Goal: Task Accomplishment & Management: Use online tool/utility

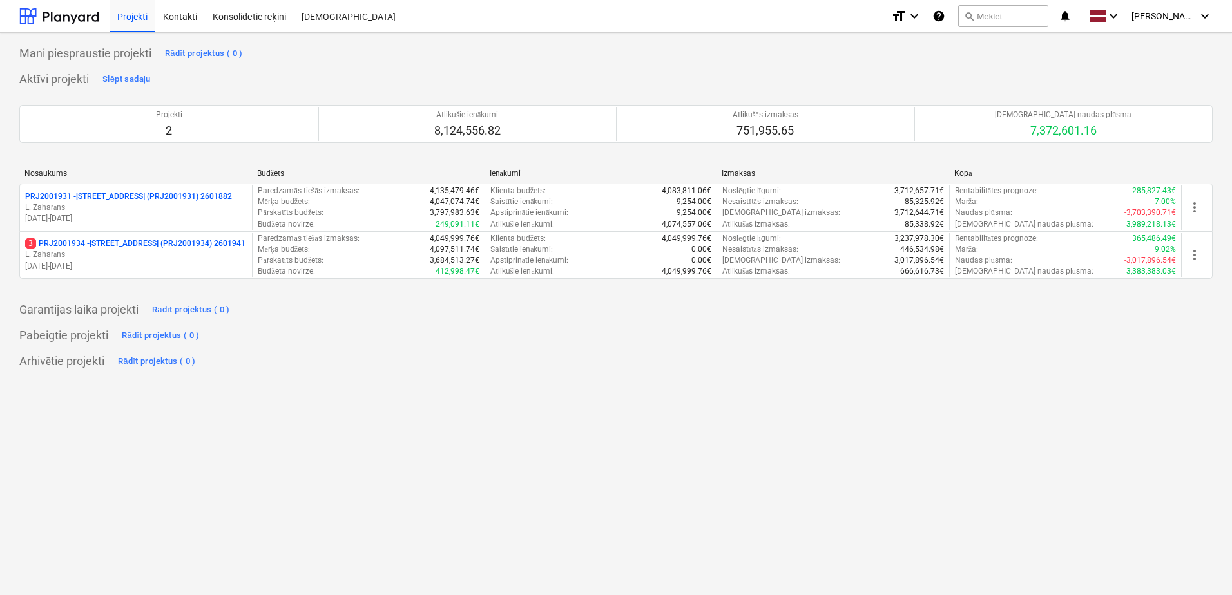
click at [727, 500] on div "Mani piespraustie projekti Rādīt projektus ( 0 ) Aktīvi projekti Slēpt sadaļu P…" at bounding box center [616, 314] width 1232 height 562
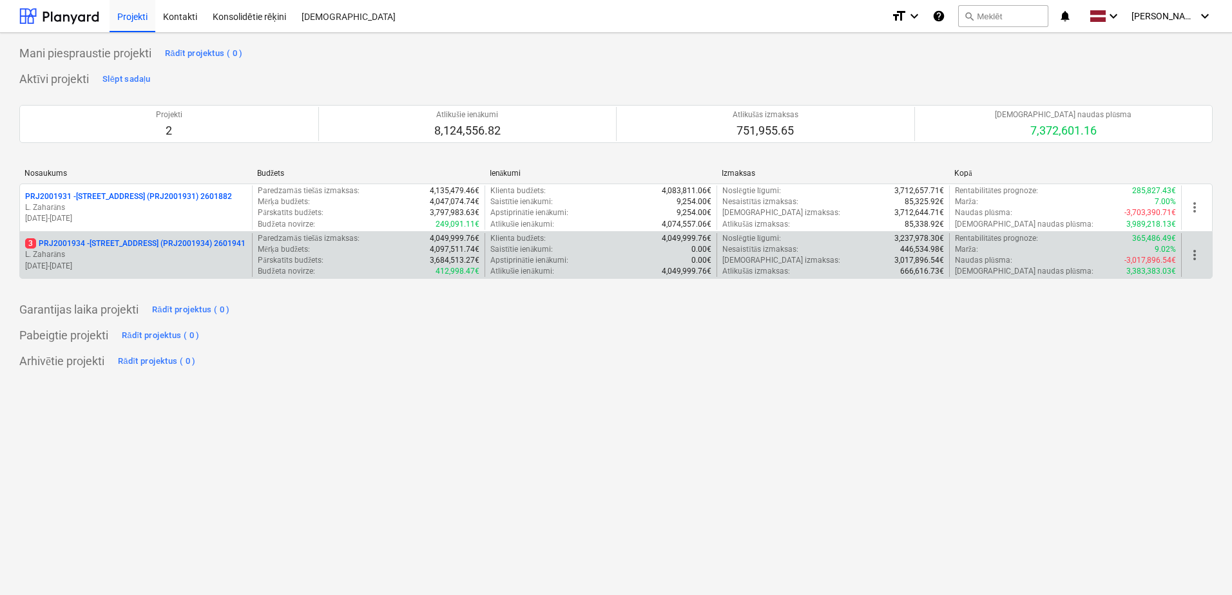
click at [356, 266] on div "Budžeta novirze : 412,998.47€" at bounding box center [368, 271] width 221 height 11
click at [233, 274] on div "3 PRJ2001934 - [STREET_ADDRESS] (PRJ2001934) 2601941 [PERSON_NAME] [DATE] - [DA…" at bounding box center [136, 255] width 232 height 44
click at [229, 263] on p "[DATE] - [DATE]" at bounding box center [136, 266] width 222 height 11
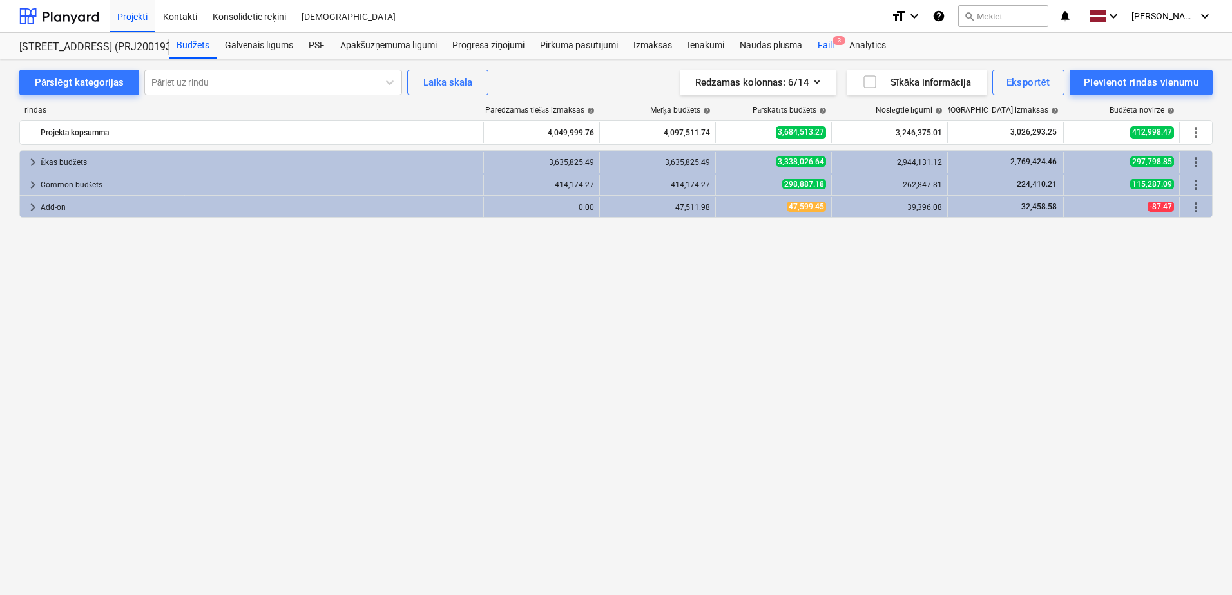
click at [827, 53] on div "Faili 3" at bounding box center [826, 46] width 32 height 26
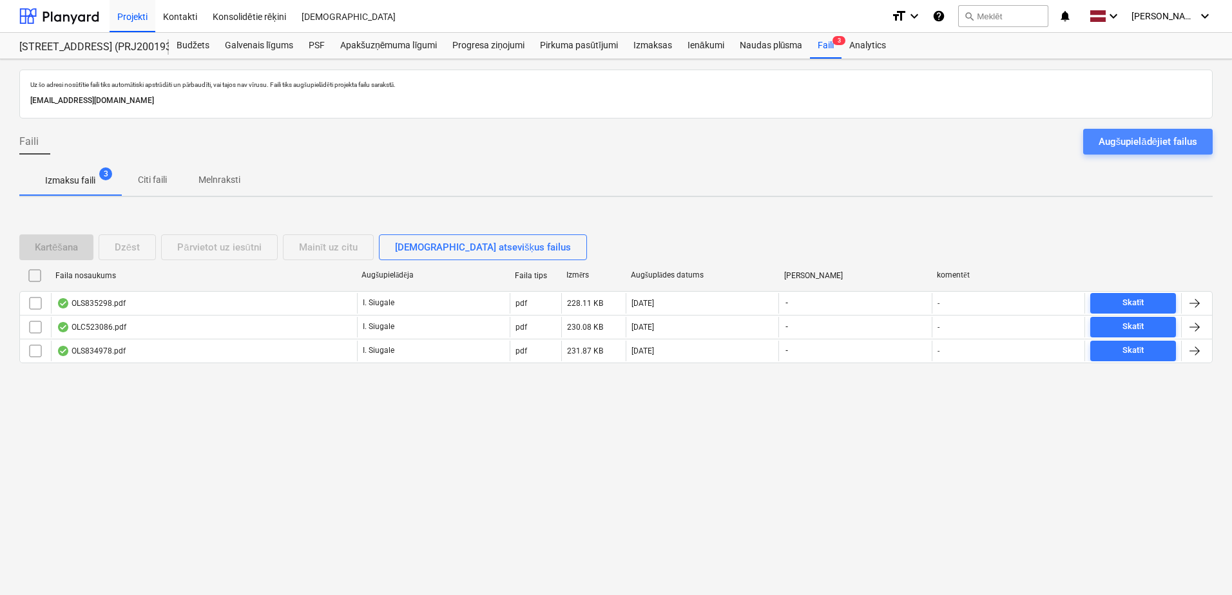
click at [1180, 149] on div "Augšupielādējiet failus" at bounding box center [1148, 141] width 99 height 17
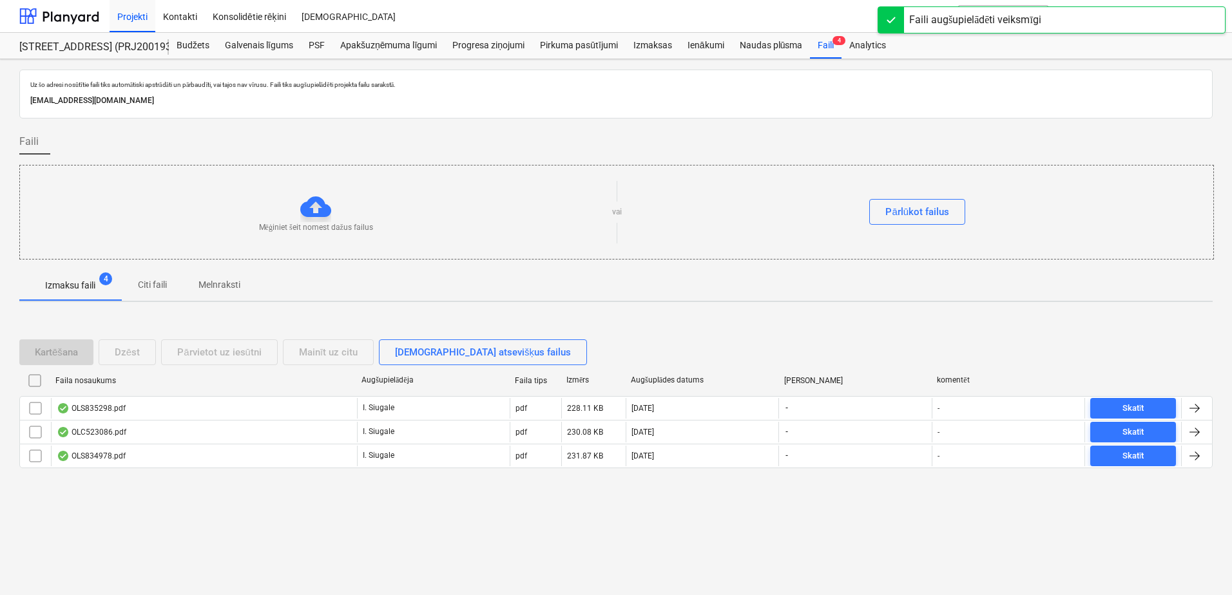
drag, startPoint x: 922, startPoint y: 535, endPoint x: 841, endPoint y: 533, distance: 80.5
click at [921, 535] on div "Uz šo adresi nosūtītie faili tiks automātiski apstrādāti un pārbaudīti, vai taj…" at bounding box center [616, 327] width 1232 height 536
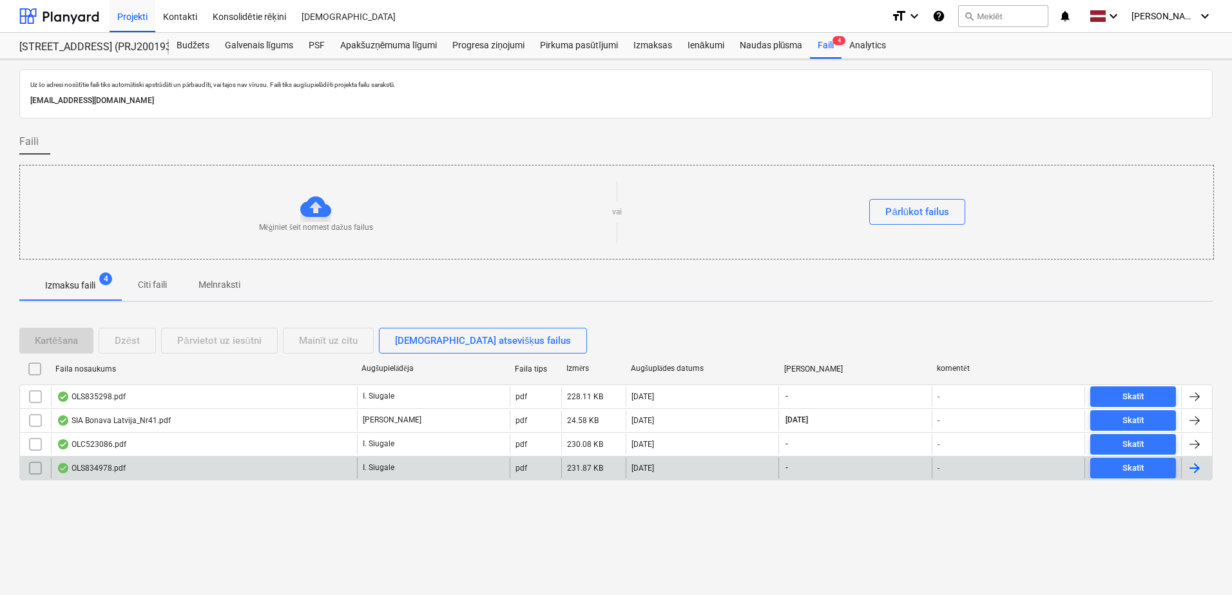
click at [265, 474] on div "OLS834978.pdf" at bounding box center [204, 468] width 306 height 21
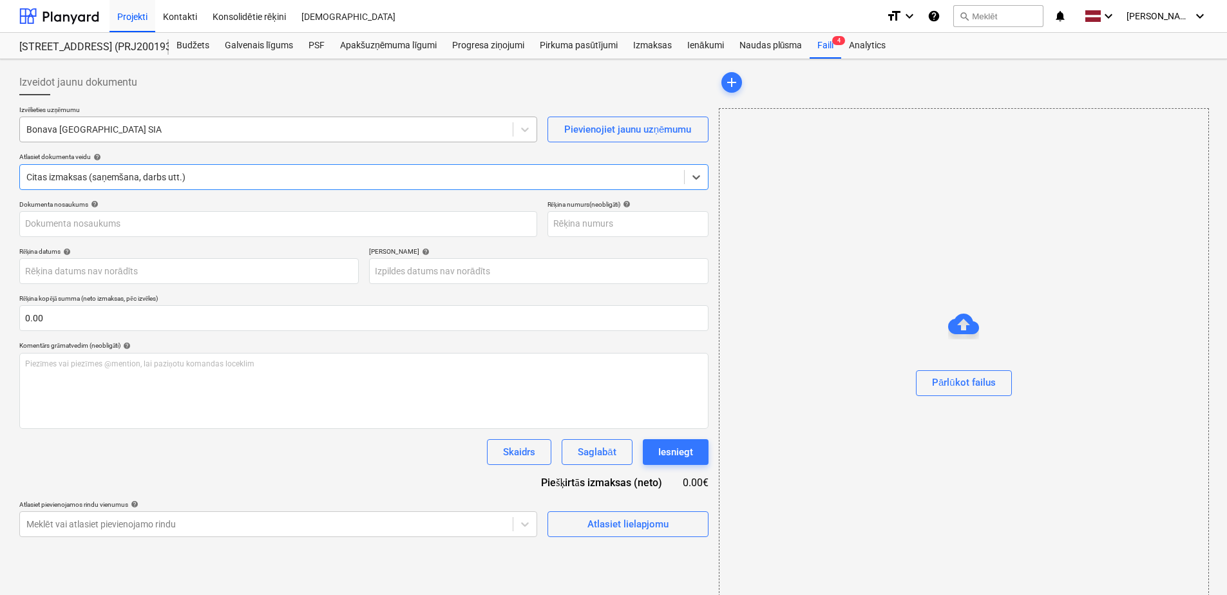
type input "OLS834978"
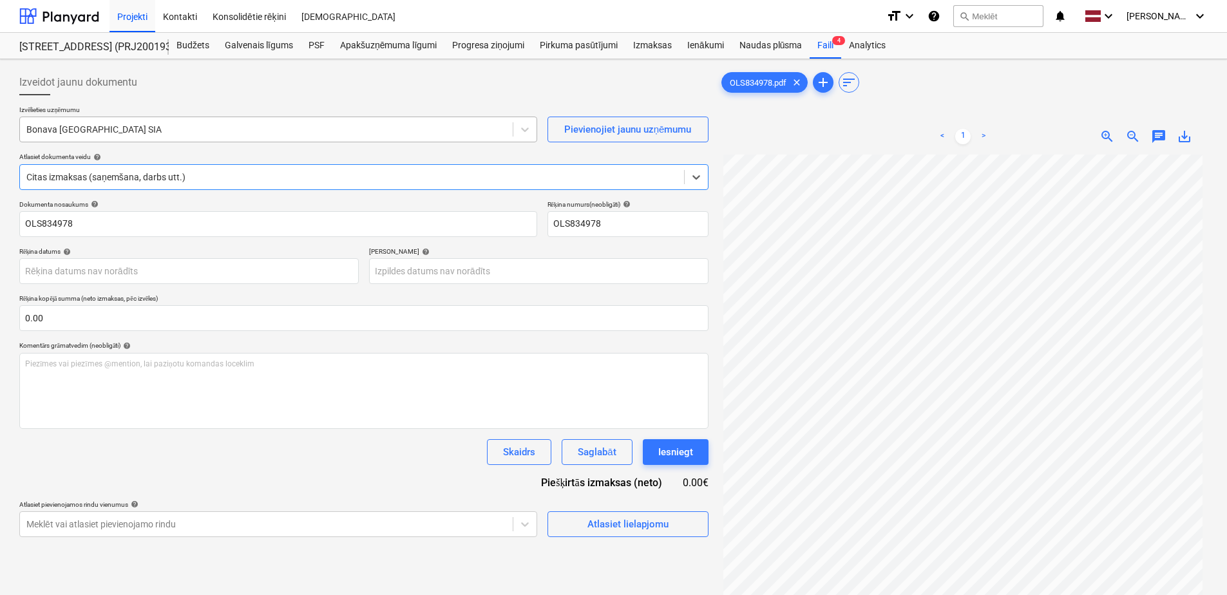
click at [207, 129] on div at bounding box center [266, 129] width 480 height 13
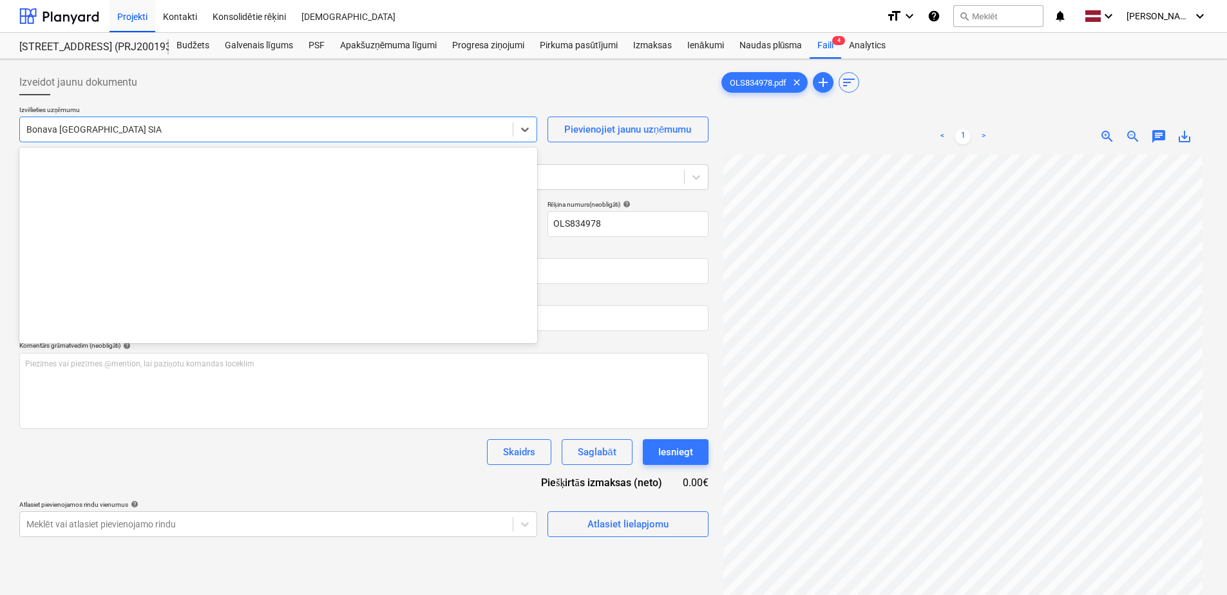
scroll to position [2413, 0]
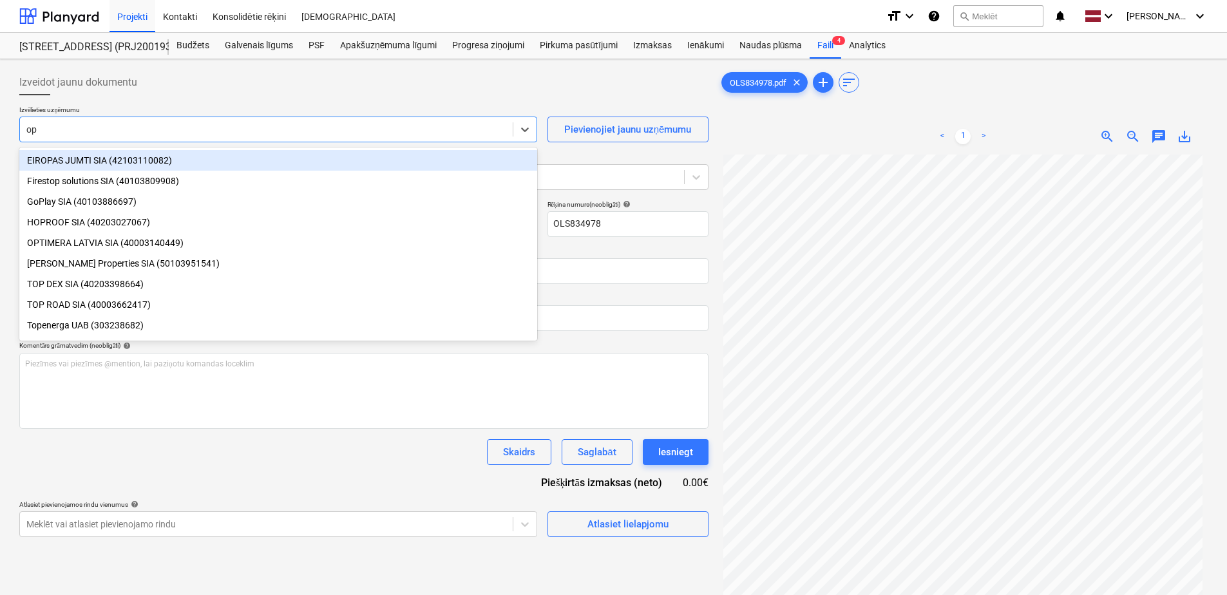
type input "opt"
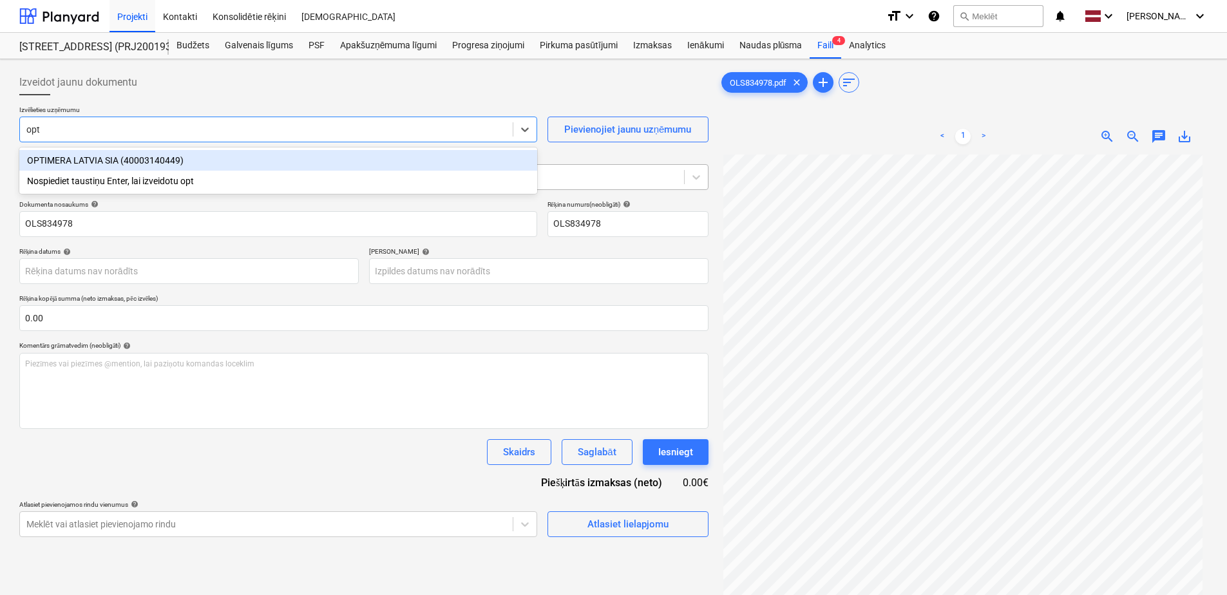
click at [254, 165] on div "OPTIMERA LATVIA SIA (40003140449)" at bounding box center [278, 160] width 518 height 21
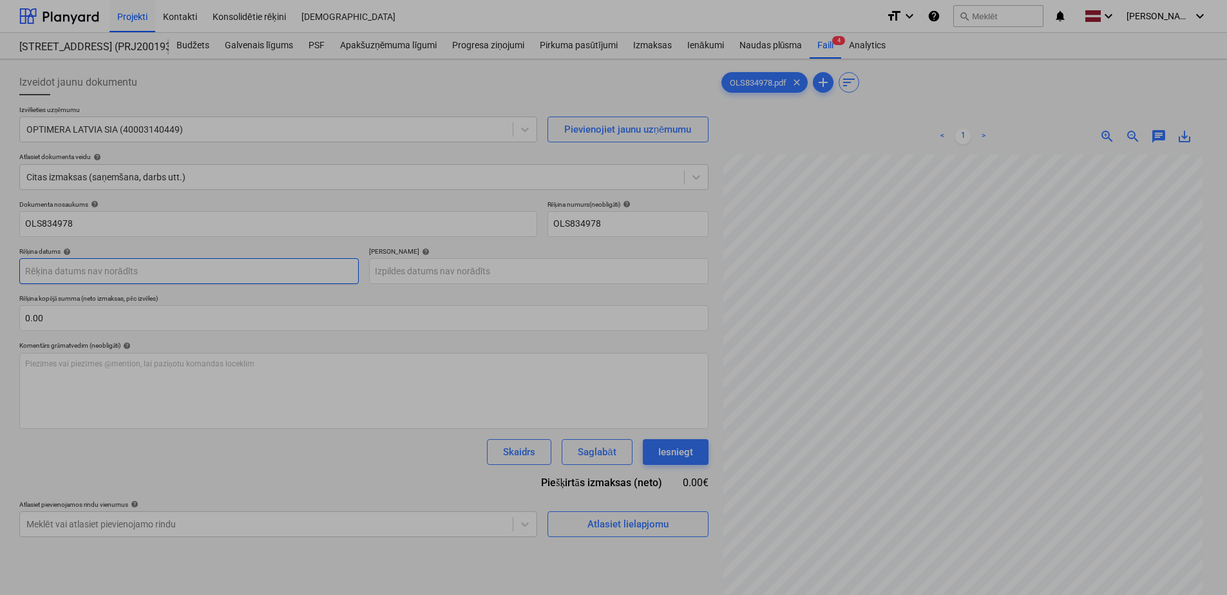
click at [294, 273] on body "Projekti Kontakti Konsolidētie rēķini Iesūtne format_size keyboard_arrow_down h…" at bounding box center [613, 297] width 1227 height 595
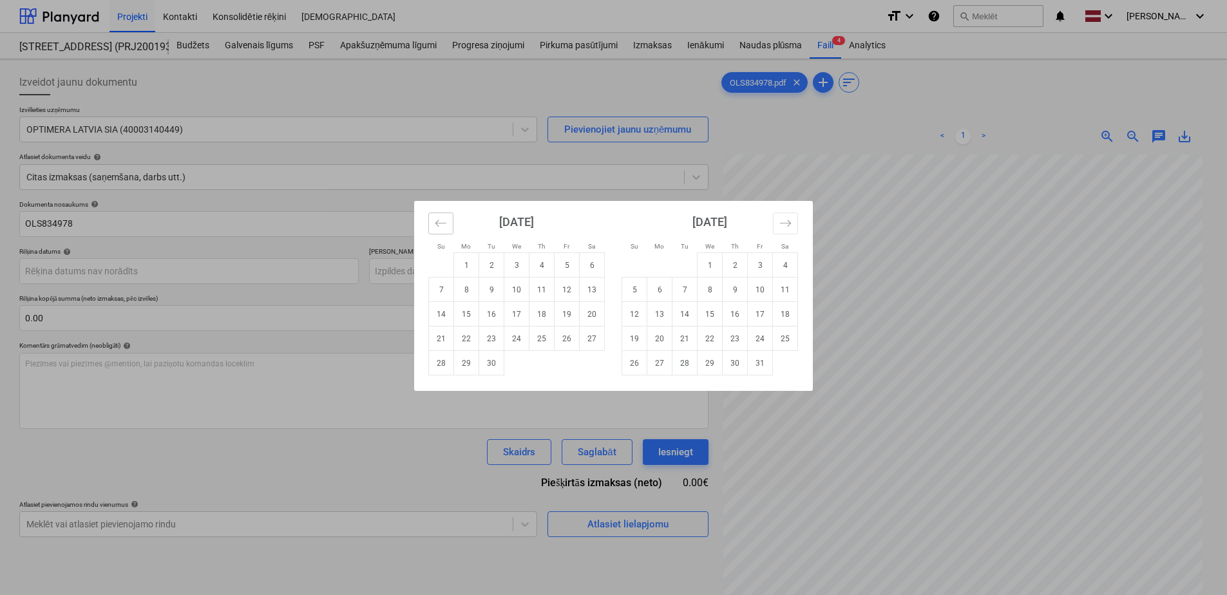
click at [450, 222] on button "Move backward to switch to the previous month." at bounding box center [440, 224] width 25 height 22
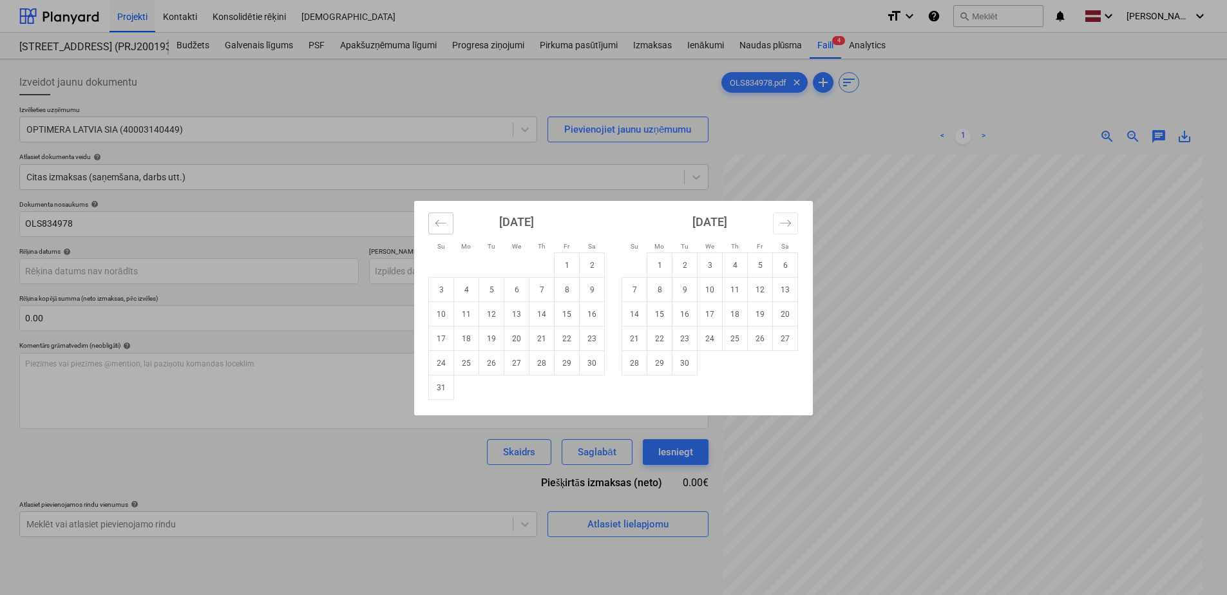
click at [448, 222] on button "Move backward to switch to the previous month." at bounding box center [440, 224] width 25 height 22
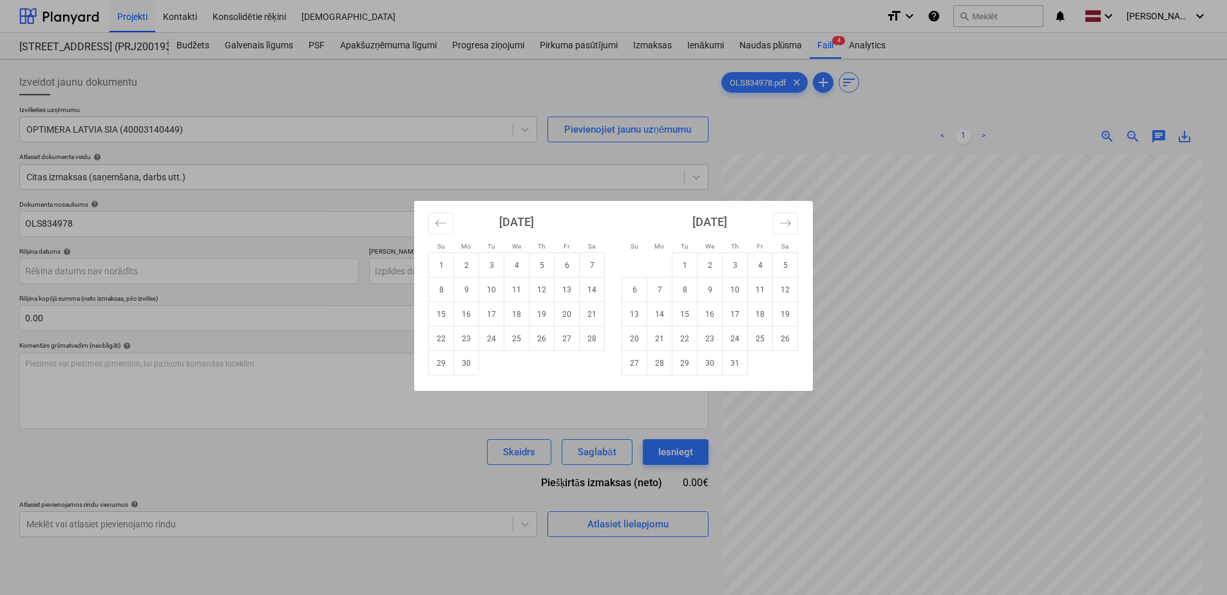
click at [423, 226] on div "[DATE] 1 2 3 4 5 6 7 8 9 10 11 12 13 14 15 16 17 18 19 20 21 22 23 24 25 26 27 …" at bounding box center [516, 288] width 193 height 175
click at [427, 226] on div "[DATE] 1 2 3 4 5 6 7 8 9 10 11 12 13 14 15 16 17 18 19 20 21 22 23 24 25 26 27 …" at bounding box center [516, 288] width 193 height 175
click at [433, 224] on button "Move backward to switch to the previous month." at bounding box center [440, 224] width 25 height 22
click at [534, 344] on td "22" at bounding box center [542, 339] width 25 height 24
type input "[DATE]"
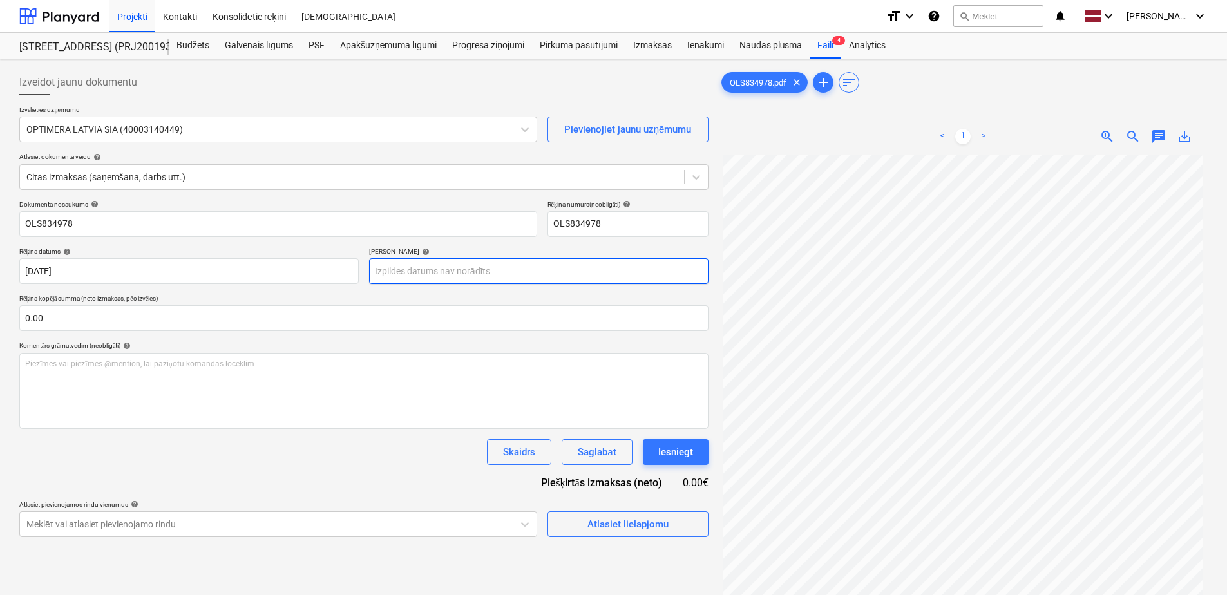
click at [492, 278] on body "Projekti Kontakti Konsolidētie rēķini Iesūtne format_size keyboard_arrow_down h…" at bounding box center [613, 297] width 1227 height 595
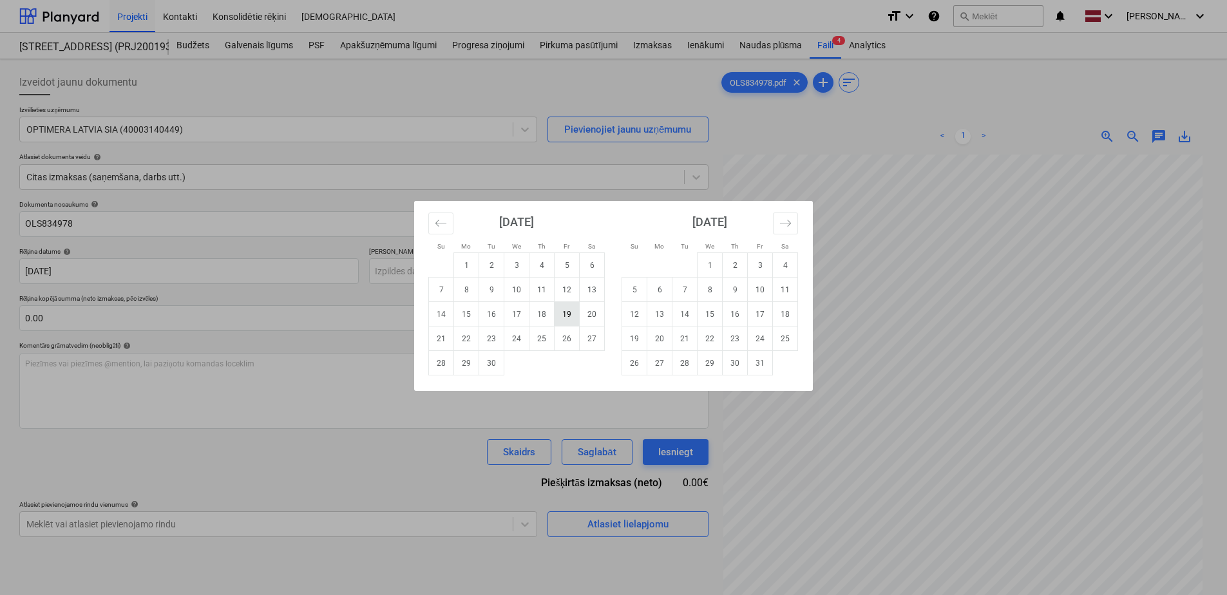
click at [559, 320] on td "19" at bounding box center [567, 314] width 25 height 24
type input "[DATE]"
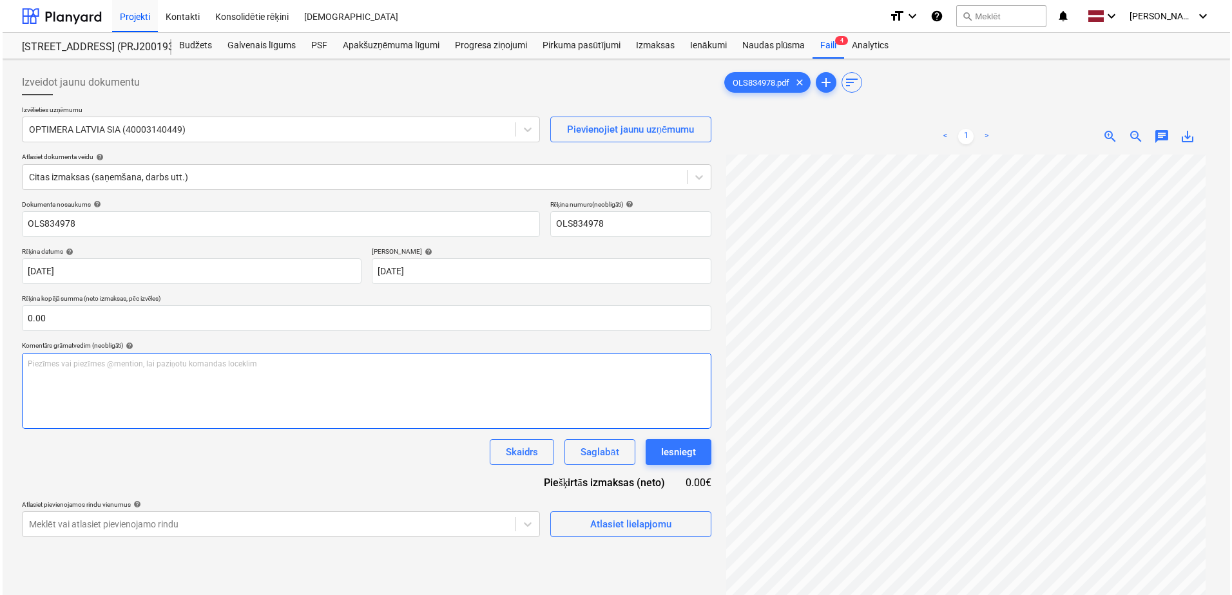
scroll to position [64, 0]
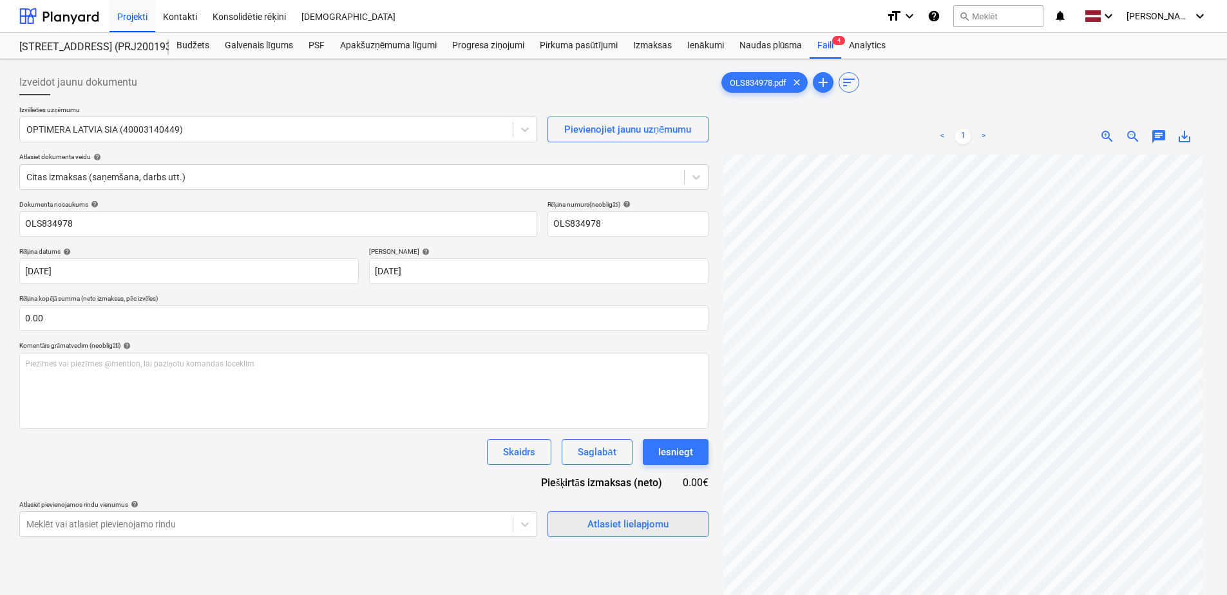
click at [586, 522] on span "Atlasiet lielapjomu" at bounding box center [628, 524] width 129 height 17
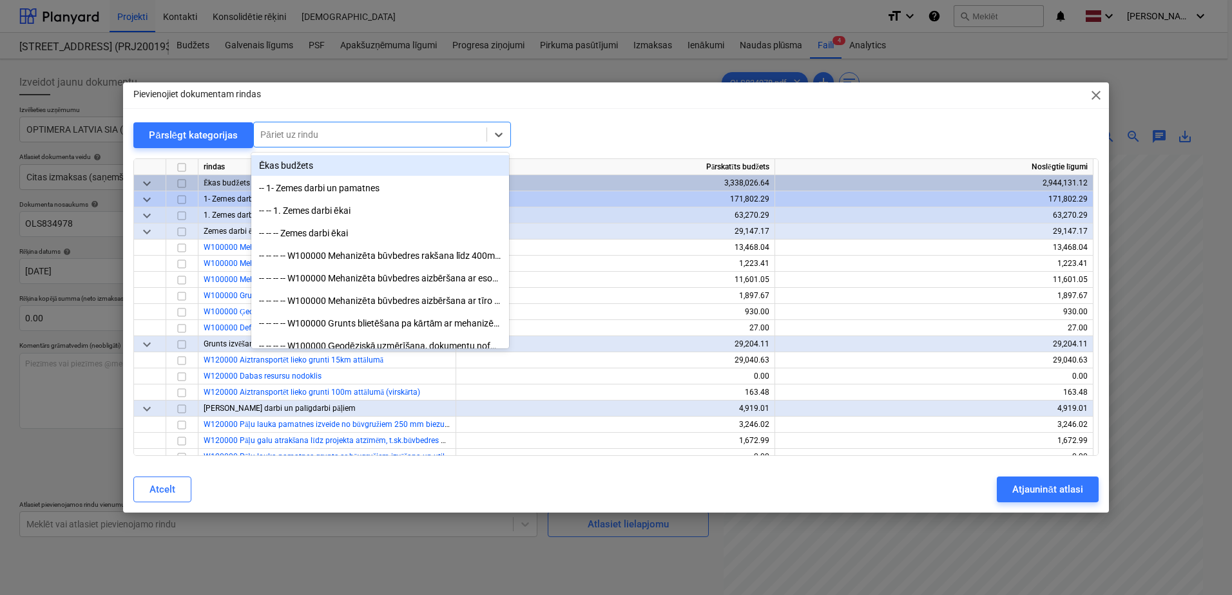
click at [378, 145] on div "Pāriet uz rindu" at bounding box center [382, 135] width 258 height 26
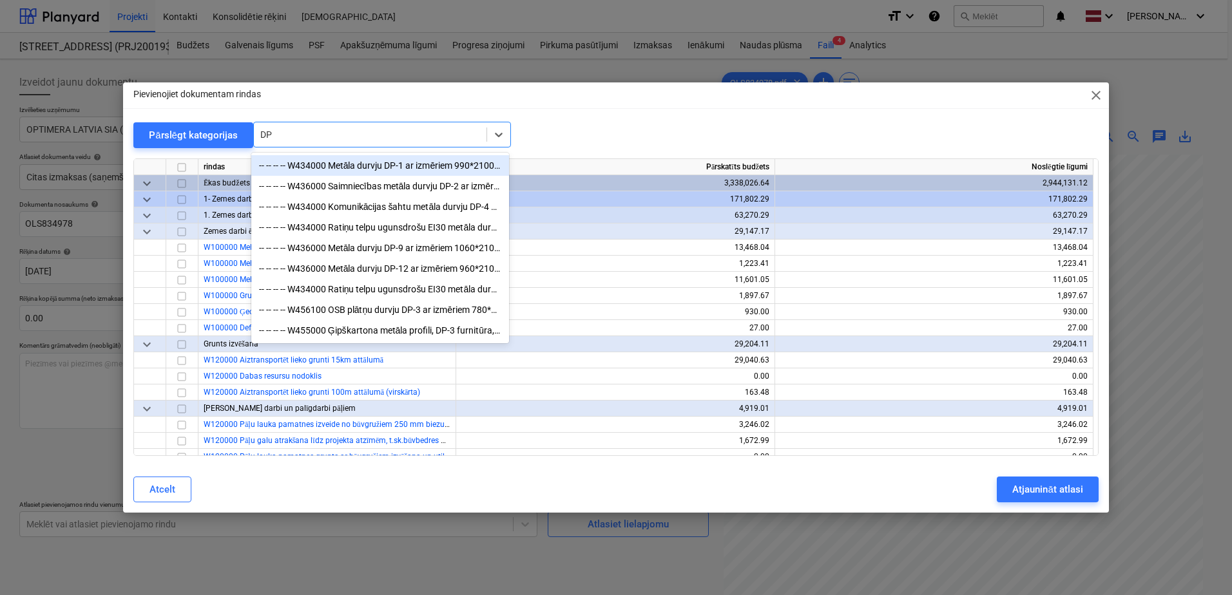
type input "DP-"
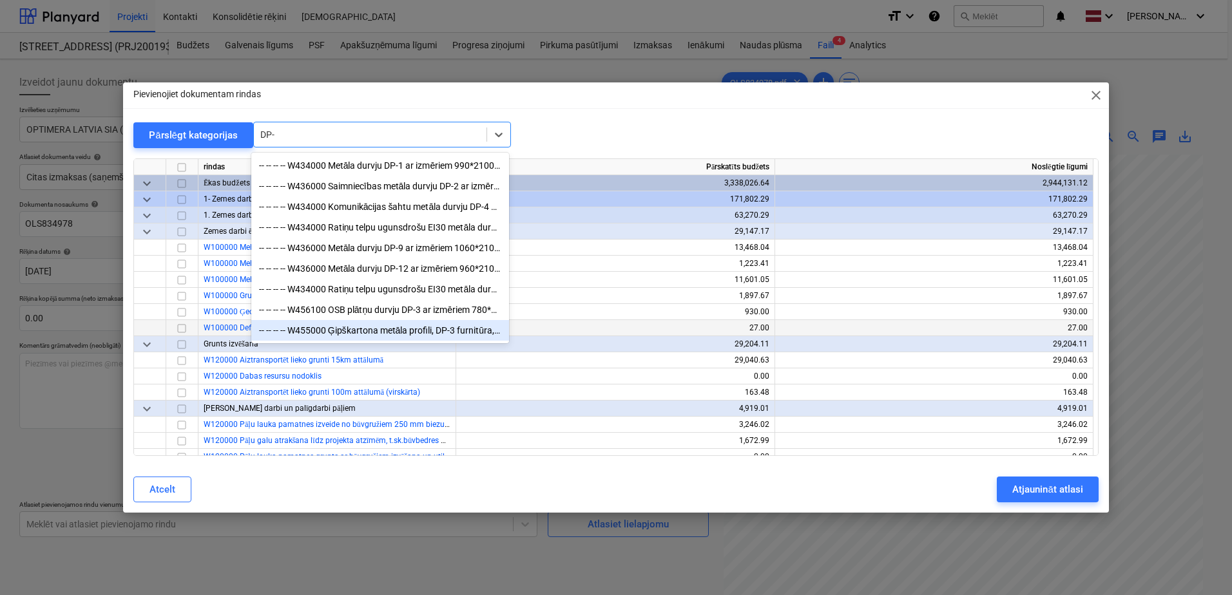
click at [447, 336] on div "-- -- -- -- W455000 Ģipškartona metāla profili, DP-3 furnitūra, šuvju lenta, šp…" at bounding box center [380, 330] width 258 height 21
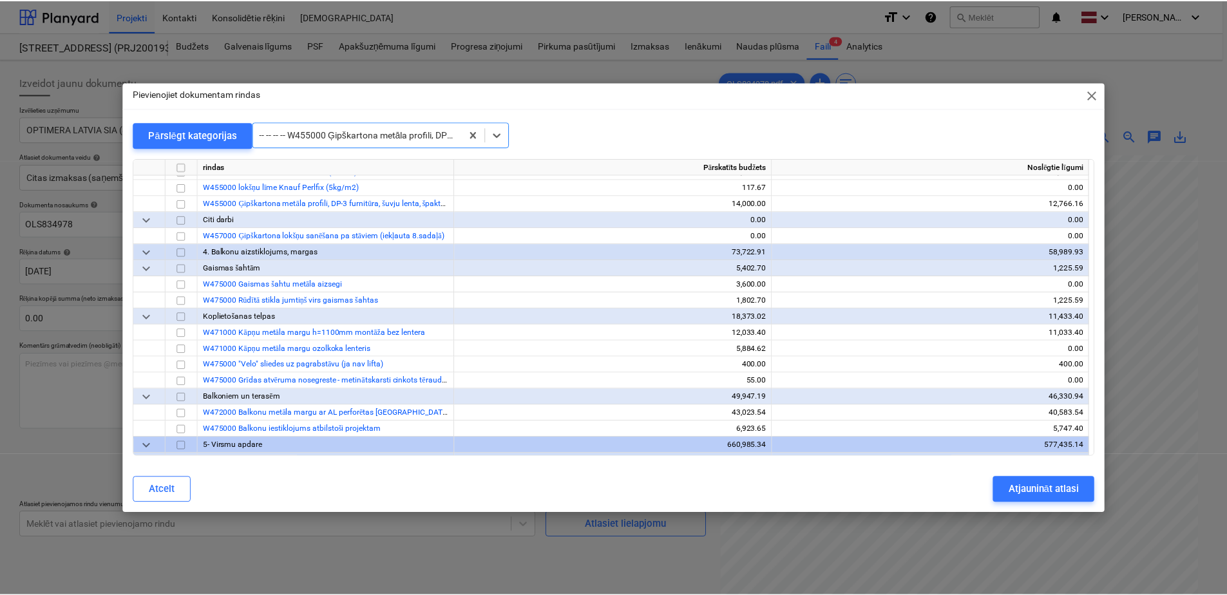
scroll to position [4832, 0]
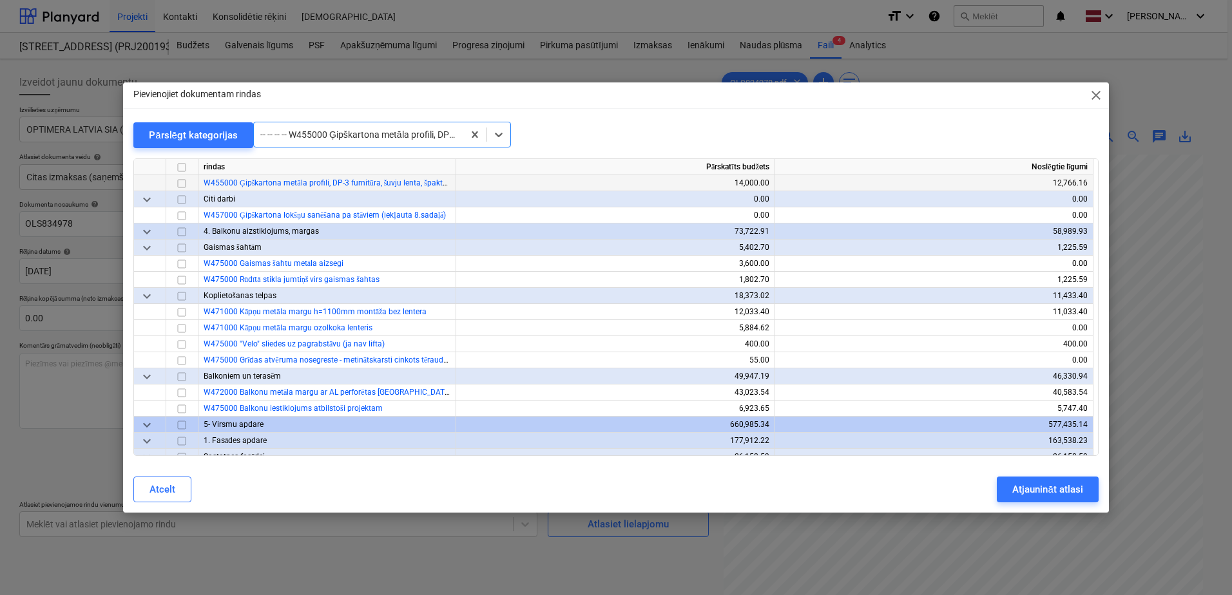
click at [182, 180] on input "checkbox" at bounding box center [181, 183] width 15 height 15
click at [1023, 491] on div "Atjaunināt atlasi" at bounding box center [1047, 489] width 70 height 17
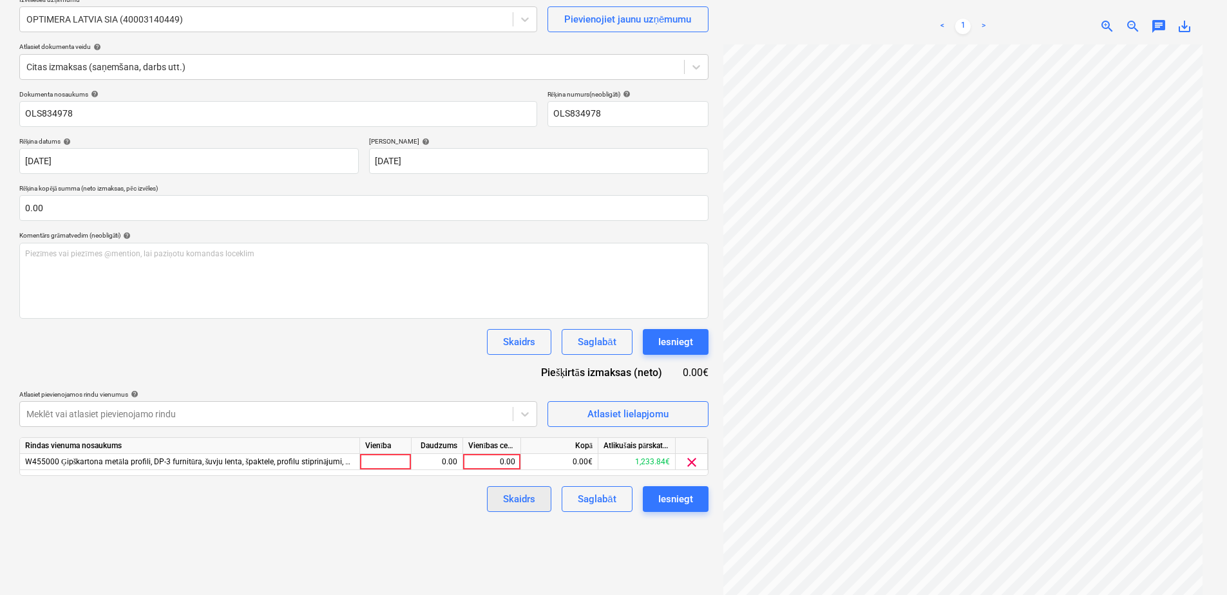
scroll to position [129, 0]
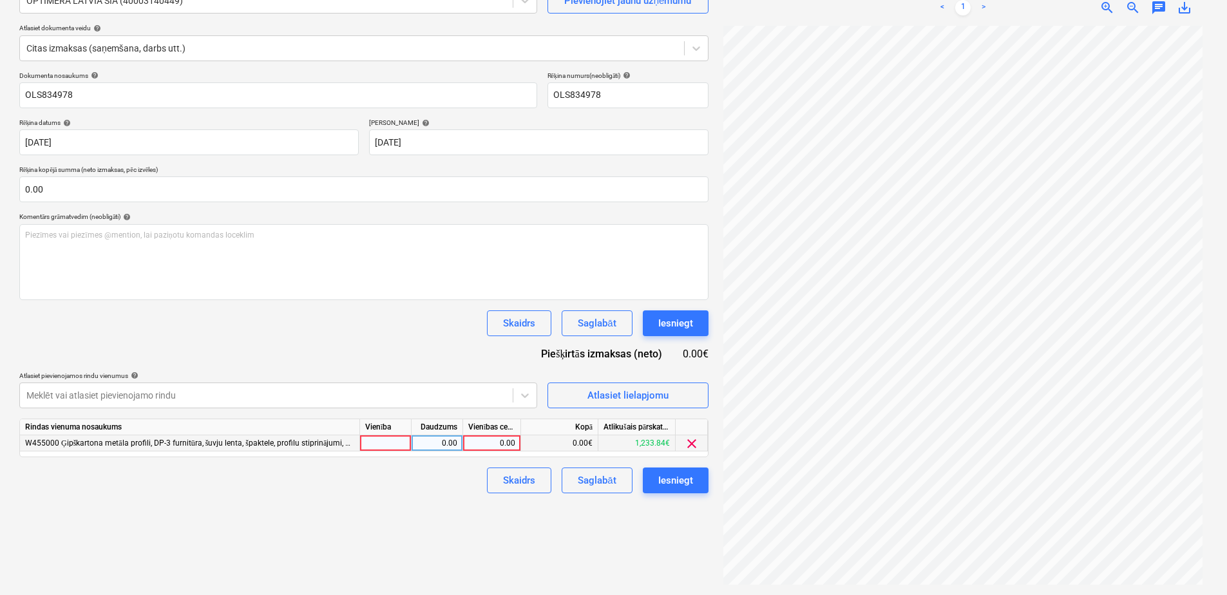
click at [514, 443] on div "0.00" at bounding box center [491, 444] width 47 height 16
type input "117.23"
click at [361, 521] on div "Izveidot jaunu dokumentu Izvēlieties uzņēmumu OPTIMERA LATVIA SIA (40003140449)…" at bounding box center [364, 263] width 700 height 655
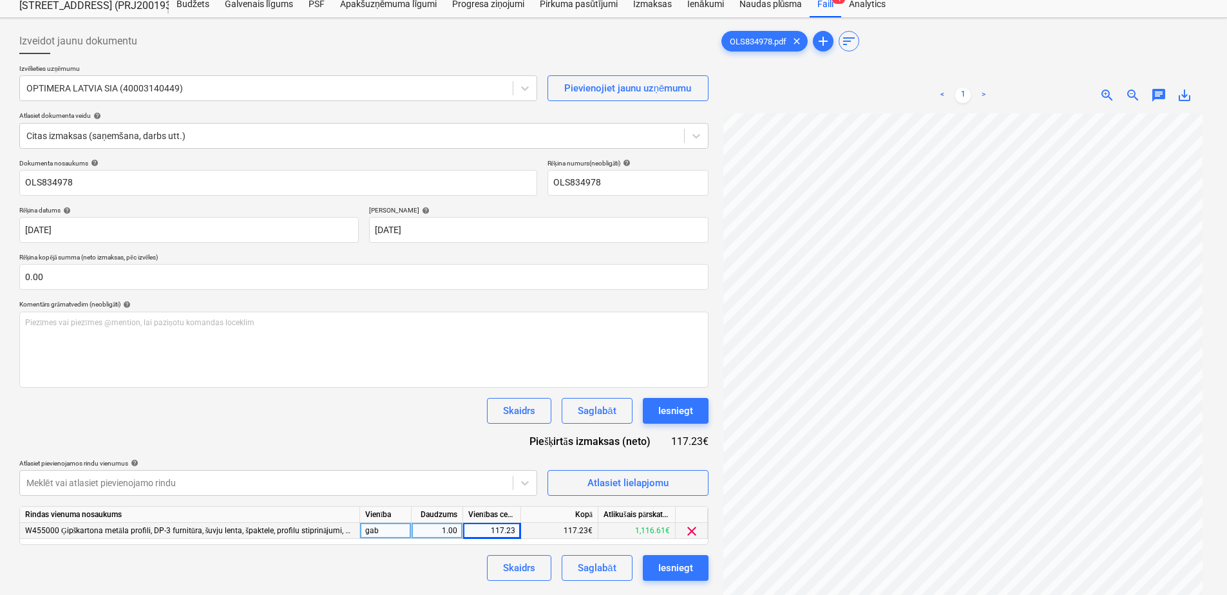
scroll to position [64, 0]
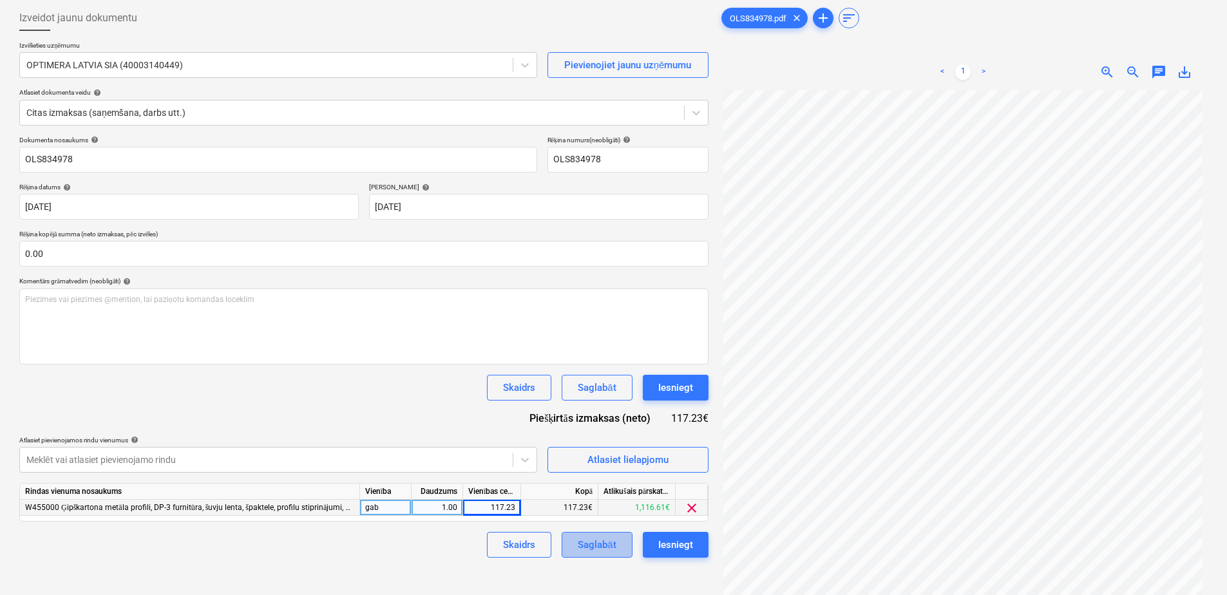
click at [605, 539] on div "Saglabāt" at bounding box center [597, 545] width 38 height 17
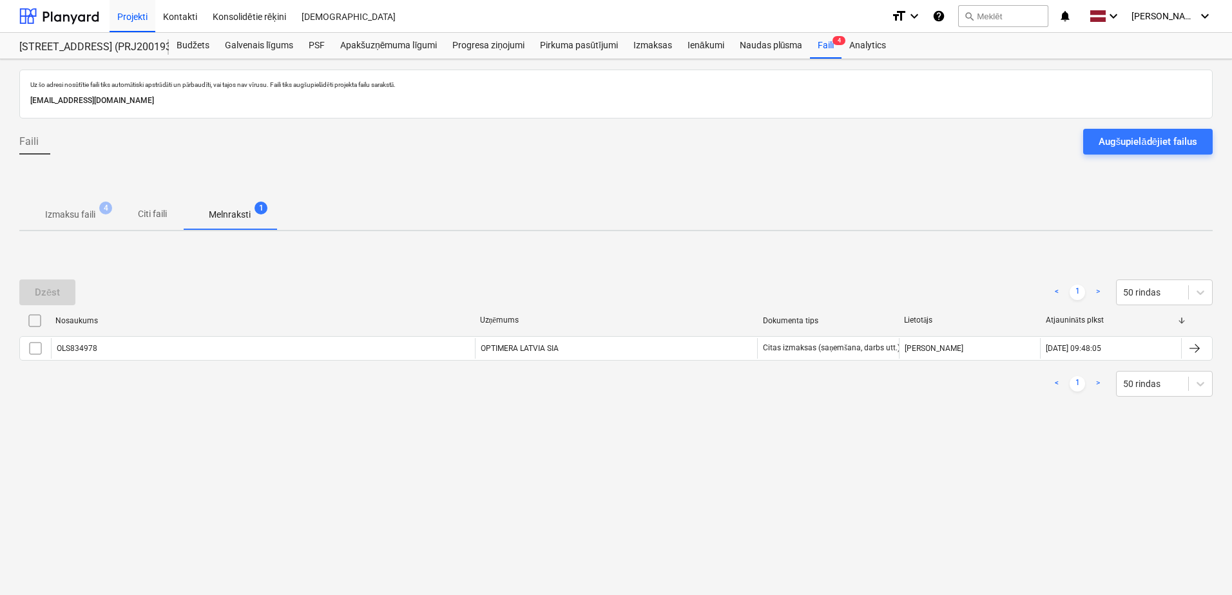
click at [104, 206] on span "4" at bounding box center [105, 208] width 13 height 13
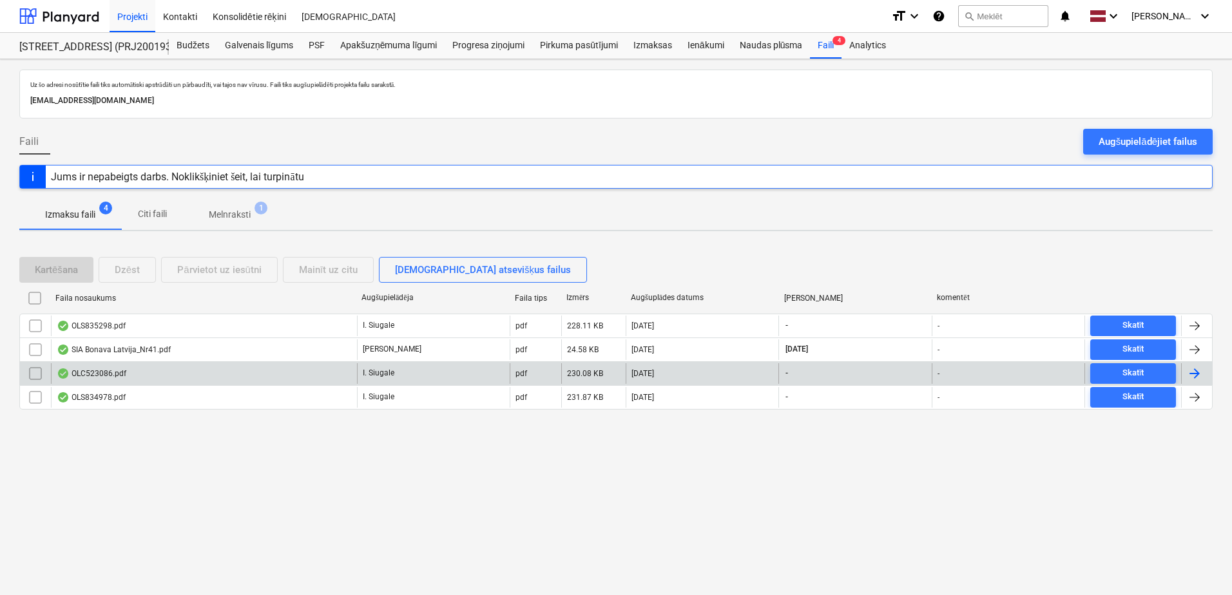
click at [206, 370] on div "OLC523086.pdf" at bounding box center [204, 373] width 306 height 21
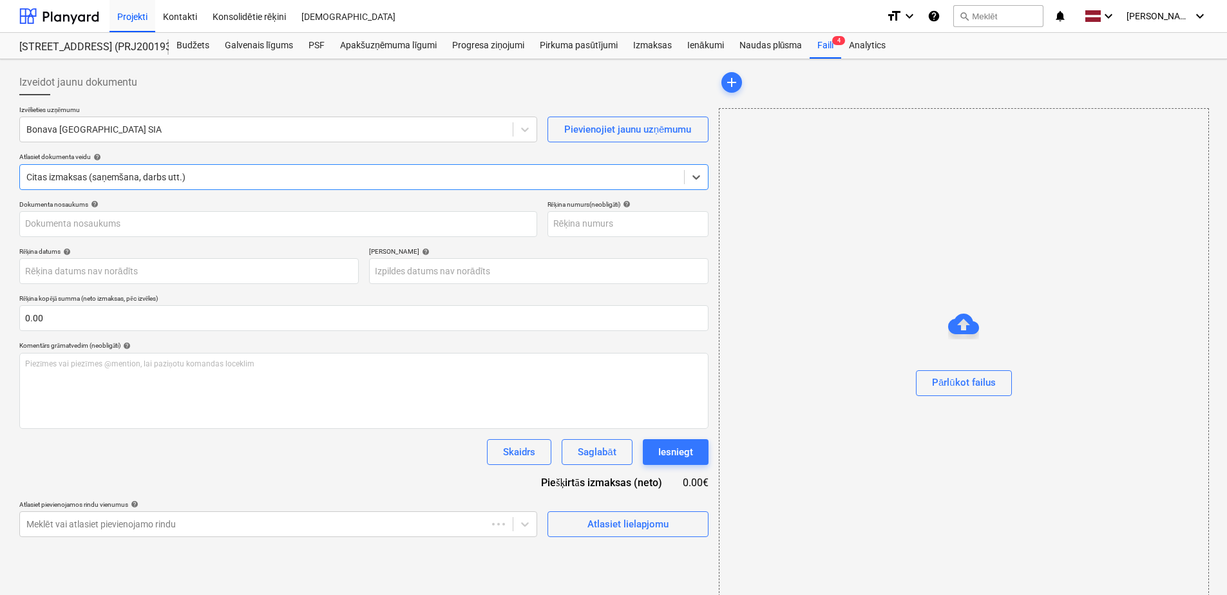
type input "OLC523086"
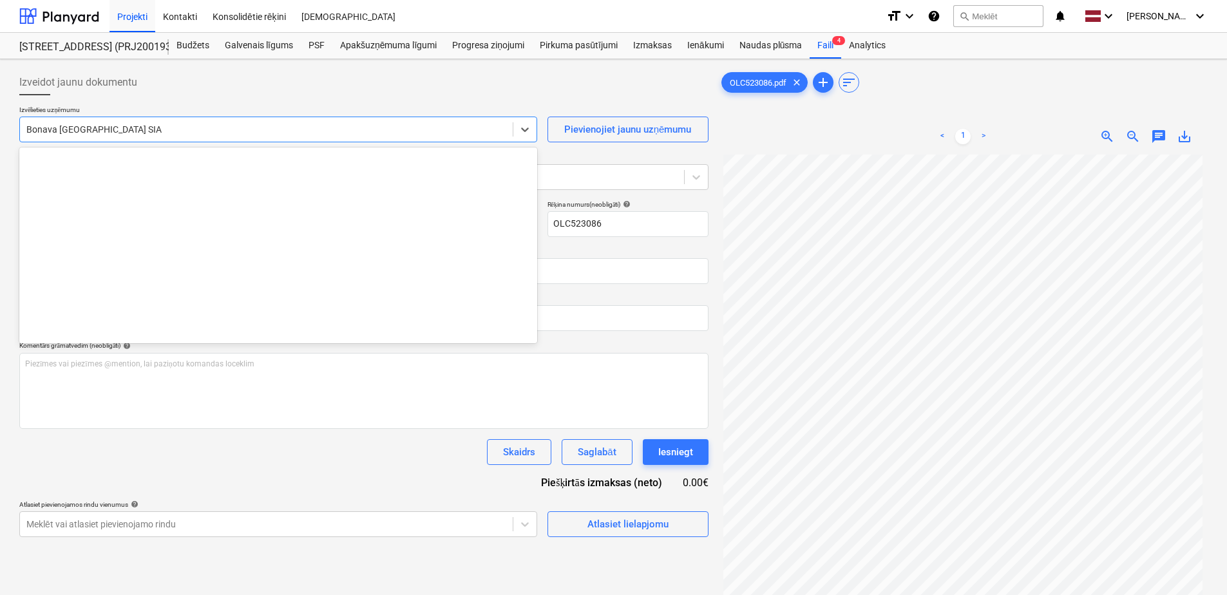
click at [242, 130] on div at bounding box center [266, 129] width 480 height 13
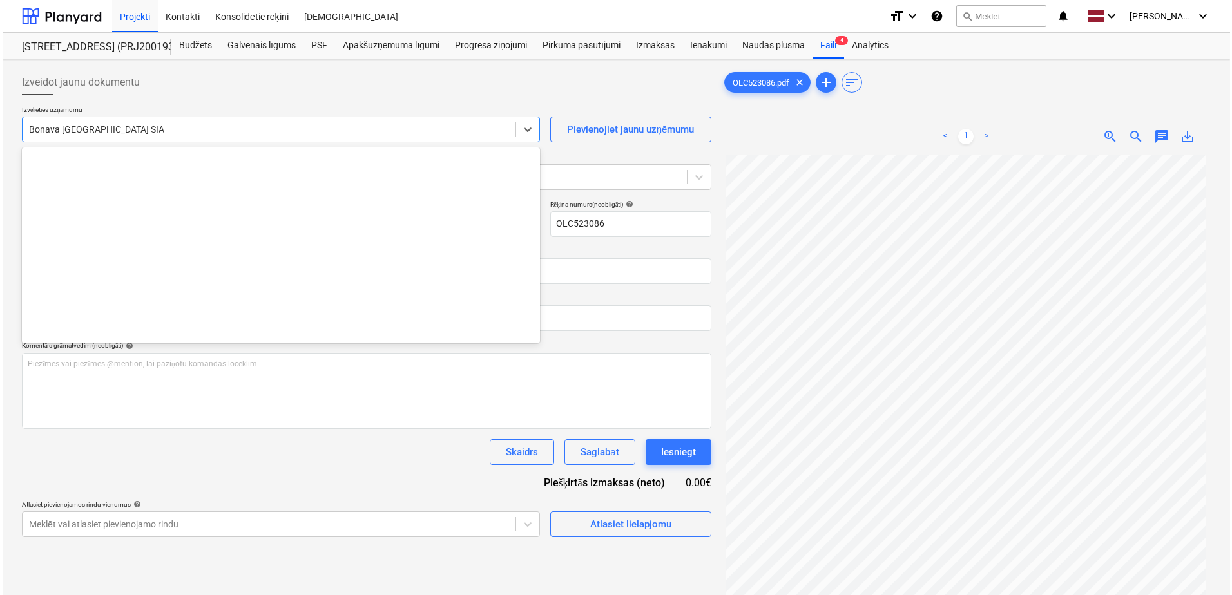
scroll to position [2413, 0]
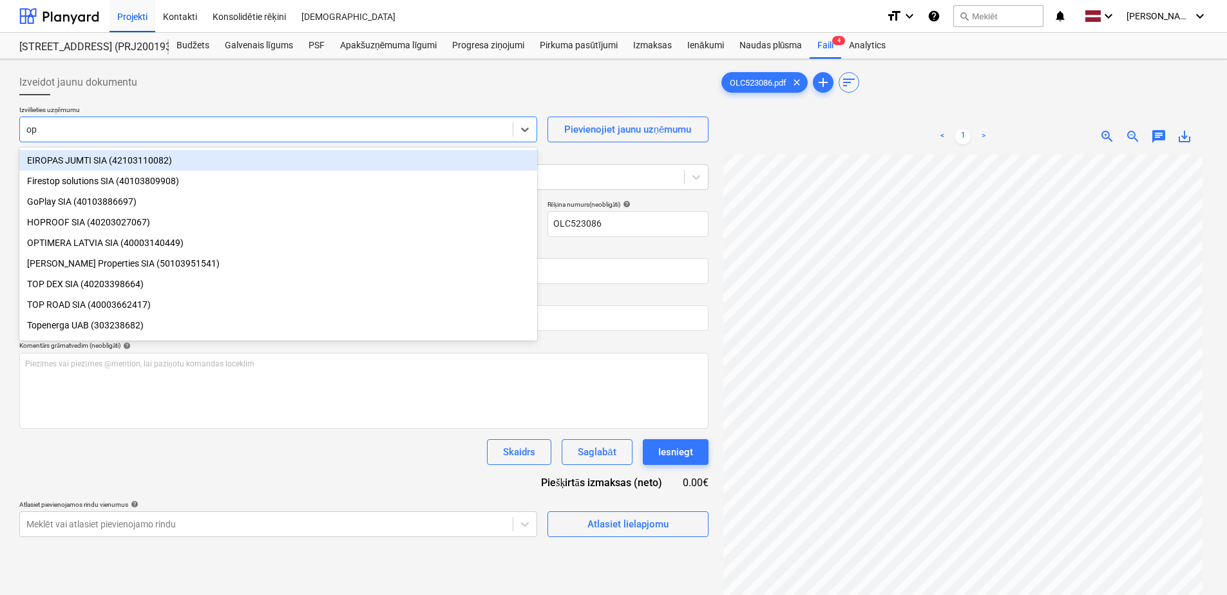
type input "opt"
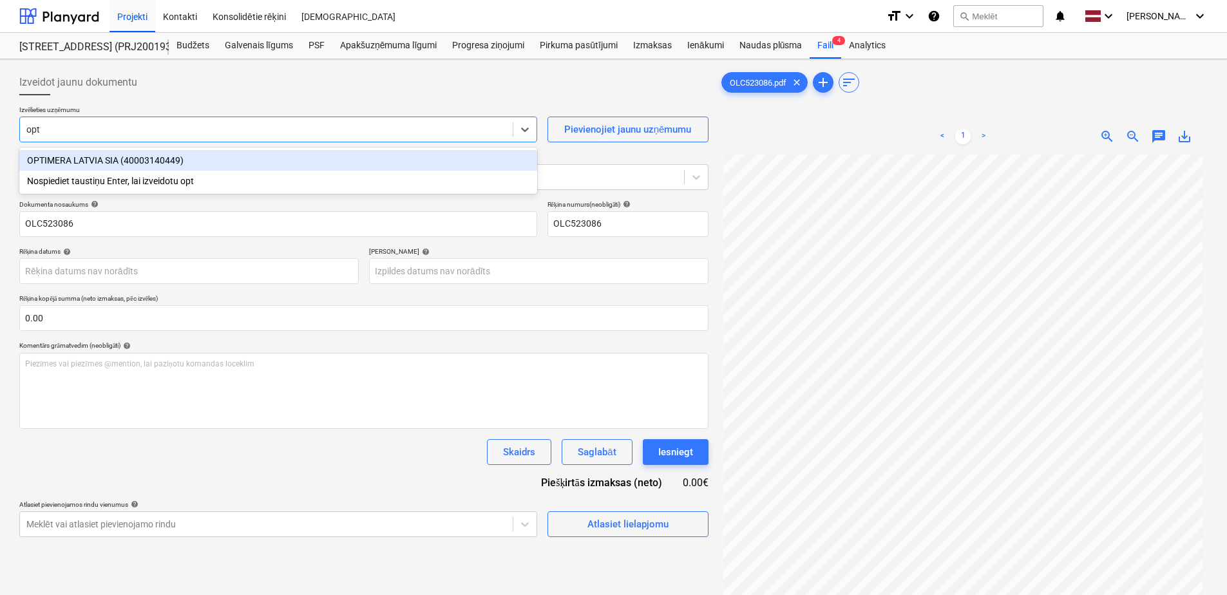
drag, startPoint x: 226, startPoint y: 160, endPoint x: 235, endPoint y: 157, distance: 9.6
click at [228, 160] on div "OPTIMERA LATVIA SIA (40003140449)" at bounding box center [278, 160] width 518 height 21
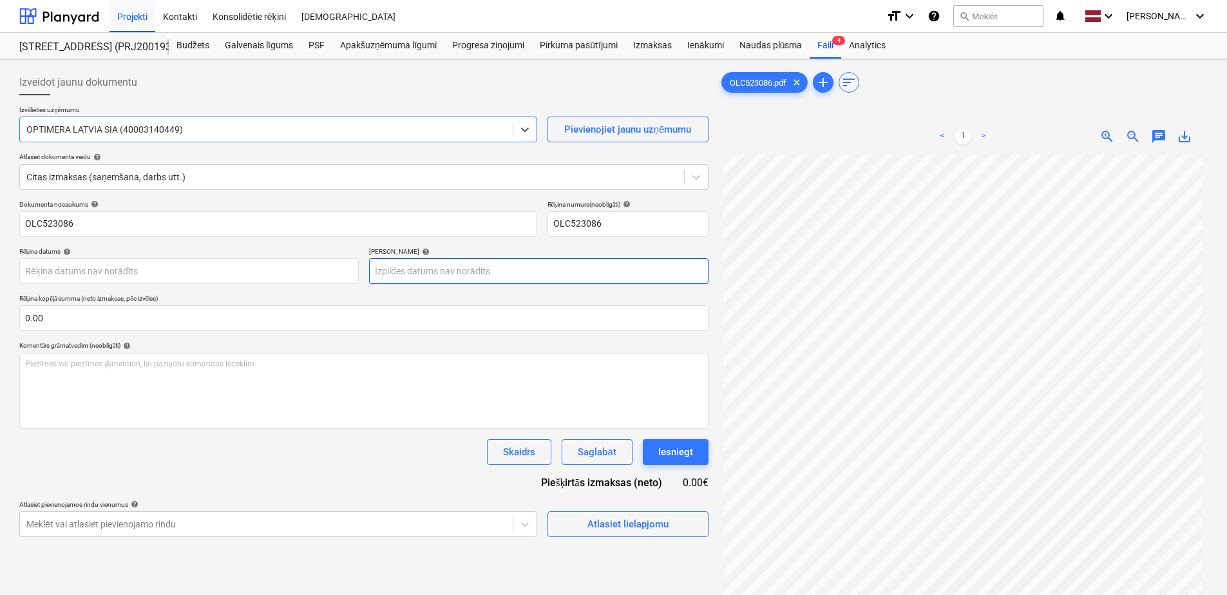
click at [441, 274] on body "Projekti Kontakti Konsolidētie rēķini Iesūtne format_size keyboard_arrow_down h…" at bounding box center [613, 297] width 1227 height 595
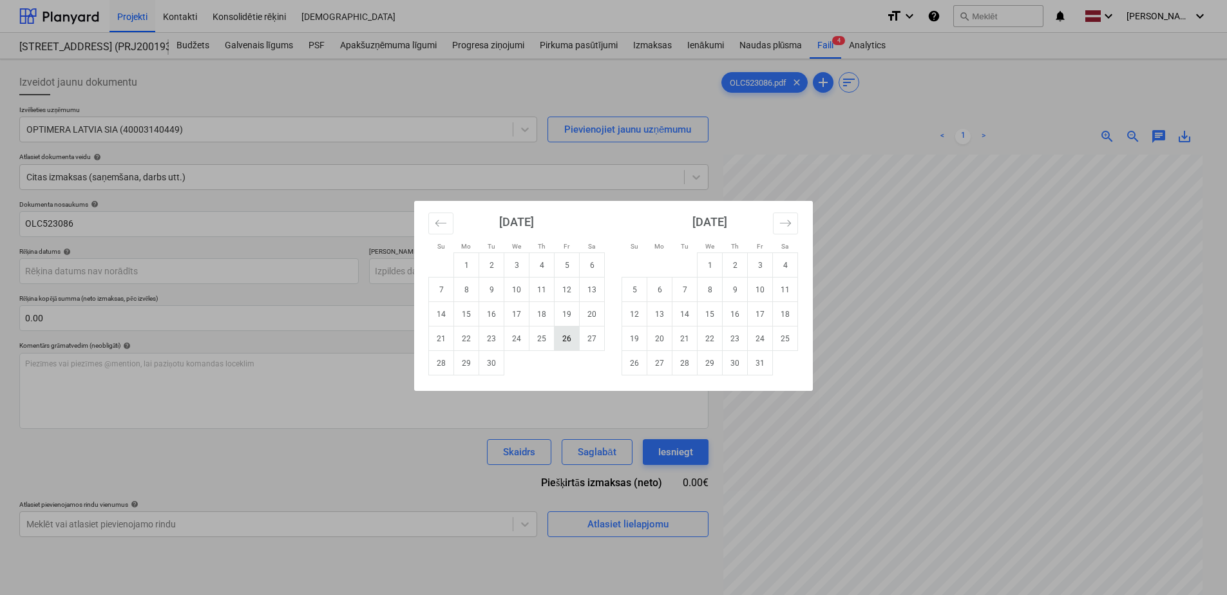
click at [562, 345] on td "26" at bounding box center [567, 339] width 25 height 24
type input "[DATE]"
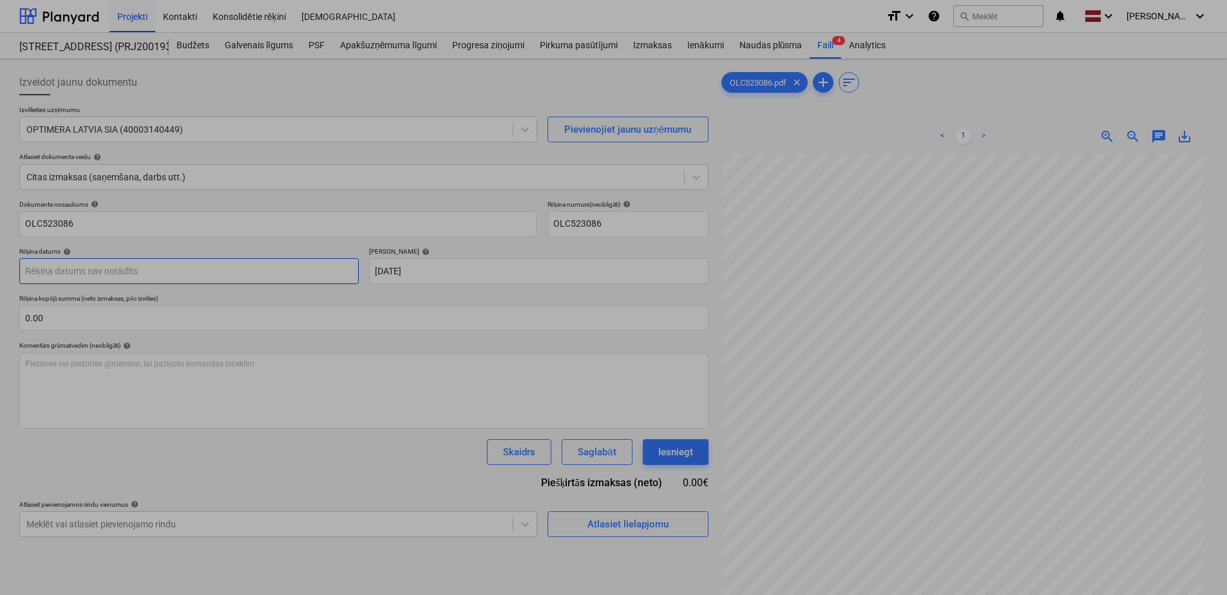
click at [234, 275] on body "Projekti Kontakti Konsolidētie rēķini Iesūtne format_size keyboard_arrow_down h…" at bounding box center [613, 297] width 1227 height 595
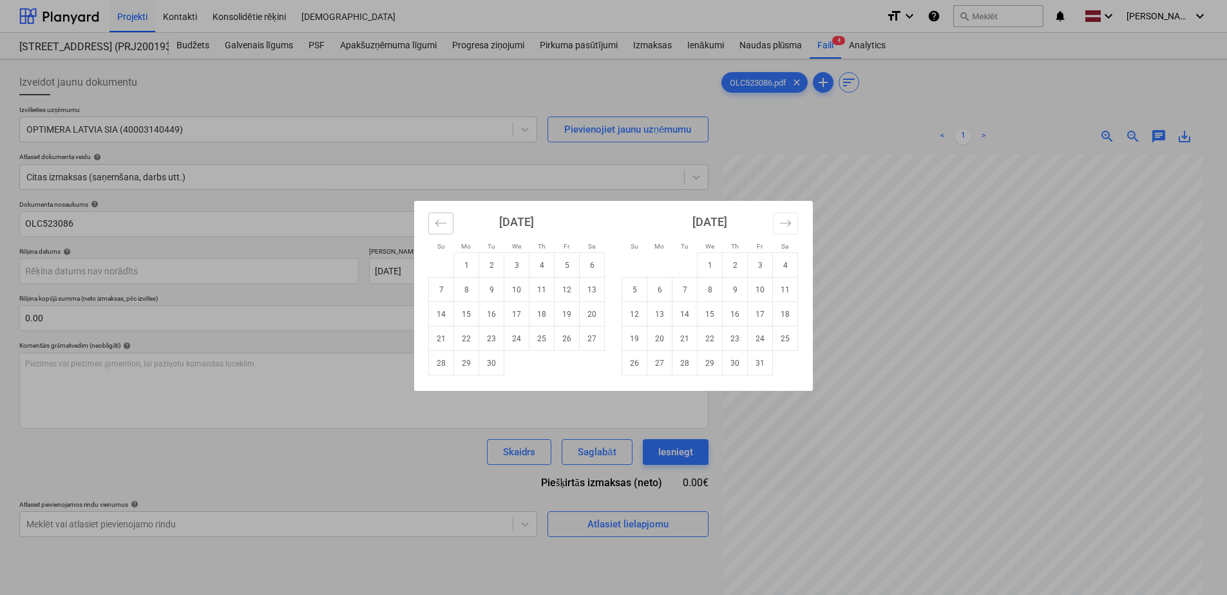
click at [446, 220] on icon "Move backward to switch to the previous month." at bounding box center [441, 223] width 12 height 12
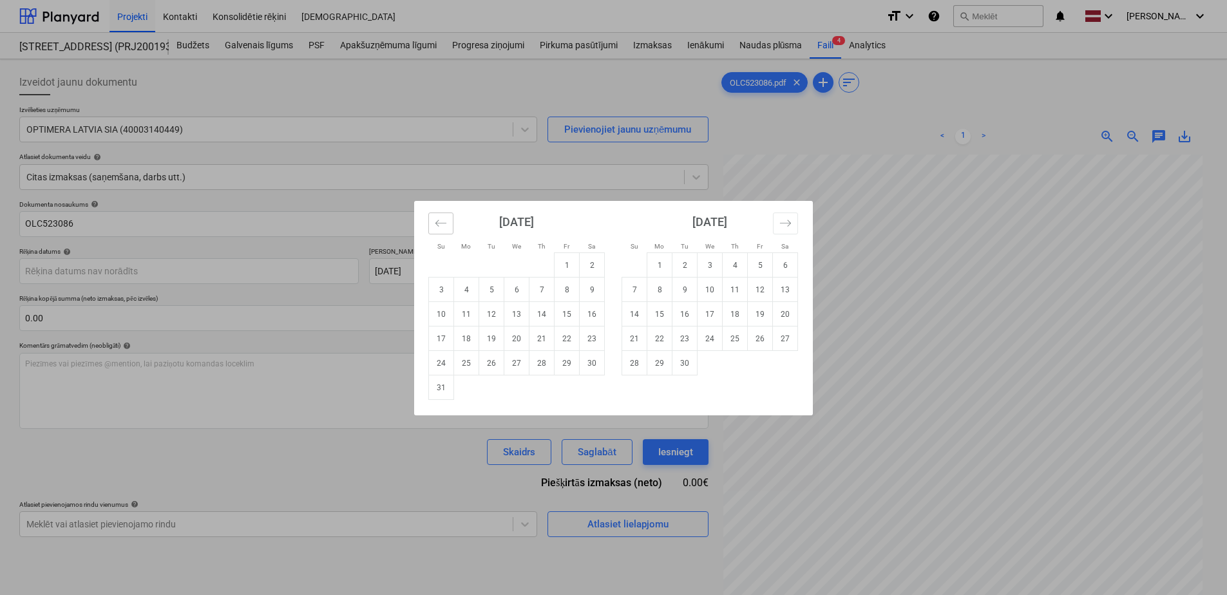
click at [446, 220] on icon "Move backward to switch to the previous month." at bounding box center [441, 223] width 12 height 12
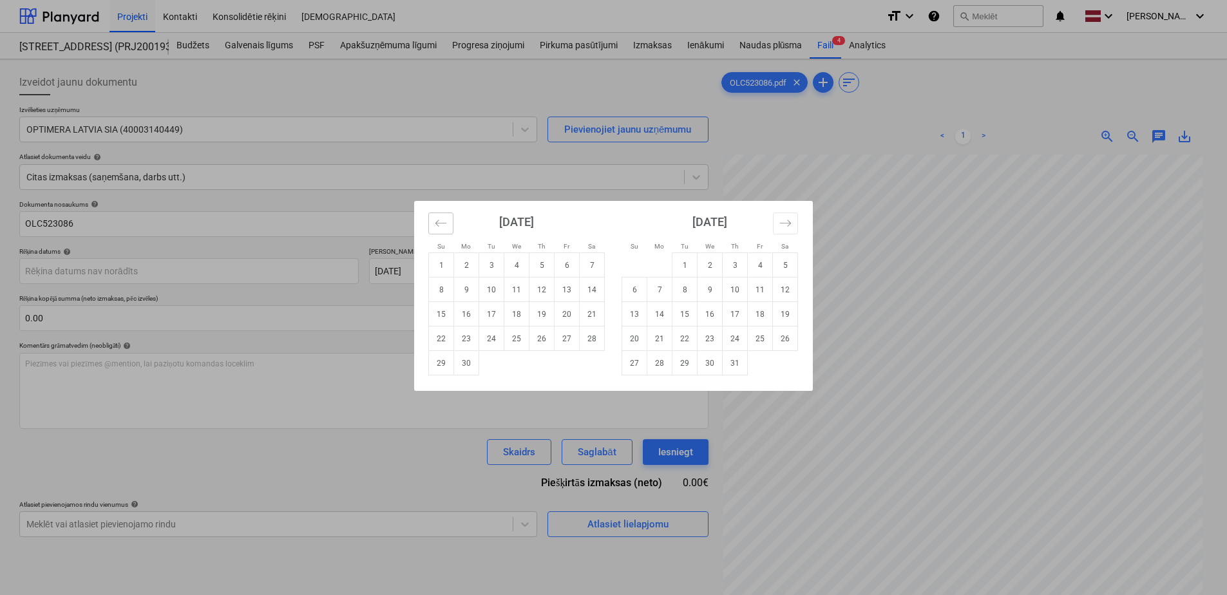
click at [446, 220] on icon "Move backward to switch to the previous month." at bounding box center [441, 223] width 12 height 12
click at [548, 364] on td "29" at bounding box center [542, 363] width 25 height 24
type input "[DATE]"
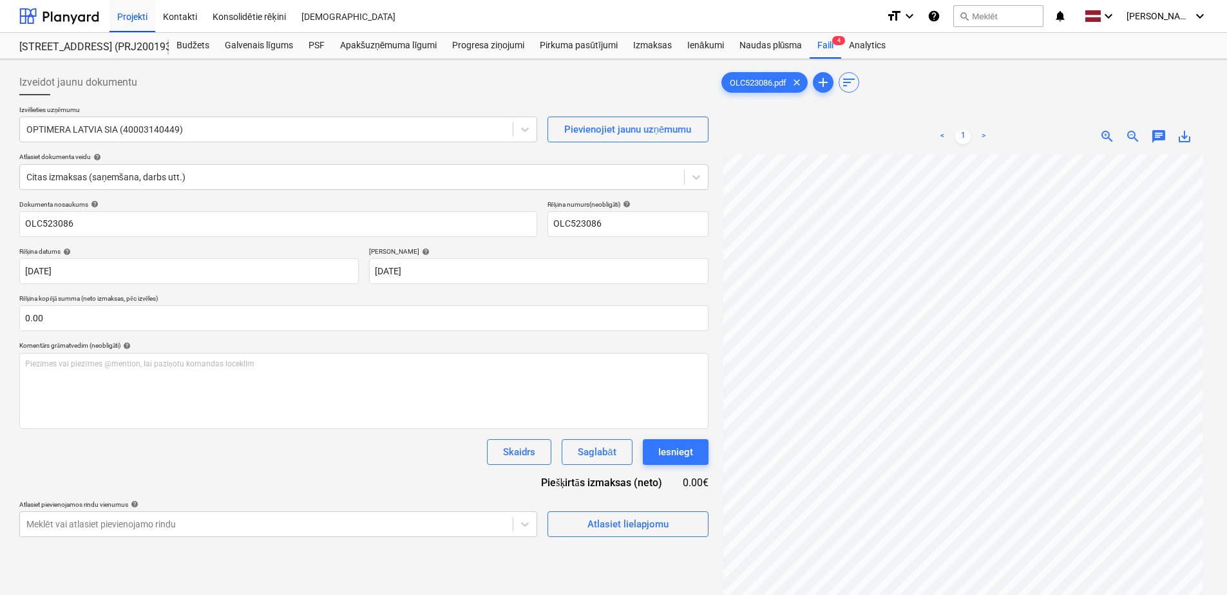
click at [668, 541] on div "Izveidot jaunu dokumentu Izvēlieties uzņēmumu OPTIMERA LATVIA SIA (40003140449)…" at bounding box center [364, 391] width 700 height 655
click at [673, 533] on button "Atlasiet lielapjomu" at bounding box center [628, 525] width 161 height 26
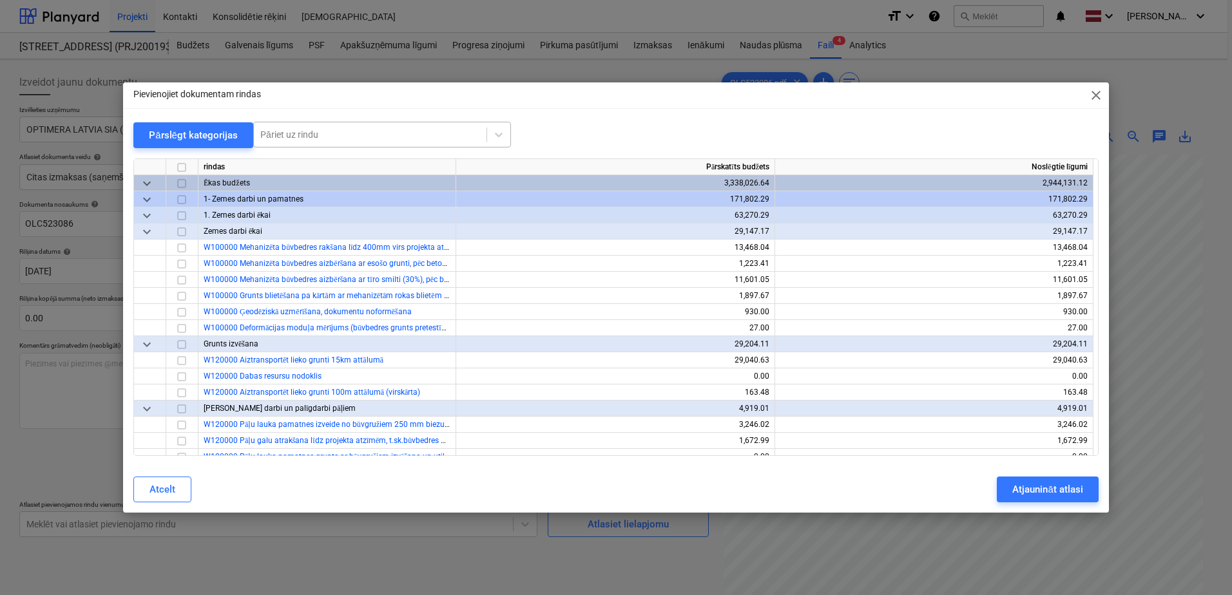
click at [300, 134] on div at bounding box center [370, 134] width 220 height 13
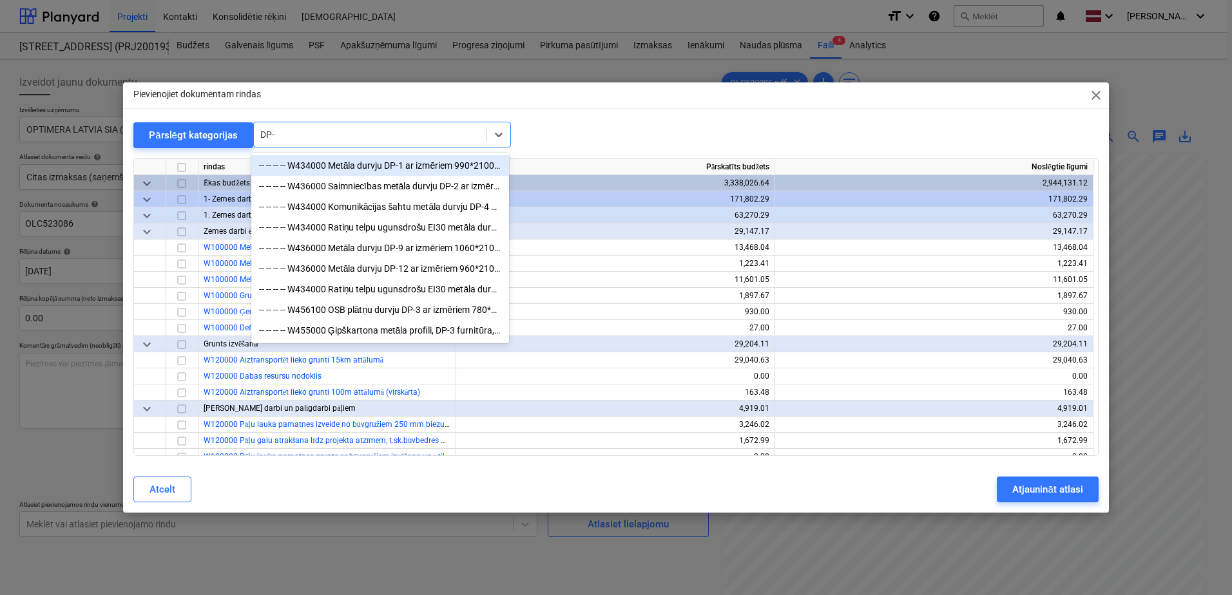
type input "DP-3"
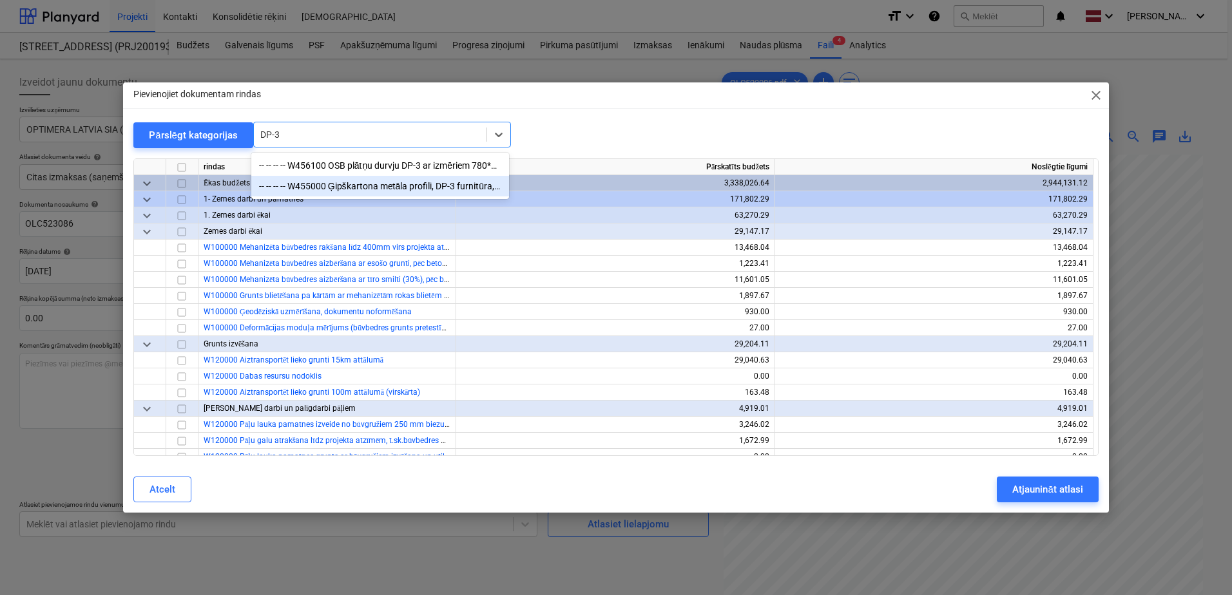
click at [355, 187] on div "-- -- -- -- W455000 Ģipškartona metāla profili, DP-3 furnitūra, šuvju lenta, šp…" at bounding box center [380, 186] width 258 height 21
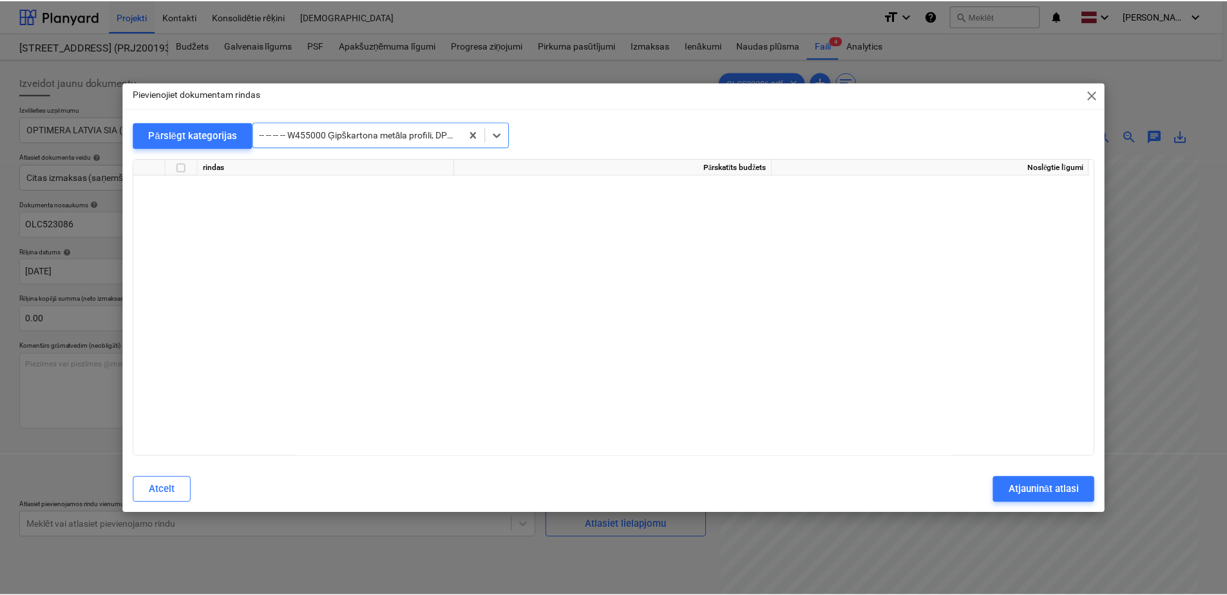
scroll to position [4832, 0]
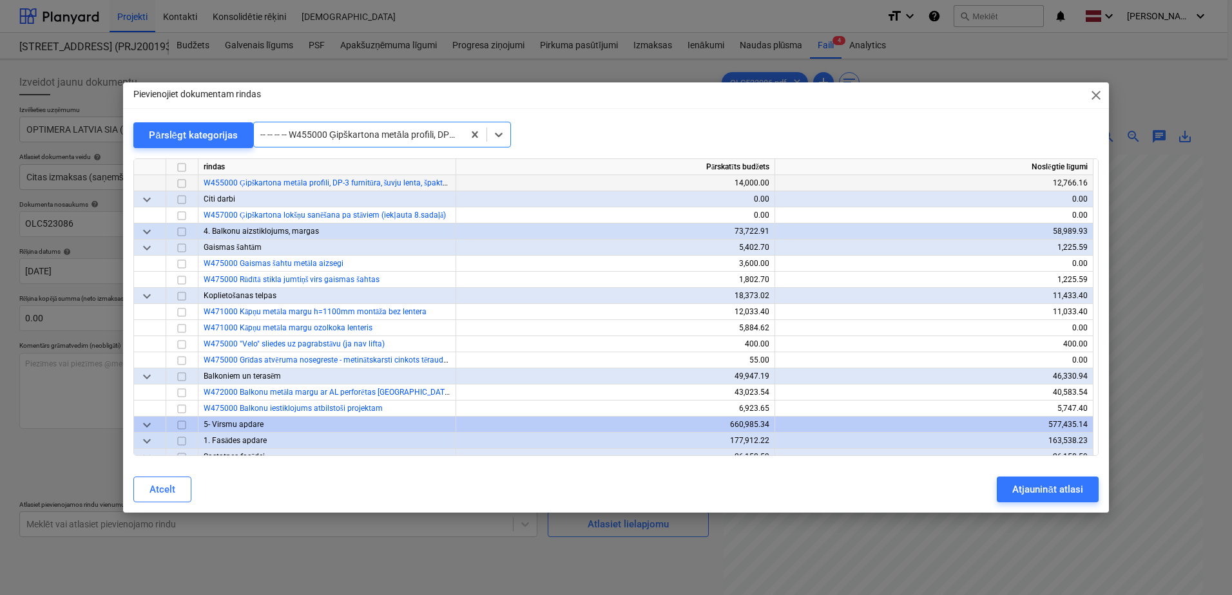
click at [168, 185] on div at bounding box center [182, 183] width 32 height 16
click at [178, 184] on input "checkbox" at bounding box center [181, 183] width 15 height 15
click at [1011, 486] on button "Atjaunināt atlasi" at bounding box center [1047, 490] width 101 height 26
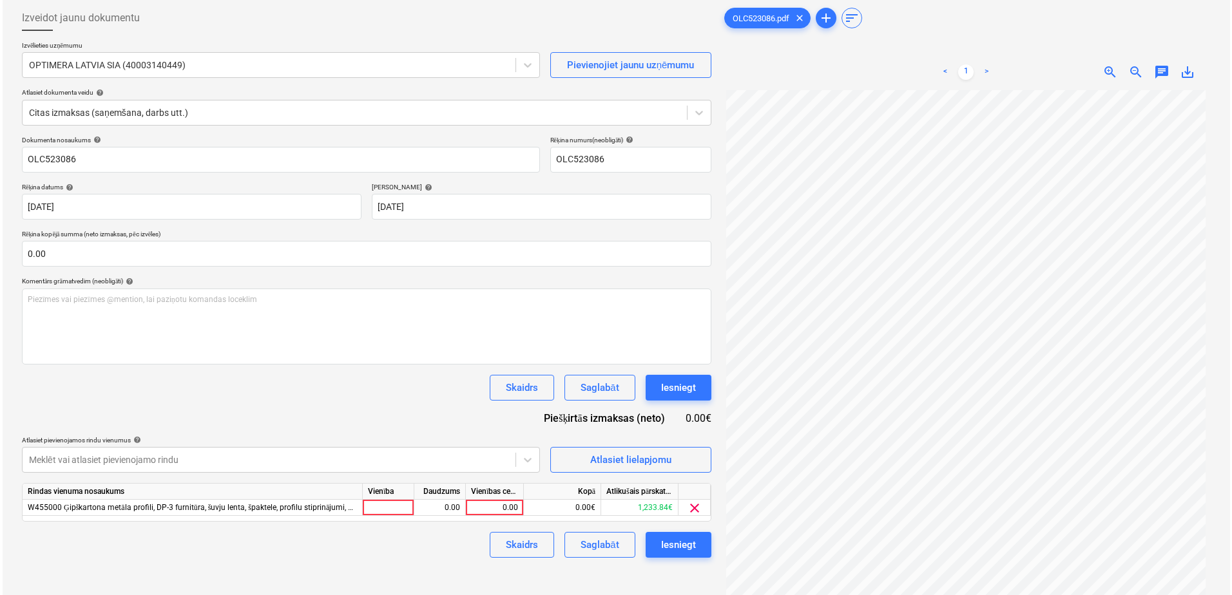
scroll to position [0, 0]
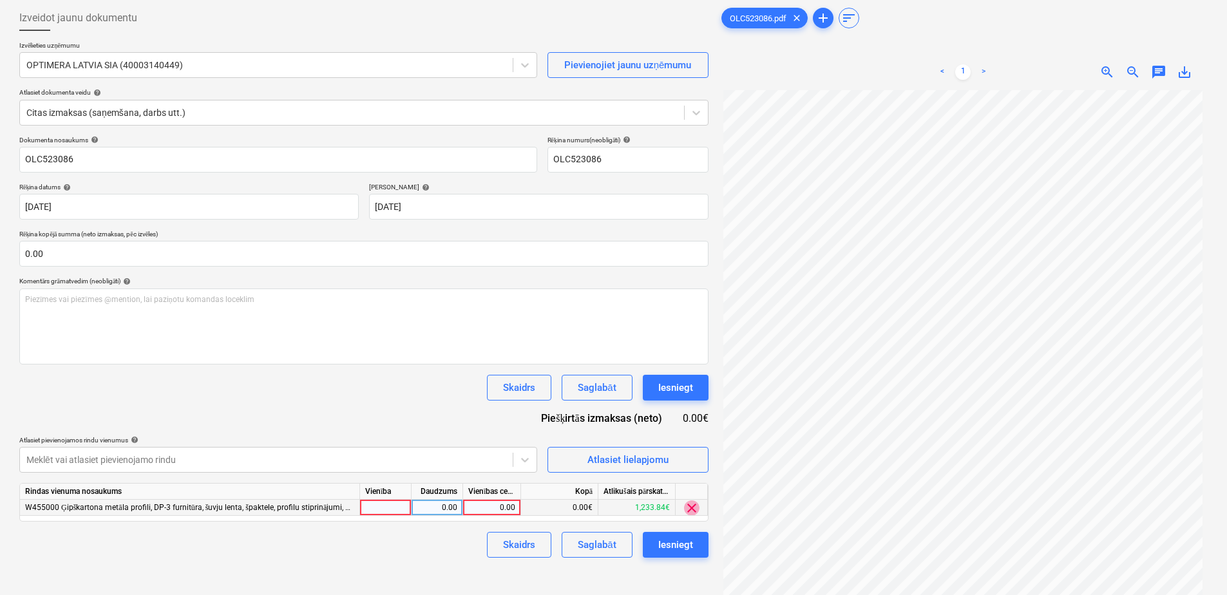
click at [693, 512] on span "clear" at bounding box center [691, 508] width 15 height 15
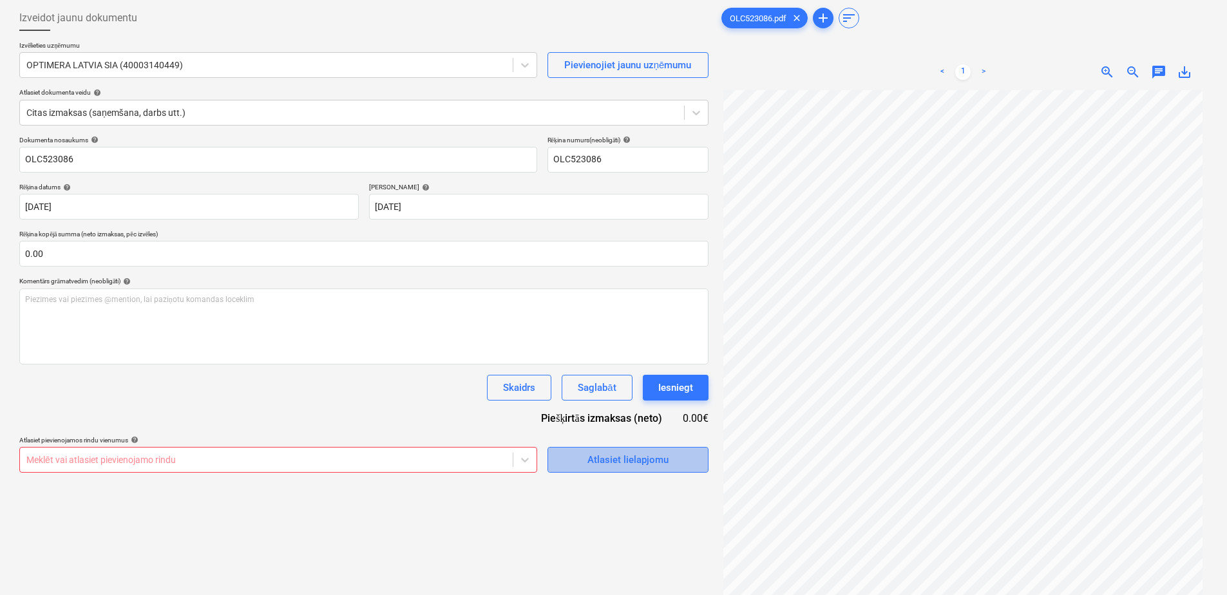
click at [631, 472] on button "Atlasiet lielapjomu" at bounding box center [628, 460] width 161 height 26
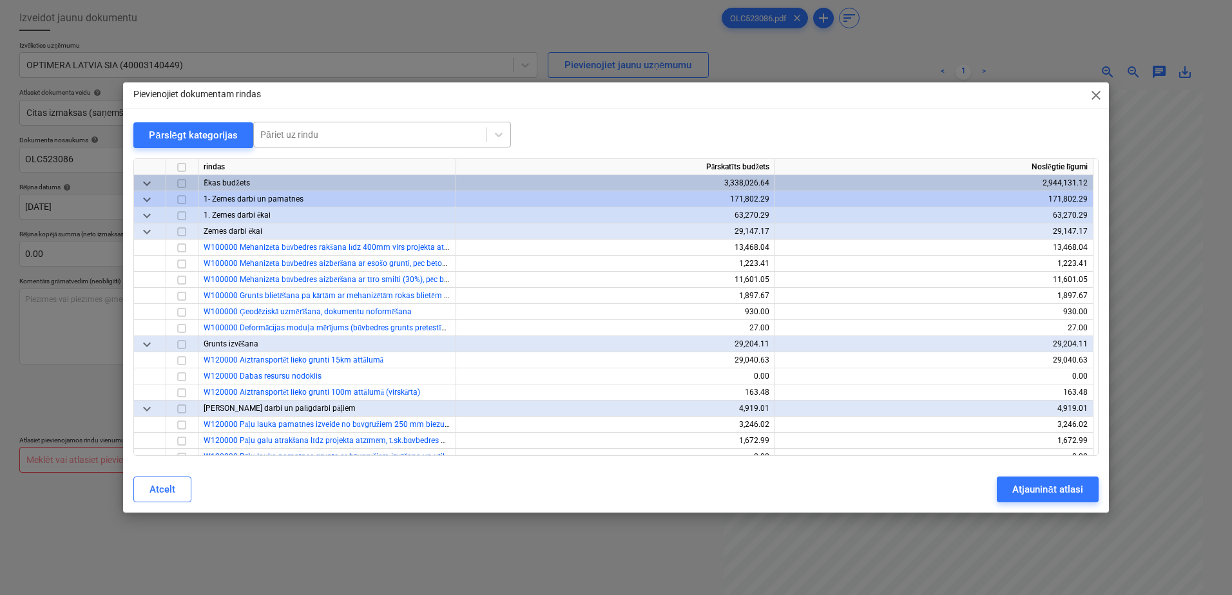
drag, startPoint x: 347, startPoint y: 118, endPoint x: 345, endPoint y: 130, distance: 12.3
click at [347, 120] on div "Pievienojiet dokumentam rindas close Pārslēgt kategorijas Pāriet uz rindu rinda…" at bounding box center [616, 297] width 986 height 430
click at [345, 130] on div at bounding box center [370, 134] width 220 height 13
type input "tikku"
drag, startPoint x: 445, startPoint y: 162, endPoint x: 392, endPoint y: 180, distance: 55.6
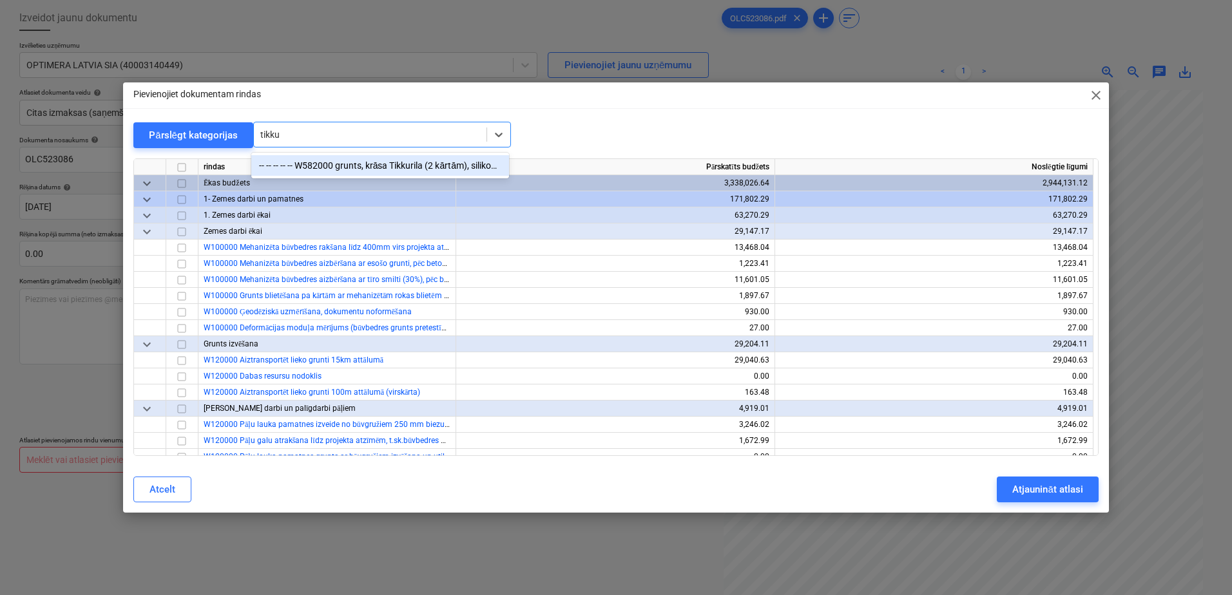
click at [443, 163] on div "-- -- -- -- -- W582000 grunts, krāsa Tikkurila (2 kārtām), silikons, stūru prof…" at bounding box center [380, 165] width 258 height 21
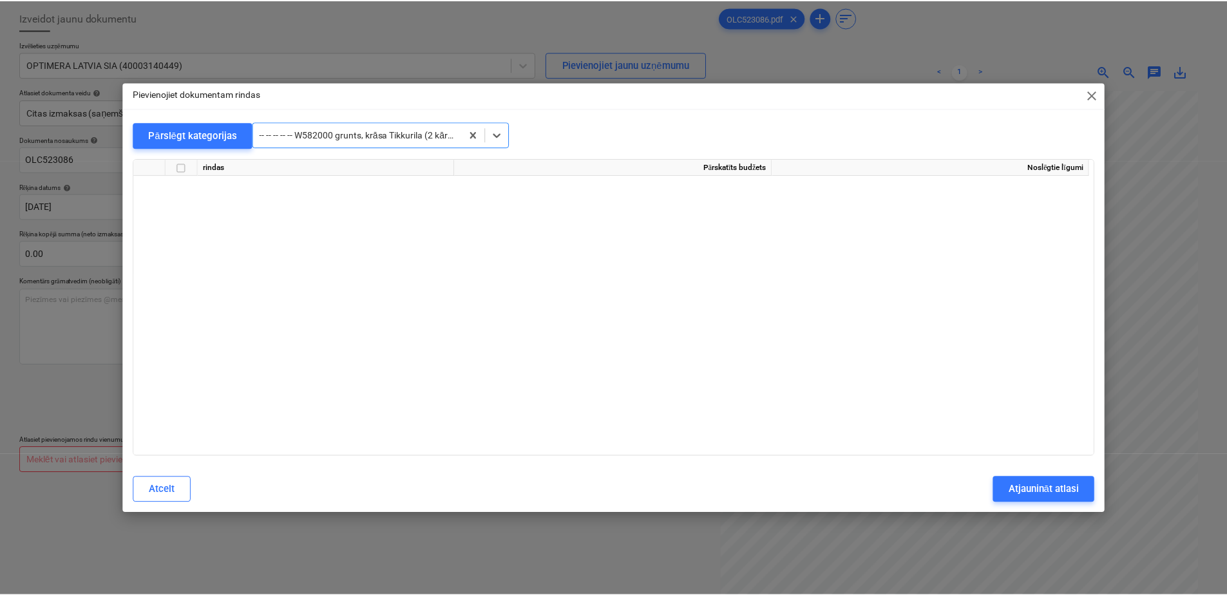
scroll to position [6491, 0]
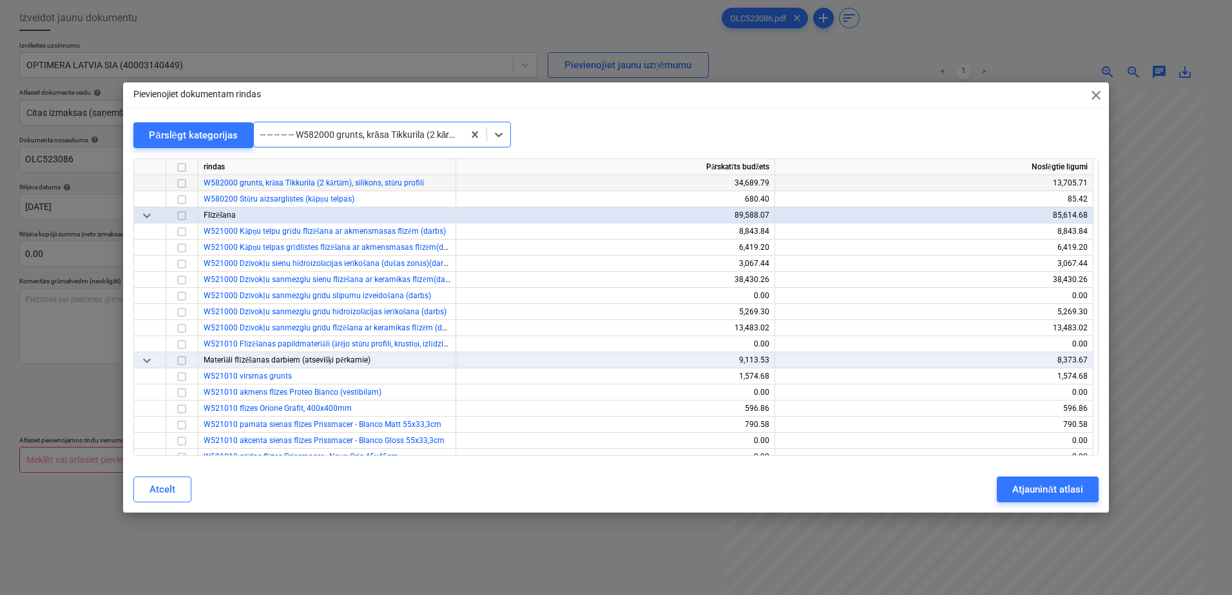
click at [182, 186] on input "checkbox" at bounding box center [181, 183] width 15 height 15
drag, startPoint x: 1030, startPoint y: 485, endPoint x: 658, endPoint y: 463, distance: 372.4
click at [1028, 485] on div "Atjaunināt atlasi" at bounding box center [1047, 489] width 70 height 17
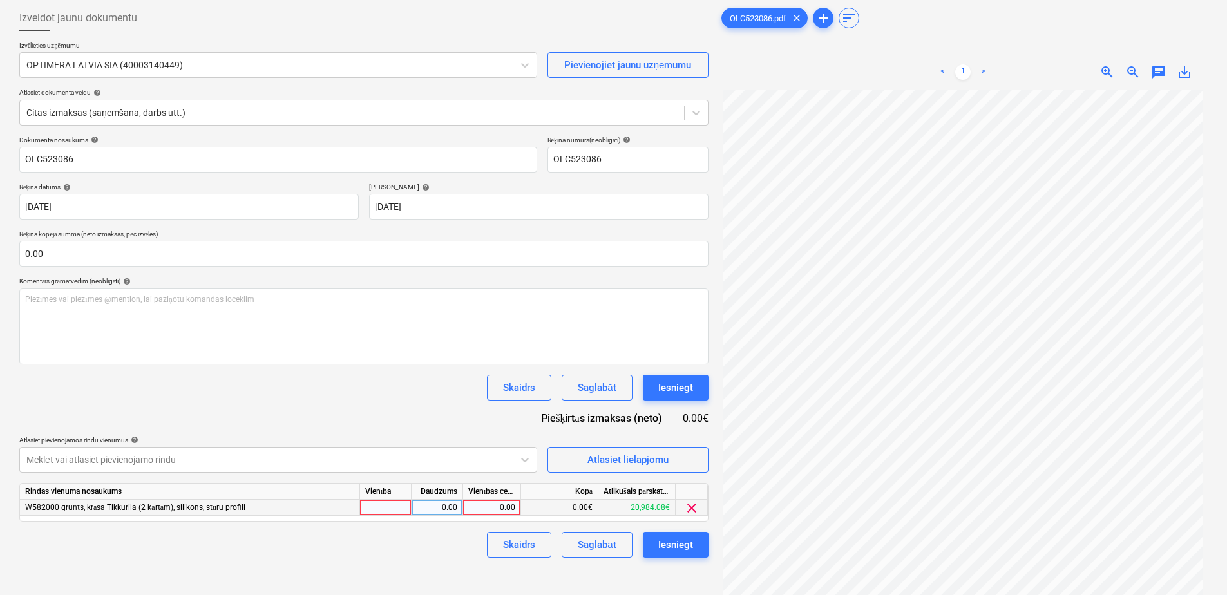
click at [488, 514] on div "0.00" at bounding box center [491, 508] width 47 height 16
type input "3875.96"
drag, startPoint x: 410, startPoint y: 571, endPoint x: 468, endPoint y: 566, distance: 58.8
click at [411, 570] on div "Izveidot jaunu dokumentu Izvēlieties uzņēmumu OPTIMERA LATVIA SIA (40003140449)…" at bounding box center [364, 327] width 700 height 655
click at [592, 549] on div "Saglabāt" at bounding box center [597, 545] width 38 height 17
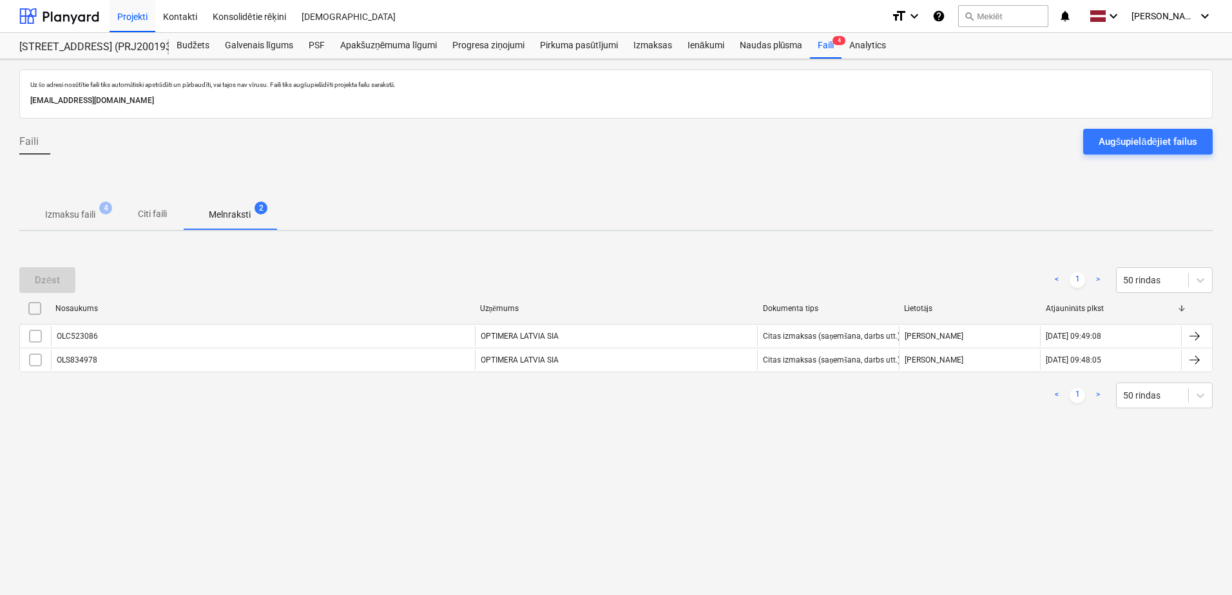
click at [85, 211] on p "Izmaksu faili" at bounding box center [70, 215] width 50 height 14
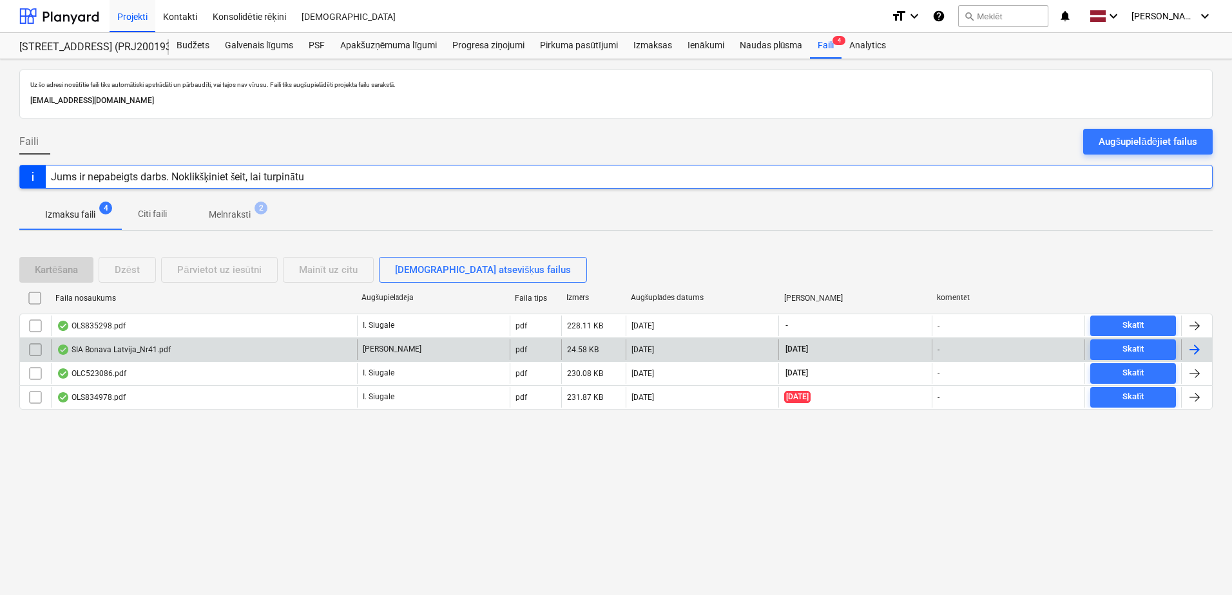
click at [142, 347] on div "SIA Bonava Latvija_Nr41.pdf" at bounding box center [114, 350] width 114 height 10
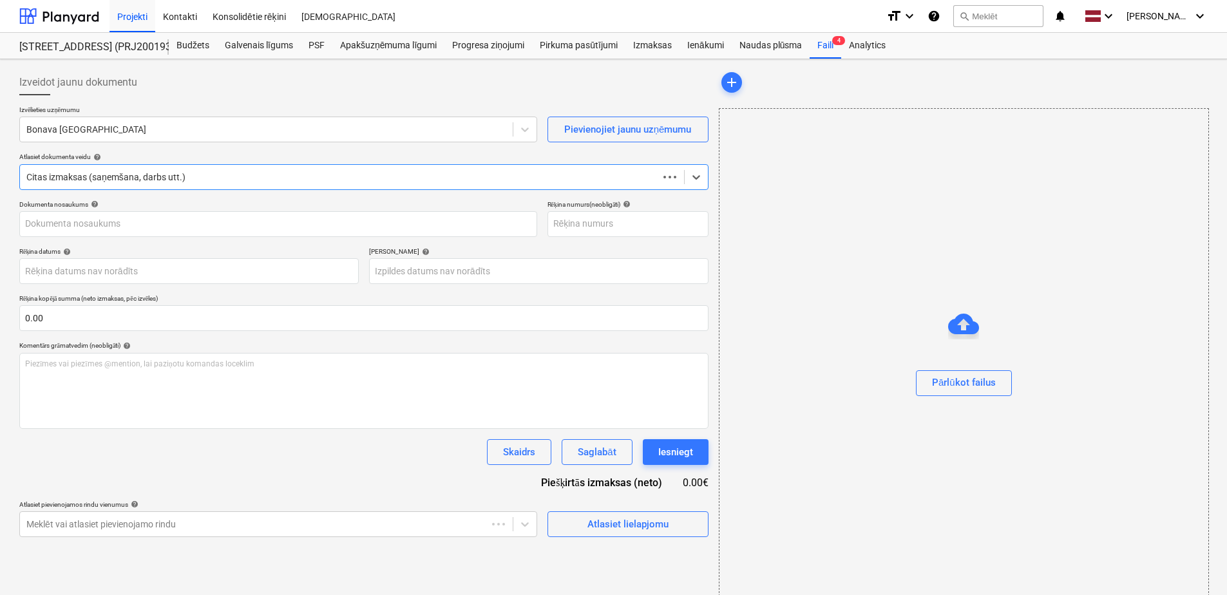
type input "1"
type input "[DATE]"
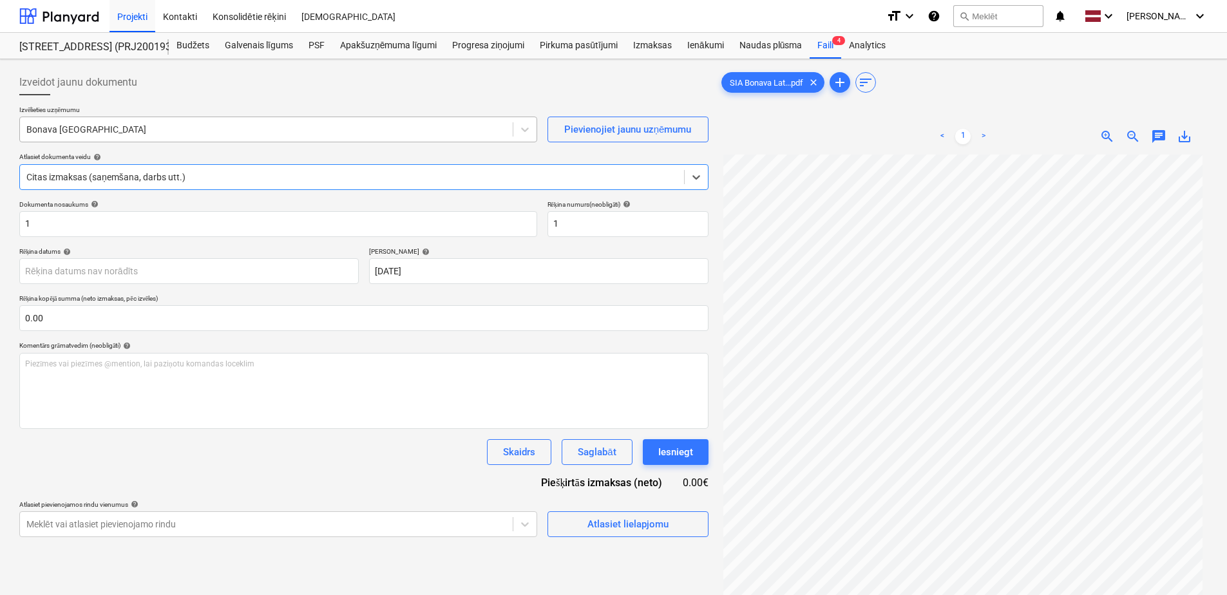
click at [137, 124] on div at bounding box center [266, 129] width 480 height 13
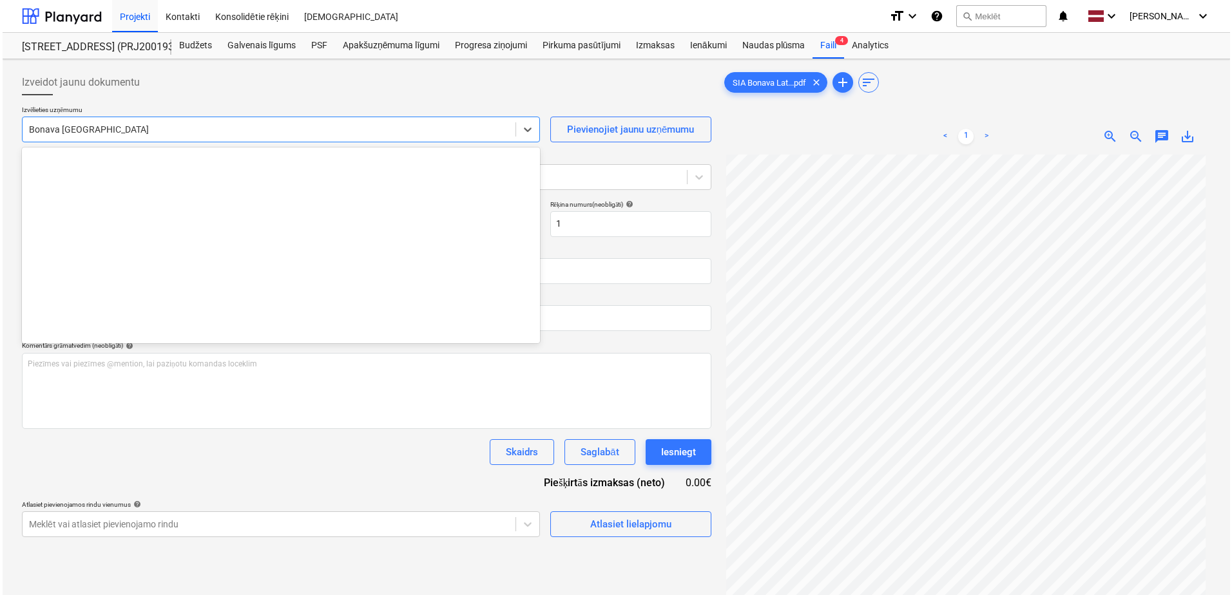
scroll to position [2368, 0]
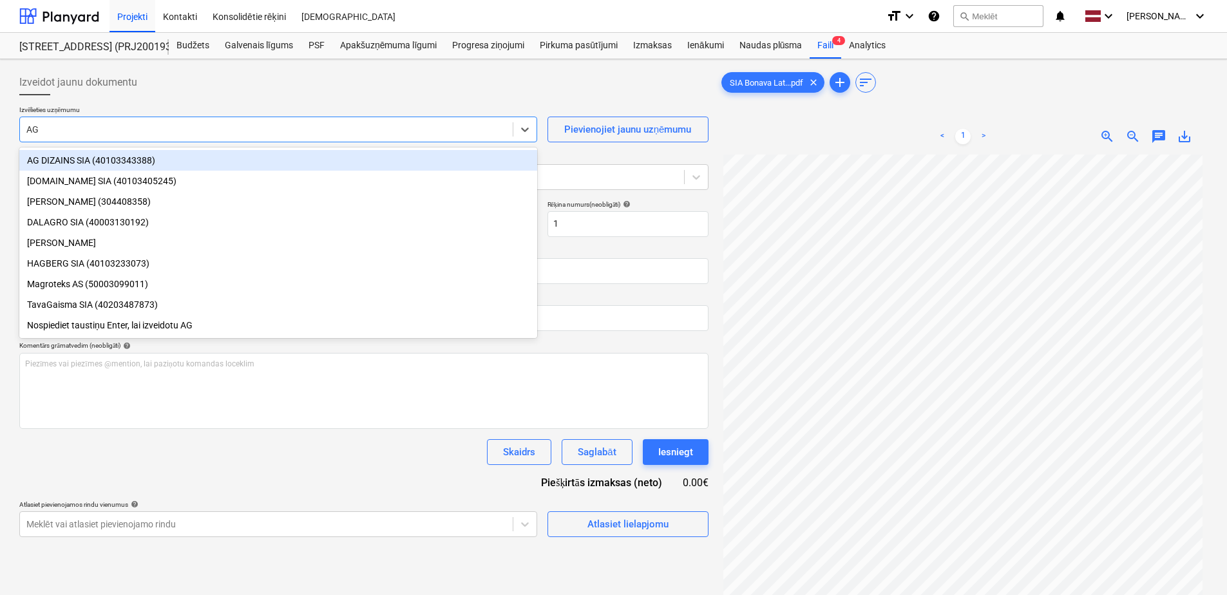
type input "AG"
click at [140, 157] on div "AG DIZAINS SIA (40103343388)" at bounding box center [278, 160] width 518 height 21
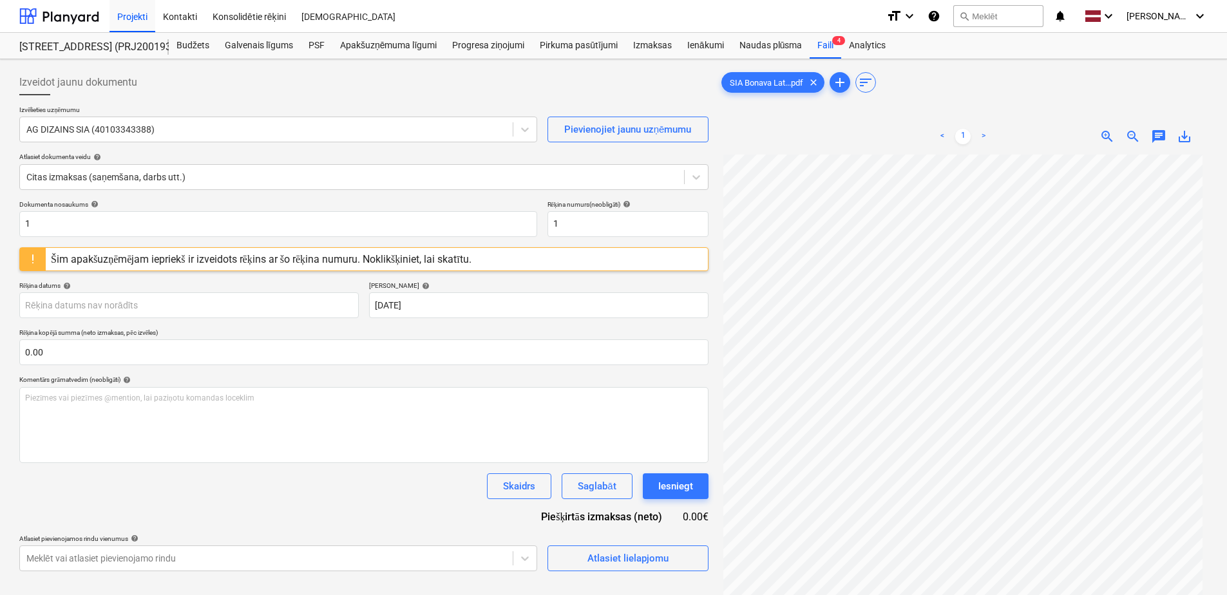
click at [166, 247] on div "Šim apakšuzņēmējam iepriekš ir izveidots rēķins ar šo rēķina numuru. Noklikšķin…" at bounding box center [363, 259] width 689 height 24
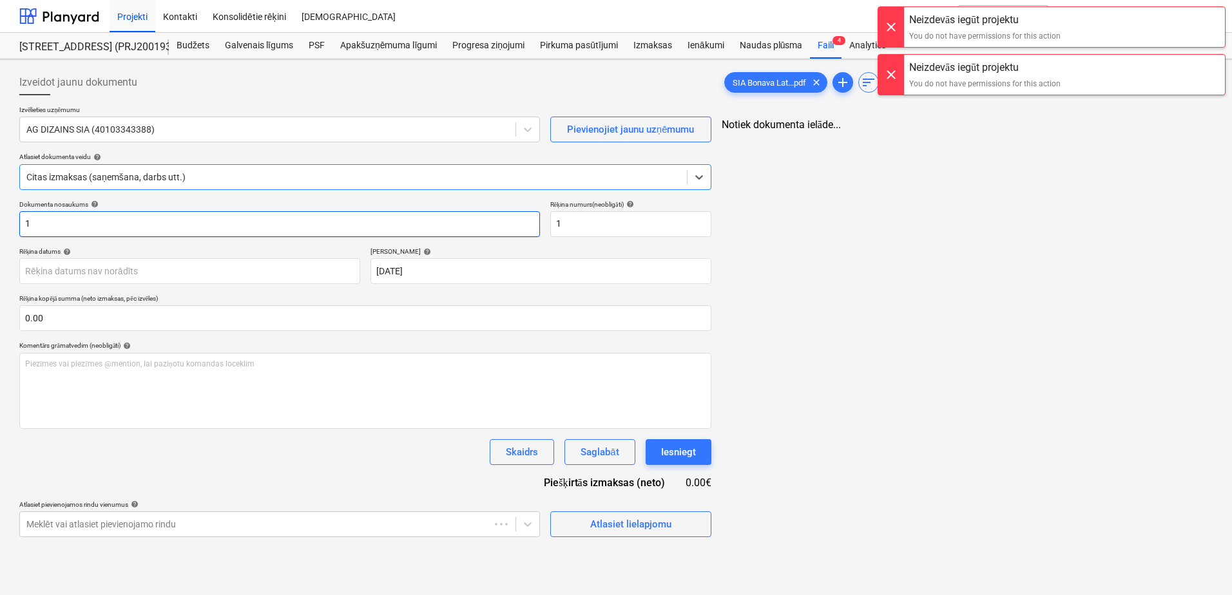
click at [122, 225] on input "1" at bounding box center [279, 224] width 521 height 26
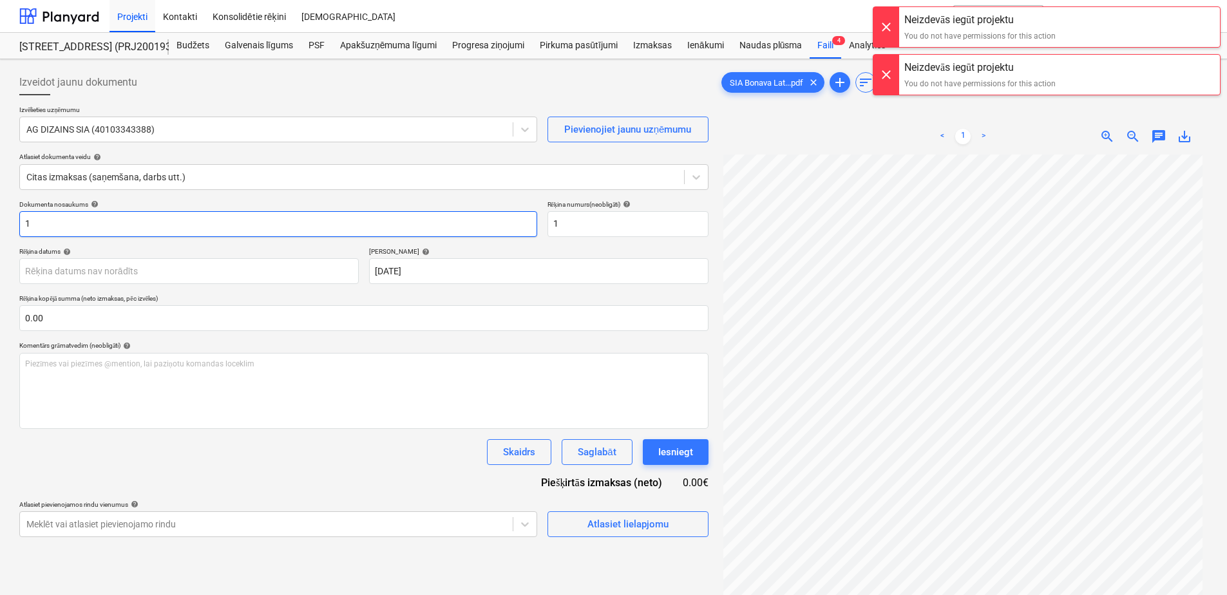
click at [121, 226] on input "1" at bounding box center [278, 224] width 518 height 26
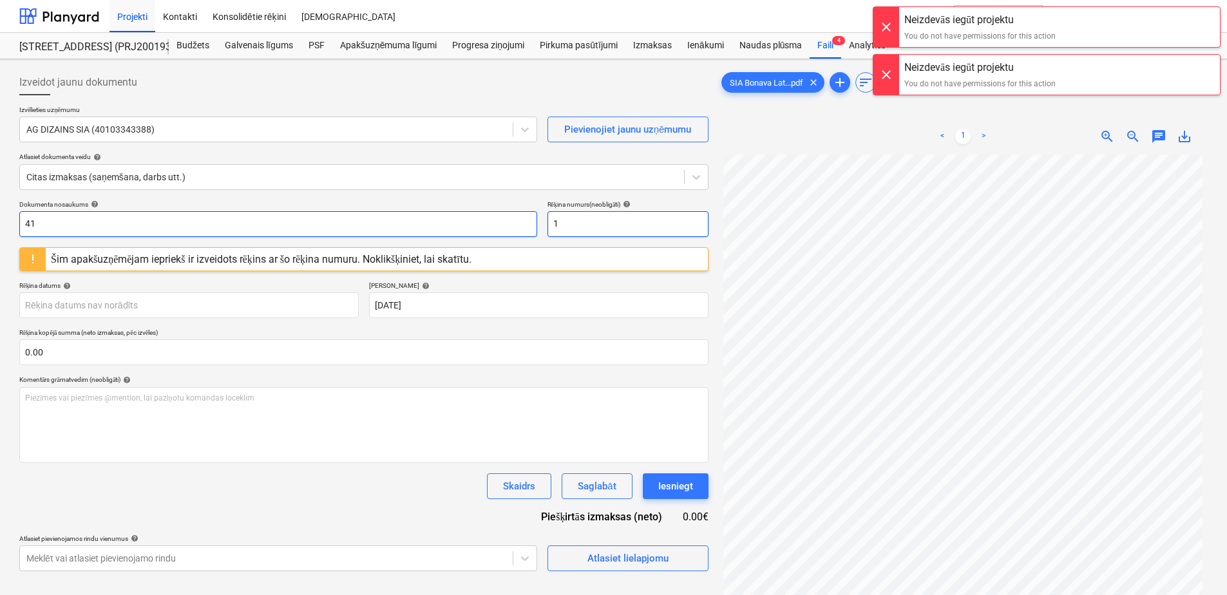
type input "41"
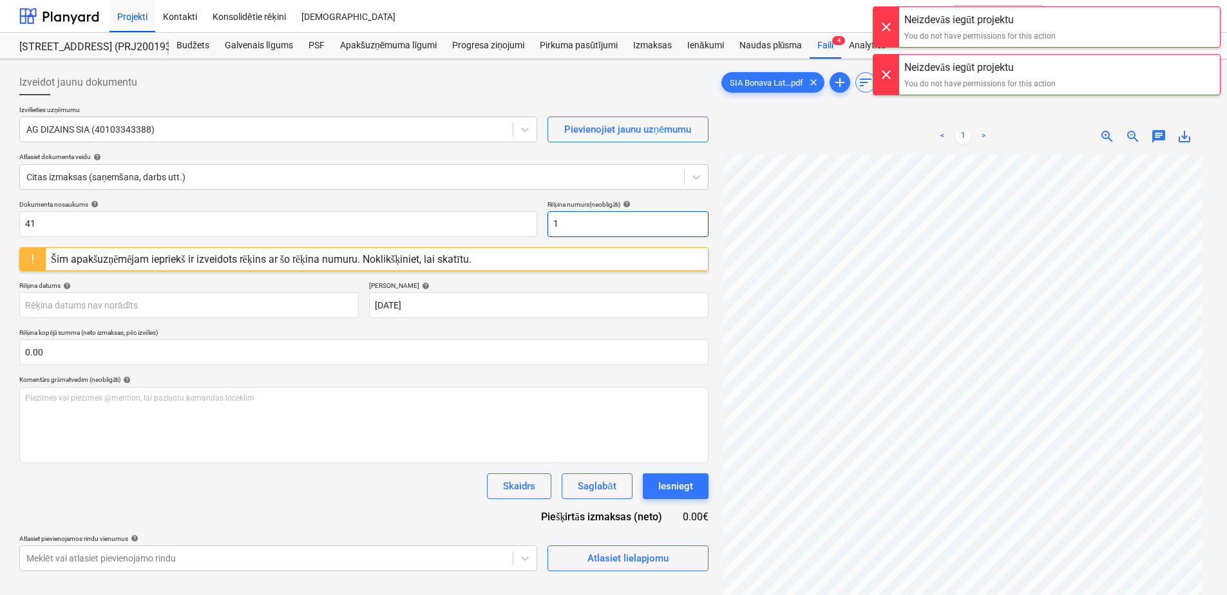
drag, startPoint x: 557, startPoint y: 227, endPoint x: 543, endPoint y: 227, distance: 14.2
click at [543, 227] on div "Dokumenta nosaukums help 41 Rēķina numurs (neobligāti) help 1" at bounding box center [363, 218] width 689 height 37
type input "41"
click at [303, 495] on div "Skaidrs Saglabāt Iesniegt" at bounding box center [363, 487] width 689 height 26
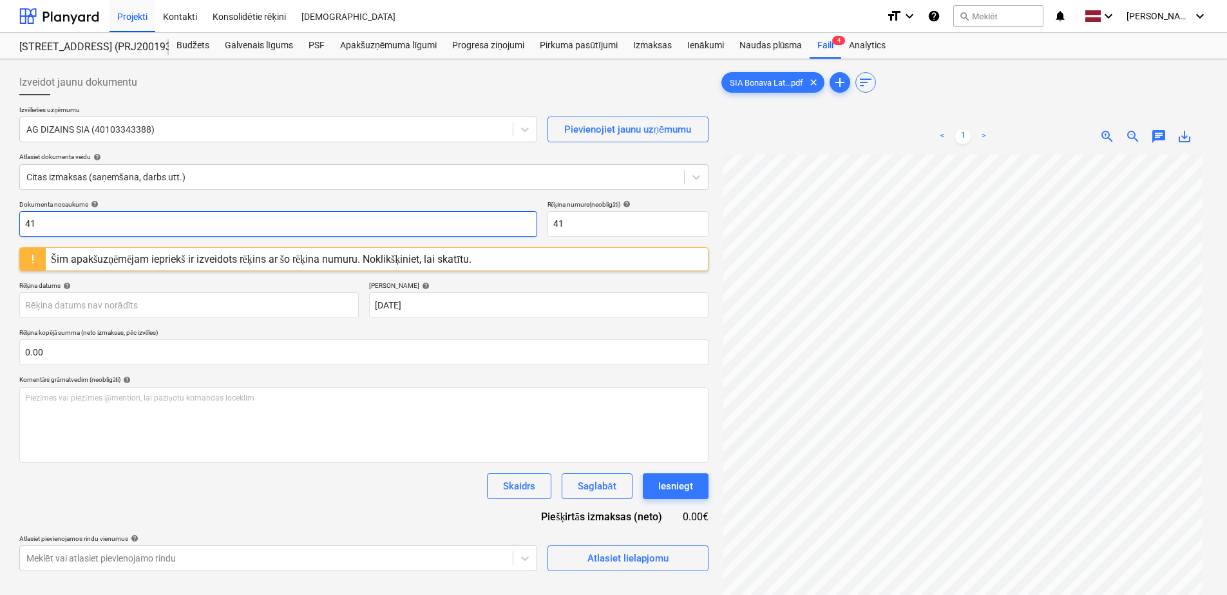
click at [26, 222] on input "41" at bounding box center [278, 224] width 518 height 26
type input "Nr. 41"
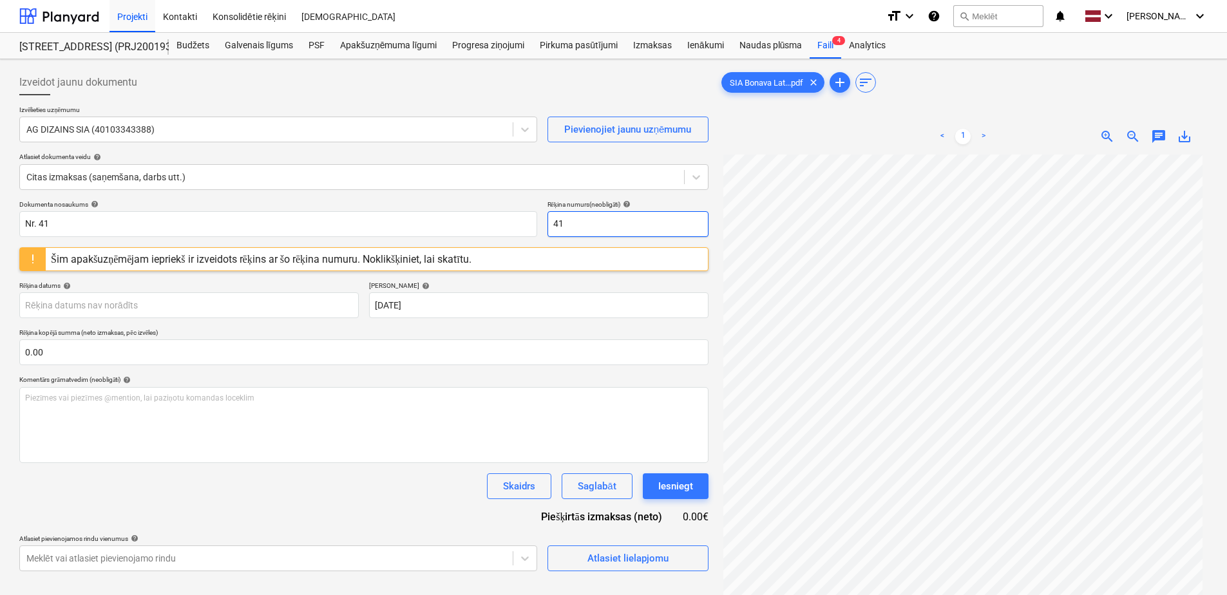
click at [552, 226] on input "41" at bounding box center [628, 224] width 161 height 26
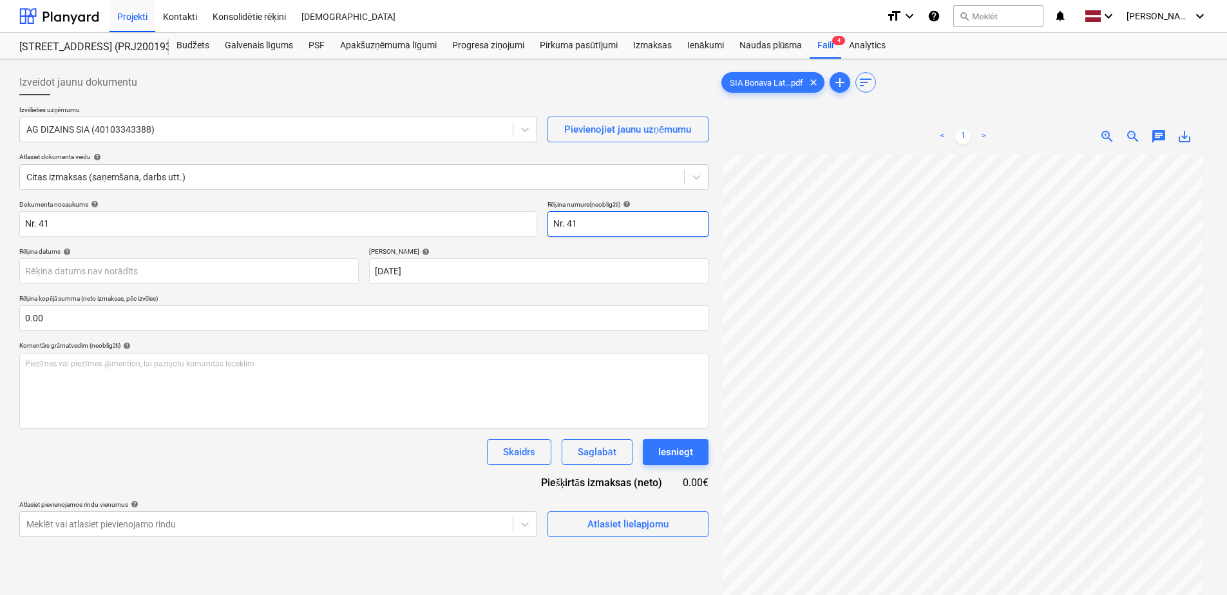
type input "Nr. 41"
click at [166, 456] on div "Skaidrs Saglabāt Iesniegt" at bounding box center [363, 452] width 689 height 26
click at [648, 538] on div "Izveidot jaunu dokumentu Izvēlieties uzņēmumu AG DIZAINS SIA (40103343388) Piev…" at bounding box center [364, 391] width 700 height 655
click at [650, 531] on div "Atlasiet lielapjomu" at bounding box center [628, 524] width 81 height 17
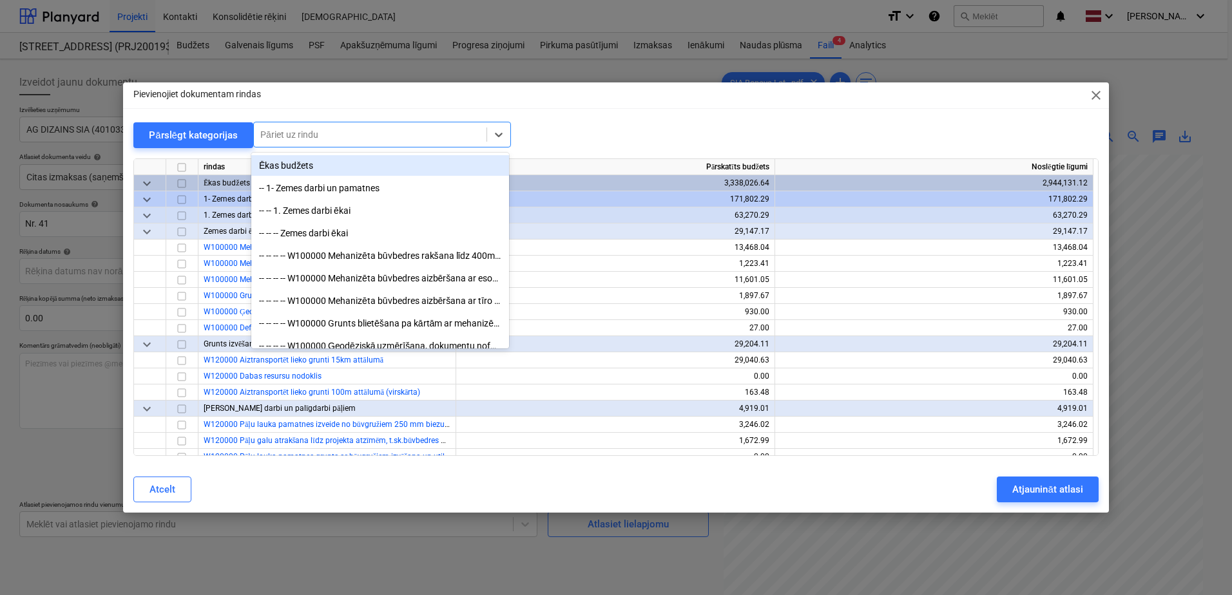
click at [383, 136] on div at bounding box center [370, 134] width 220 height 13
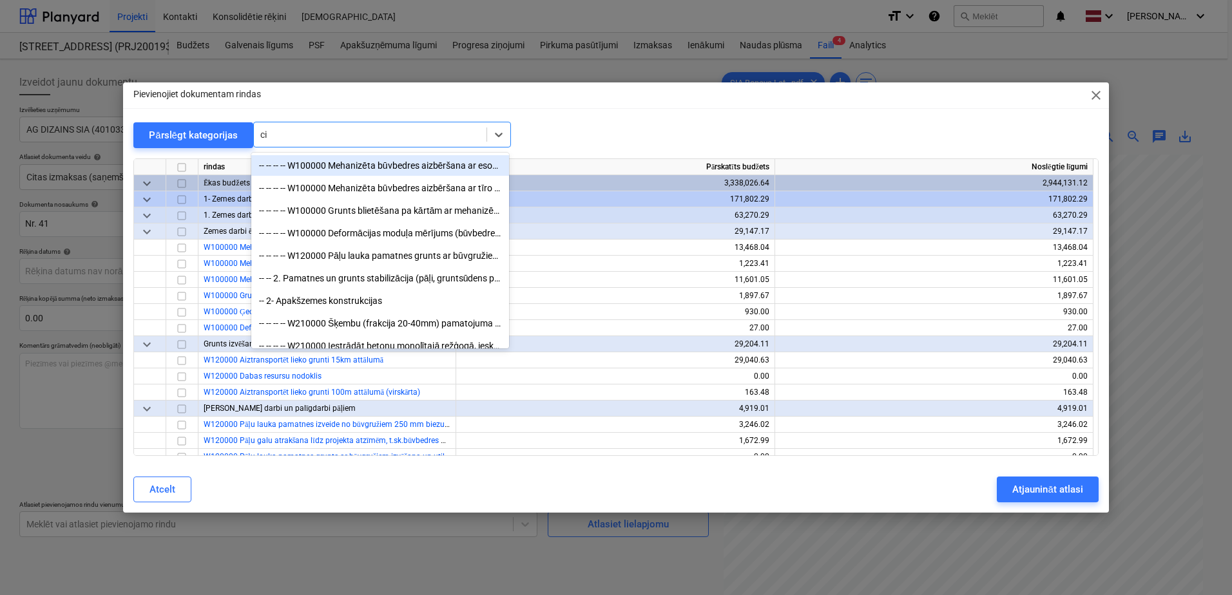
type input "c"
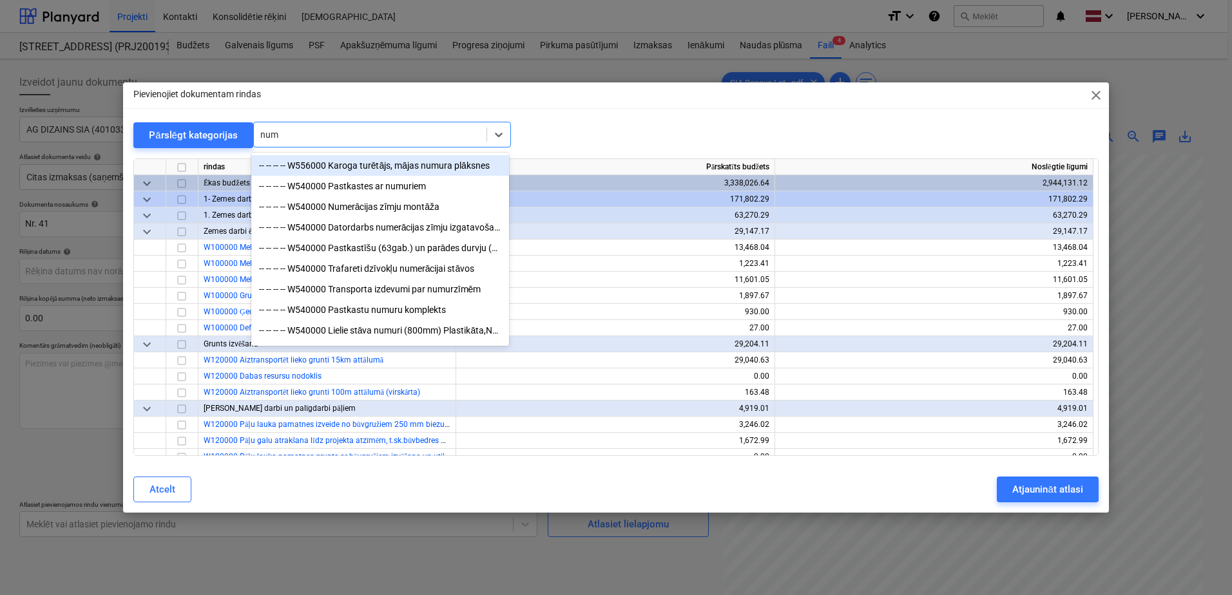
type input "nume"
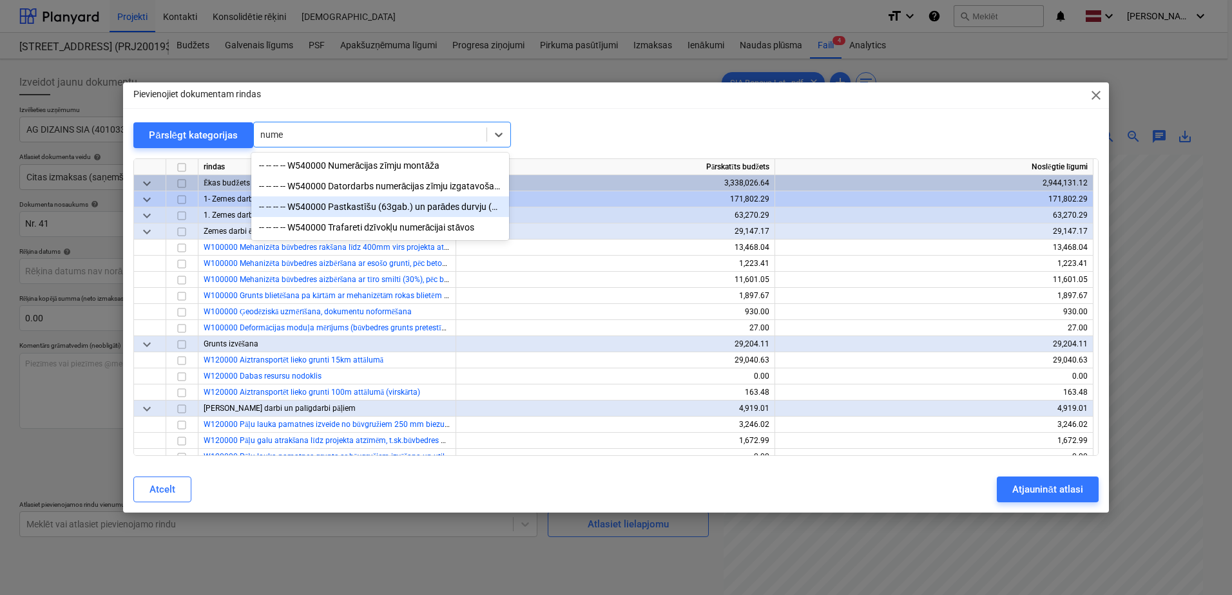
click at [434, 208] on div "-- -- -- -- W540000 Pastkastīšu (63gab.) un parādes durvju (2gab.) numerācijas …" at bounding box center [380, 207] width 258 height 21
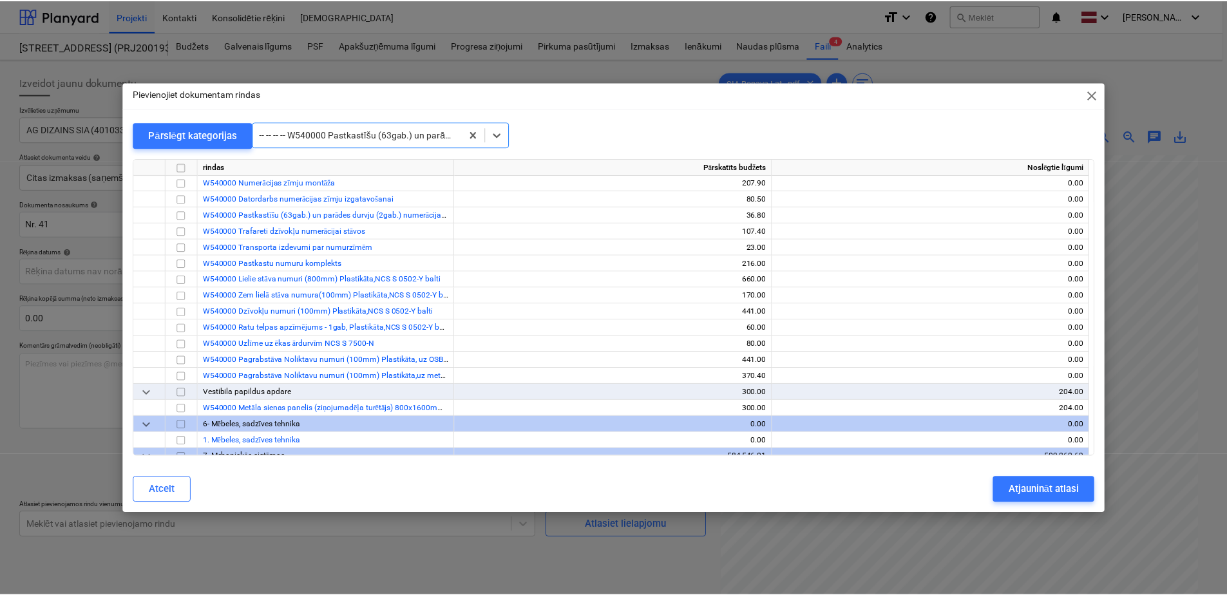
scroll to position [7216, 0]
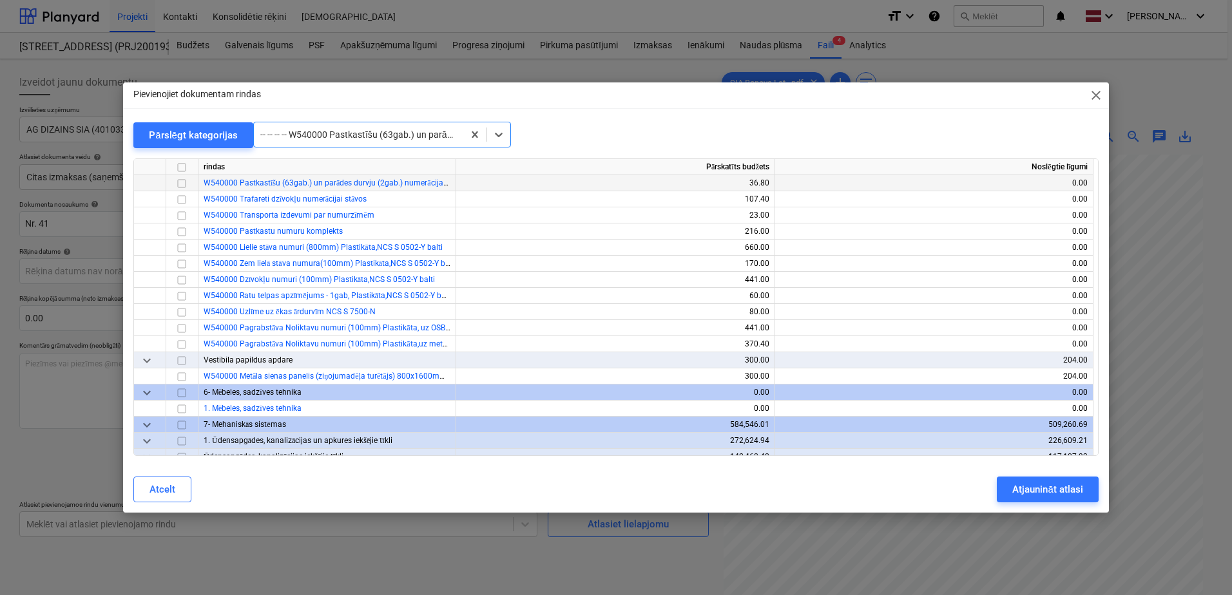
click at [180, 184] on input "checkbox" at bounding box center [181, 183] width 15 height 15
click at [1055, 490] on div "Atjaunināt atlasi" at bounding box center [1047, 489] width 70 height 17
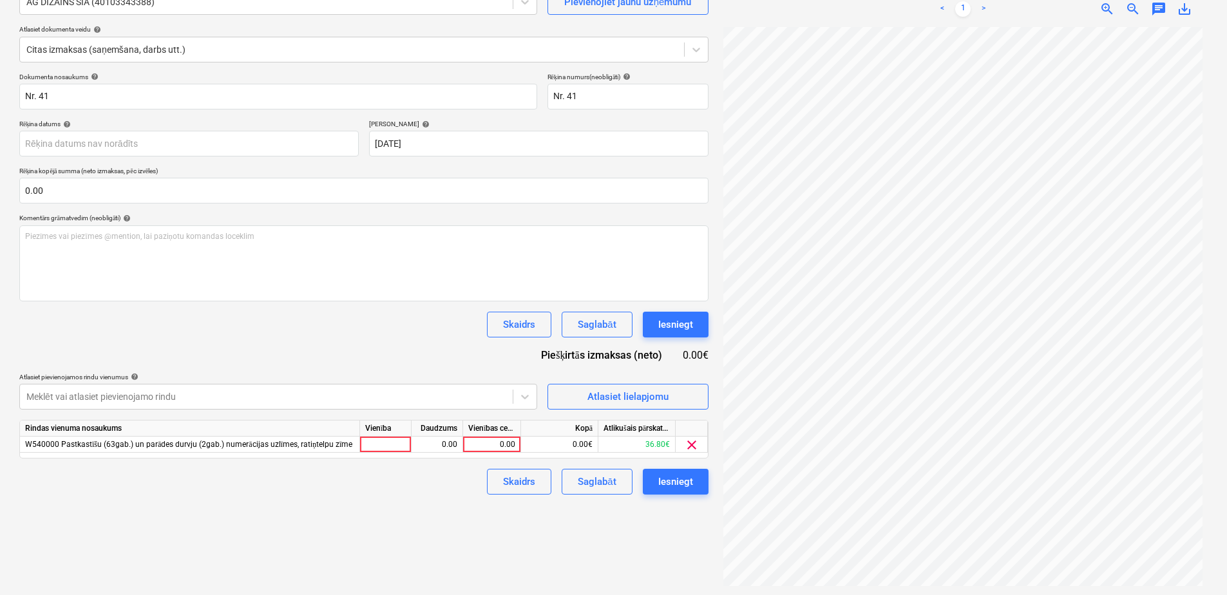
scroll to position [129, 0]
click at [497, 448] on div "0.00" at bounding box center [491, 444] width 47 height 16
type input "352"
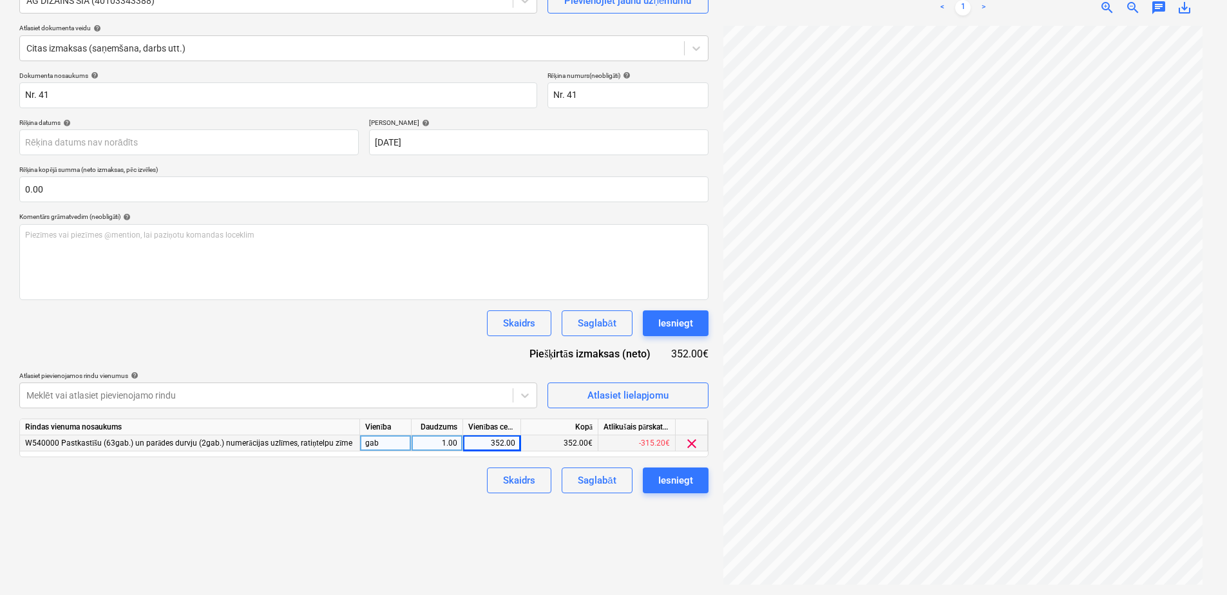
click at [423, 486] on div "Skaidrs Saglabāt Iesniegt" at bounding box center [363, 481] width 689 height 26
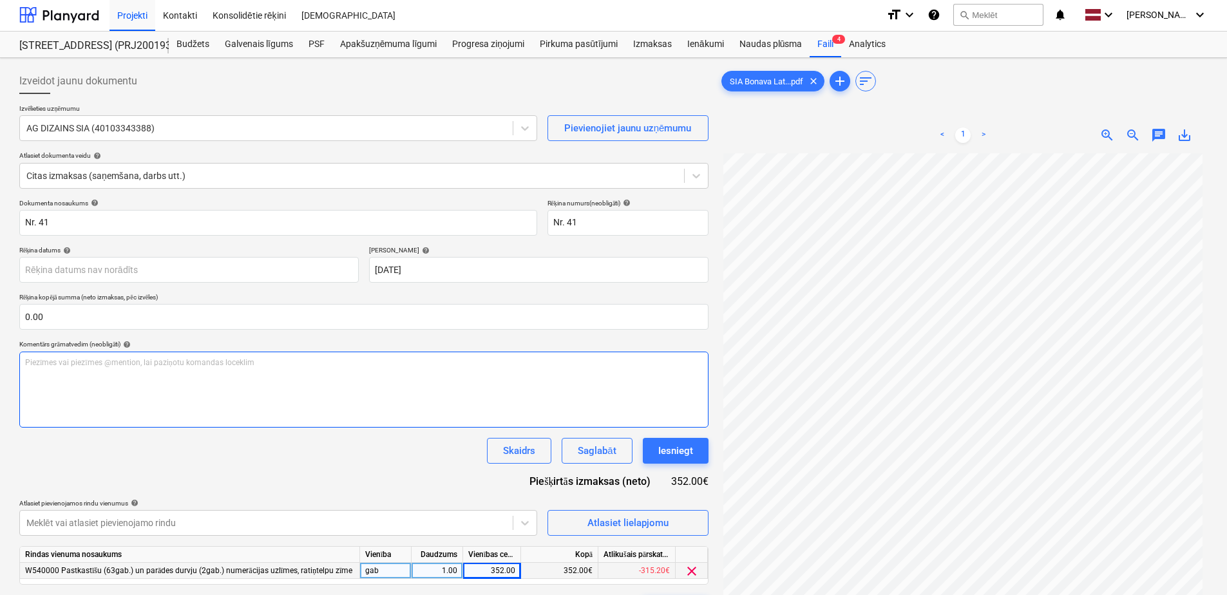
scroll to position [0, 0]
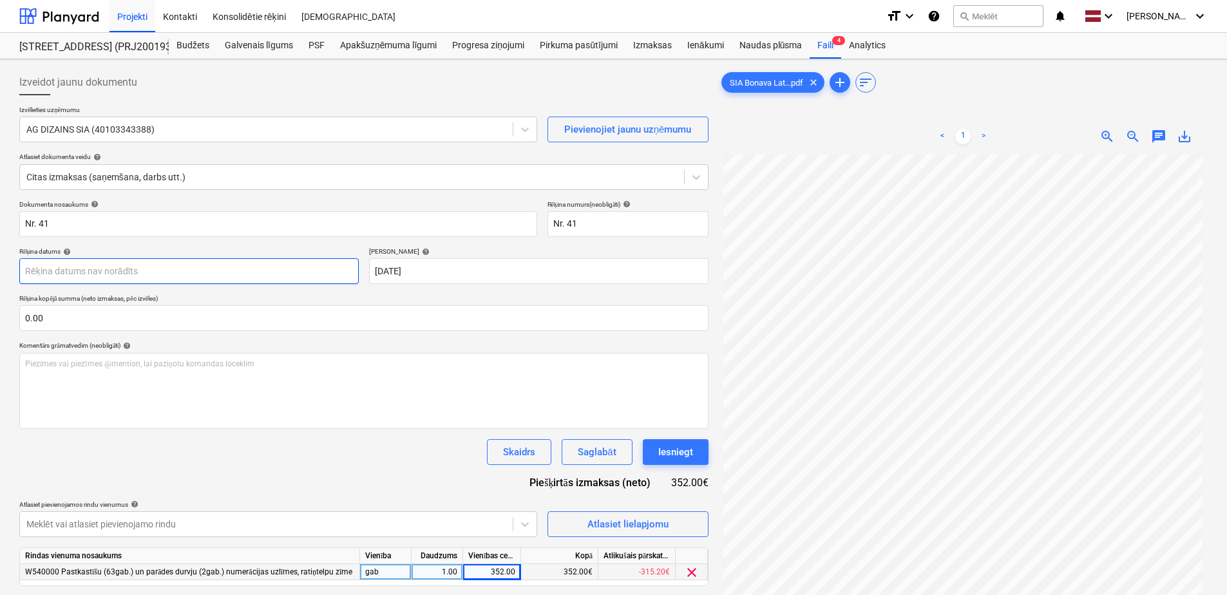
click at [267, 276] on body "Projekti Kontakti Konsolidētie rēķini Iesūtne format_size keyboard_arrow_down h…" at bounding box center [613, 297] width 1227 height 595
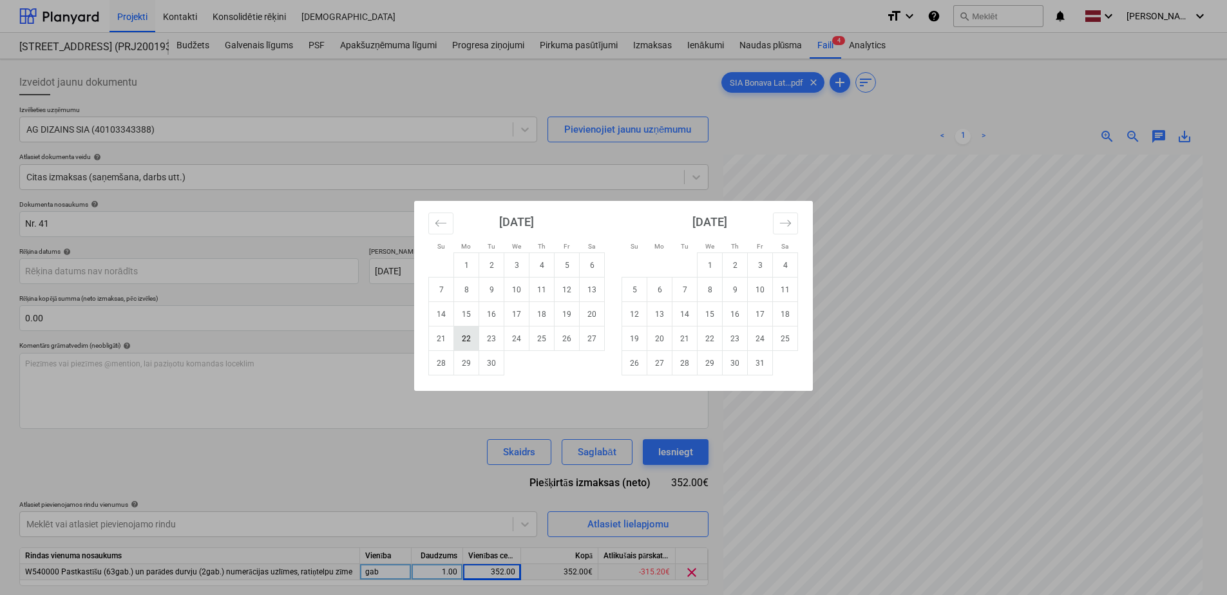
click at [458, 332] on td "22" at bounding box center [466, 339] width 25 height 24
type input "[DATE]"
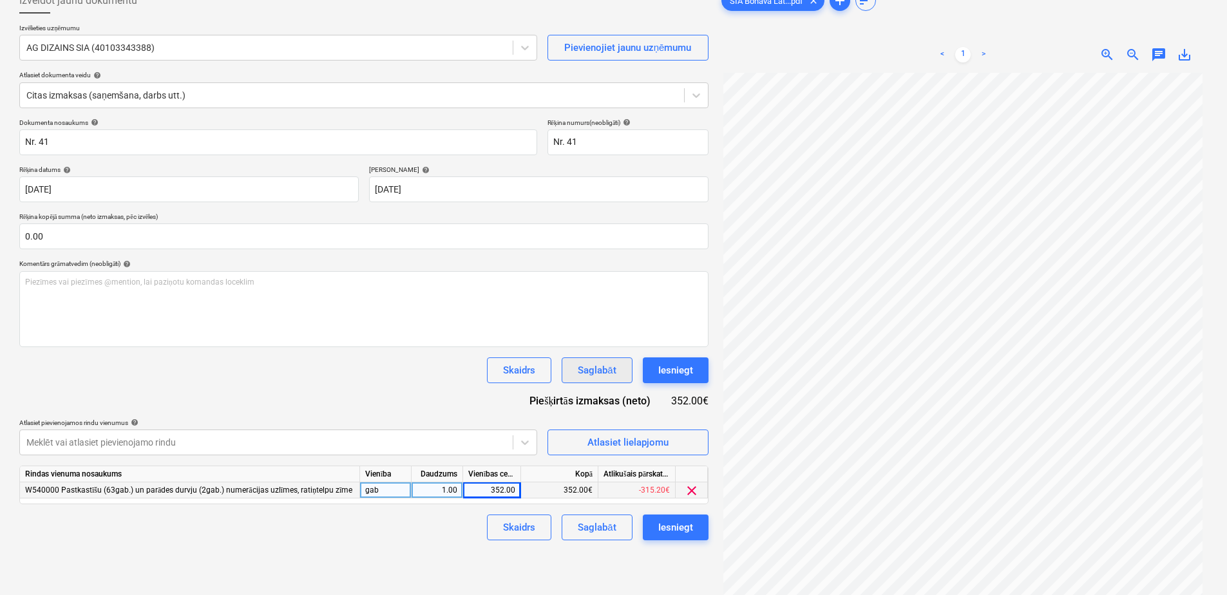
scroll to position [129, 0]
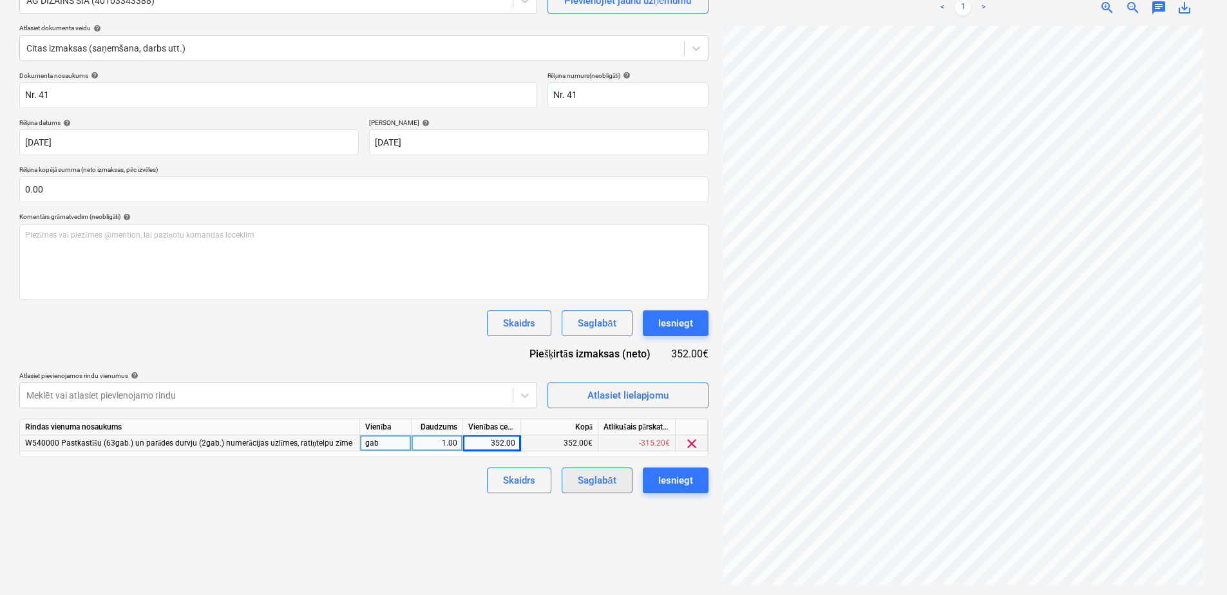
click at [581, 487] on div "Saglabāt" at bounding box center [597, 480] width 38 height 17
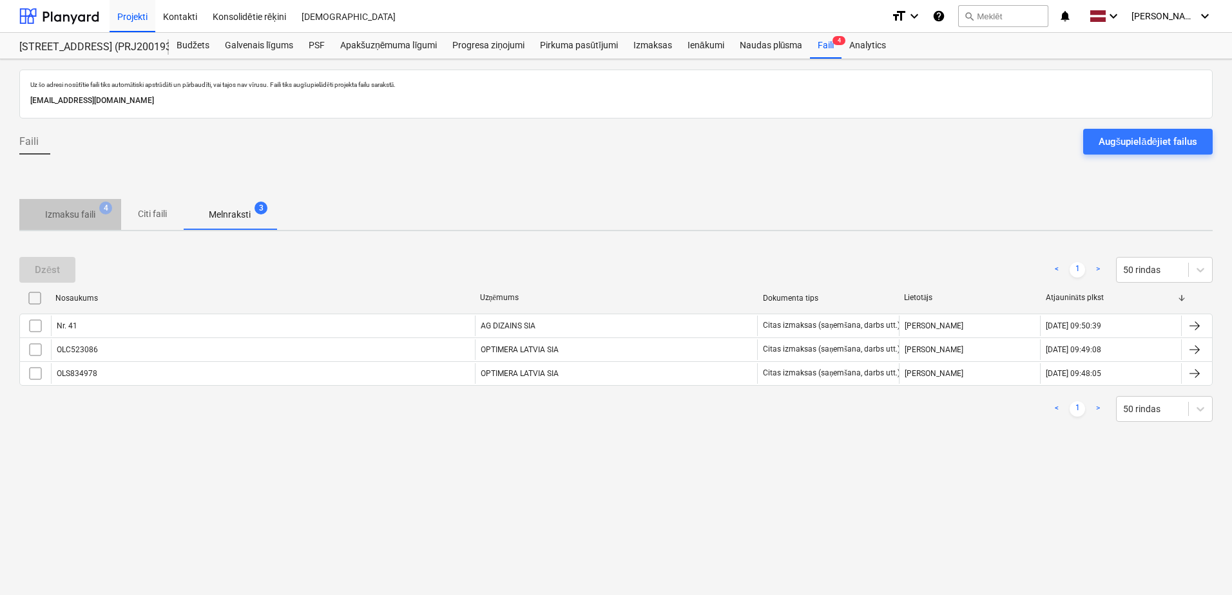
click at [101, 221] on span "Izmaksu faili 4" at bounding box center [70, 215] width 71 height 14
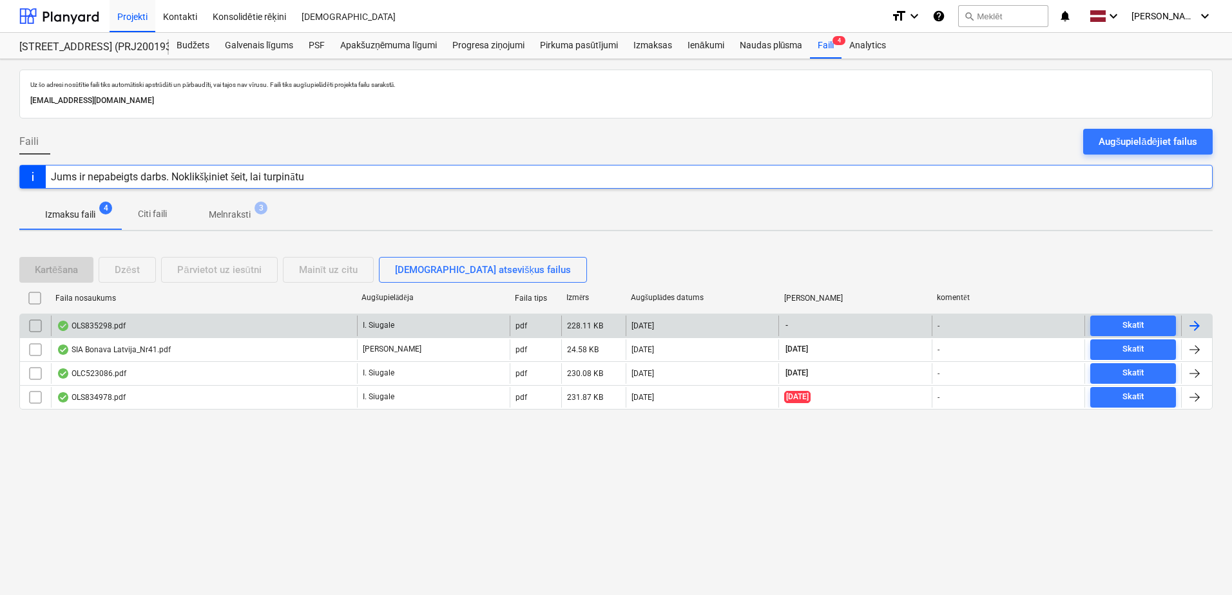
click at [145, 331] on div "OLS835298.pdf" at bounding box center [204, 326] width 306 height 21
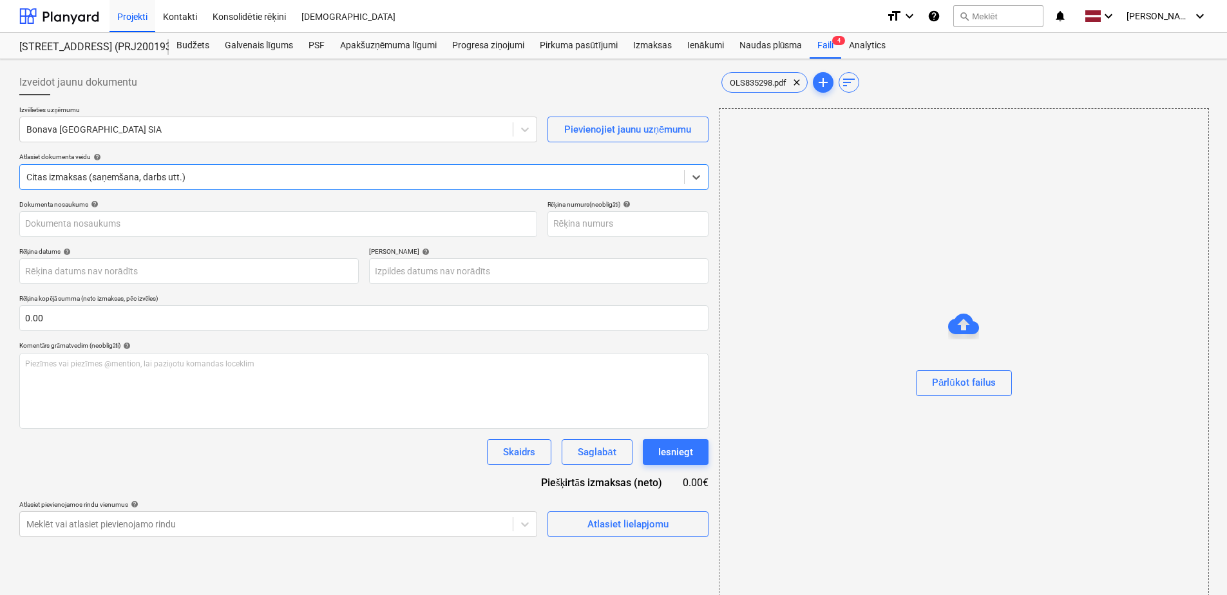
type input "OLS835298"
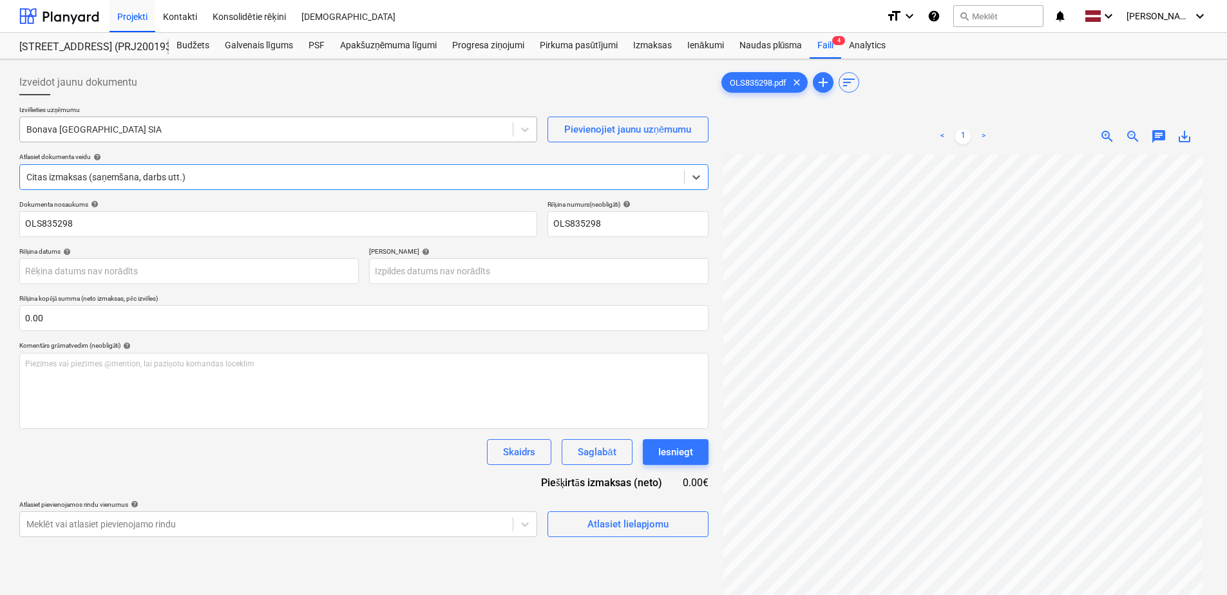
click at [160, 131] on div at bounding box center [266, 129] width 480 height 13
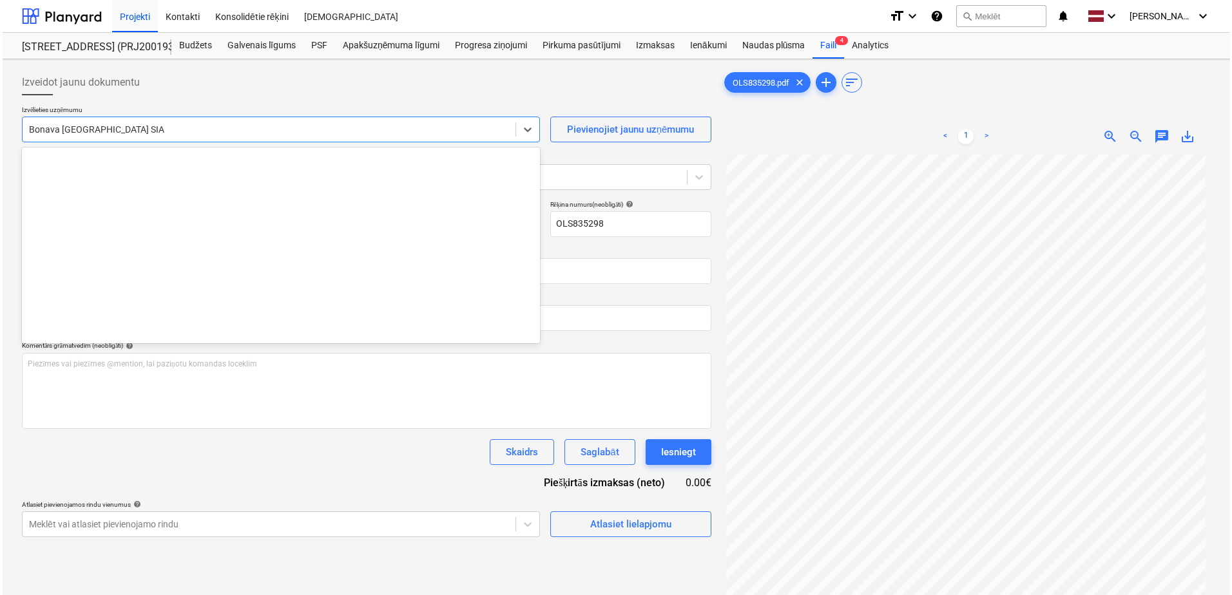
scroll to position [2413, 0]
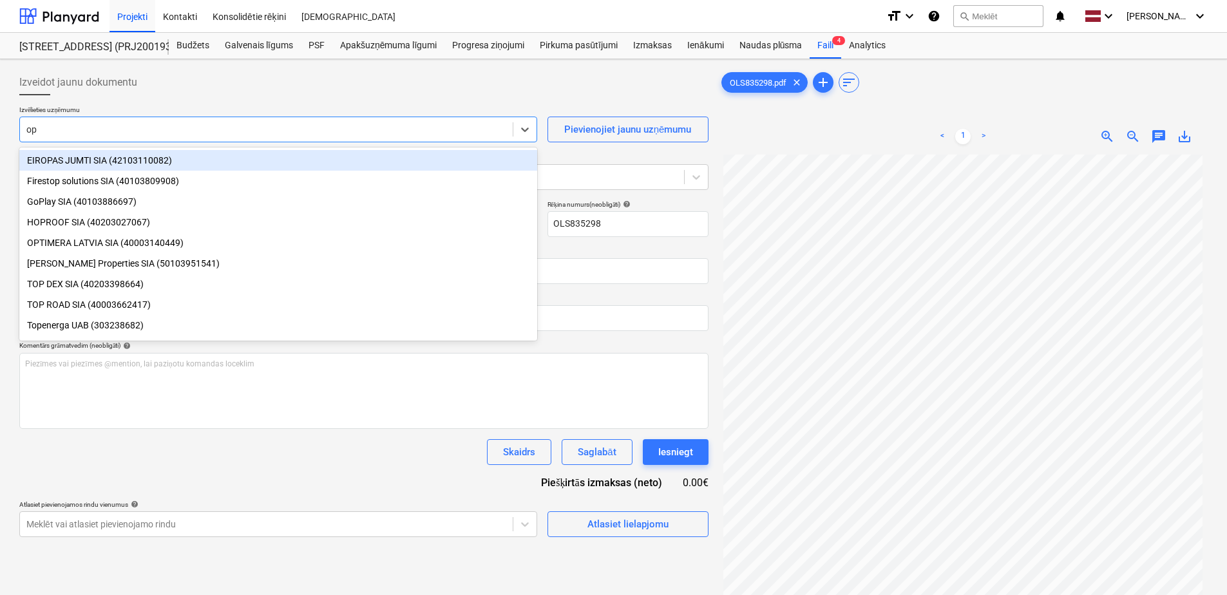
type input "opt"
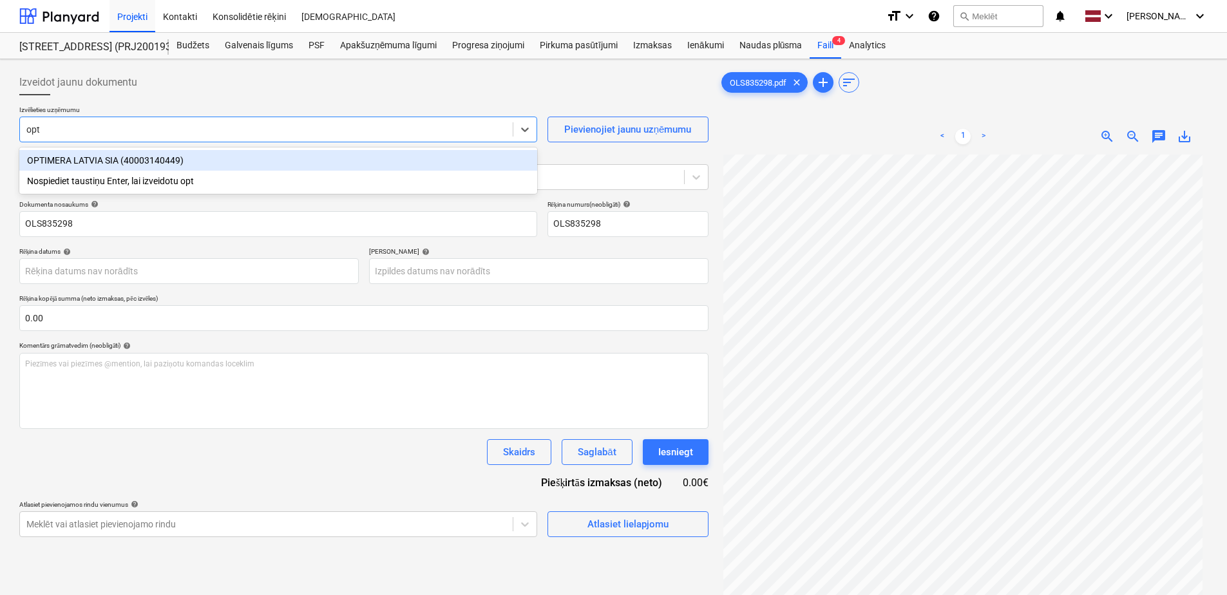
click at [218, 162] on div "OPTIMERA LATVIA SIA (40003140449)" at bounding box center [278, 160] width 518 height 21
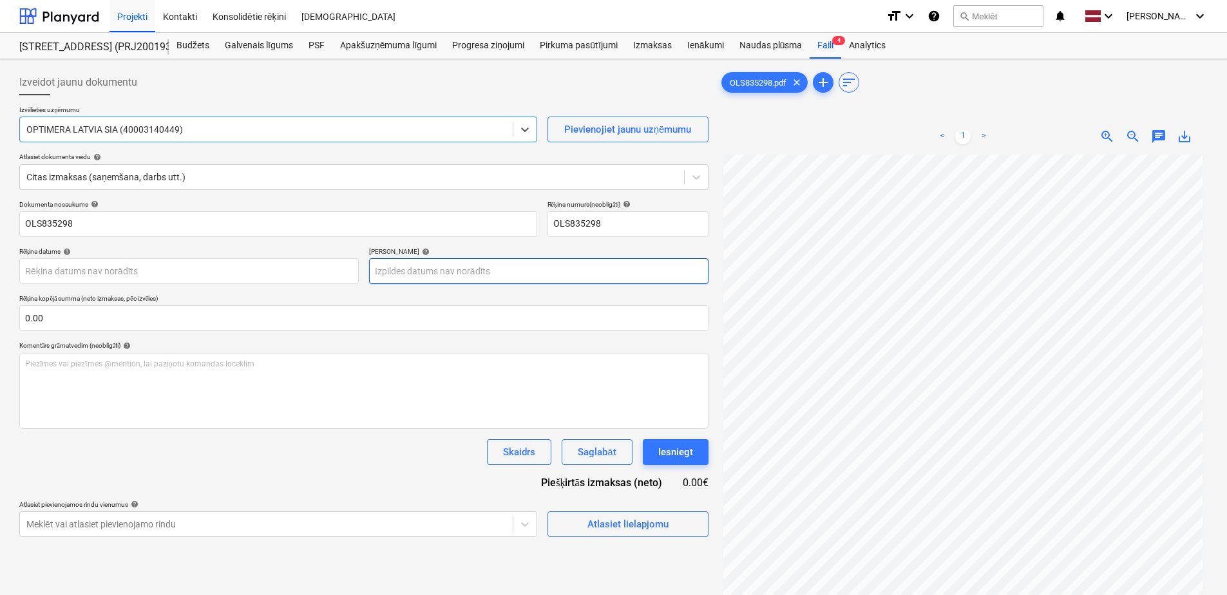
click at [457, 270] on body "Projekti Kontakti Konsolidētie rēķini Iesūtne format_size keyboard_arrow_down h…" at bounding box center [613, 297] width 1227 height 595
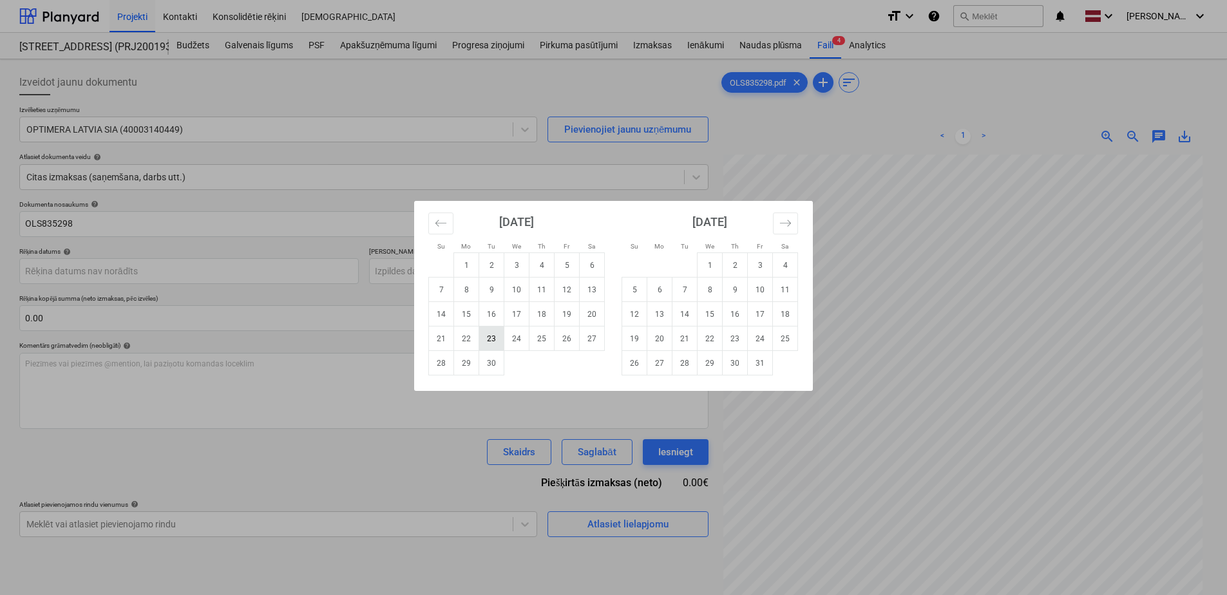
click at [481, 334] on td "23" at bounding box center [491, 339] width 25 height 24
type input "[DATE]"
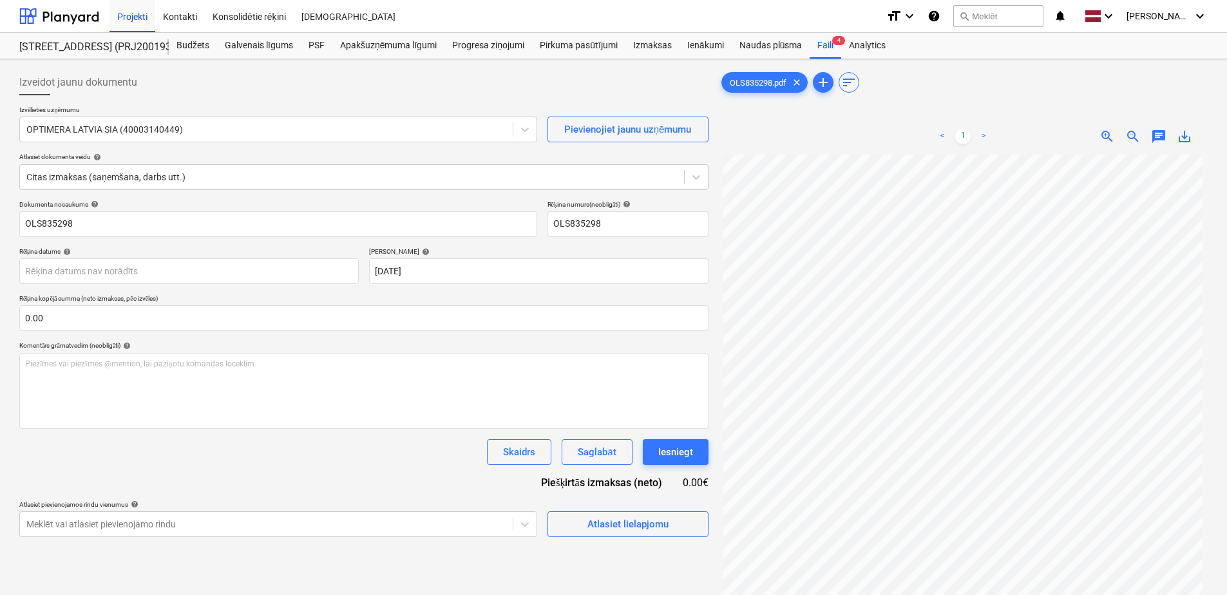
click at [251, 256] on div "Rēķina datums help" at bounding box center [189, 251] width 340 height 8
click at [253, 268] on body "Projekti Kontakti Konsolidētie rēķini Iesūtne format_size keyboard_arrow_down h…" at bounding box center [613, 297] width 1227 height 595
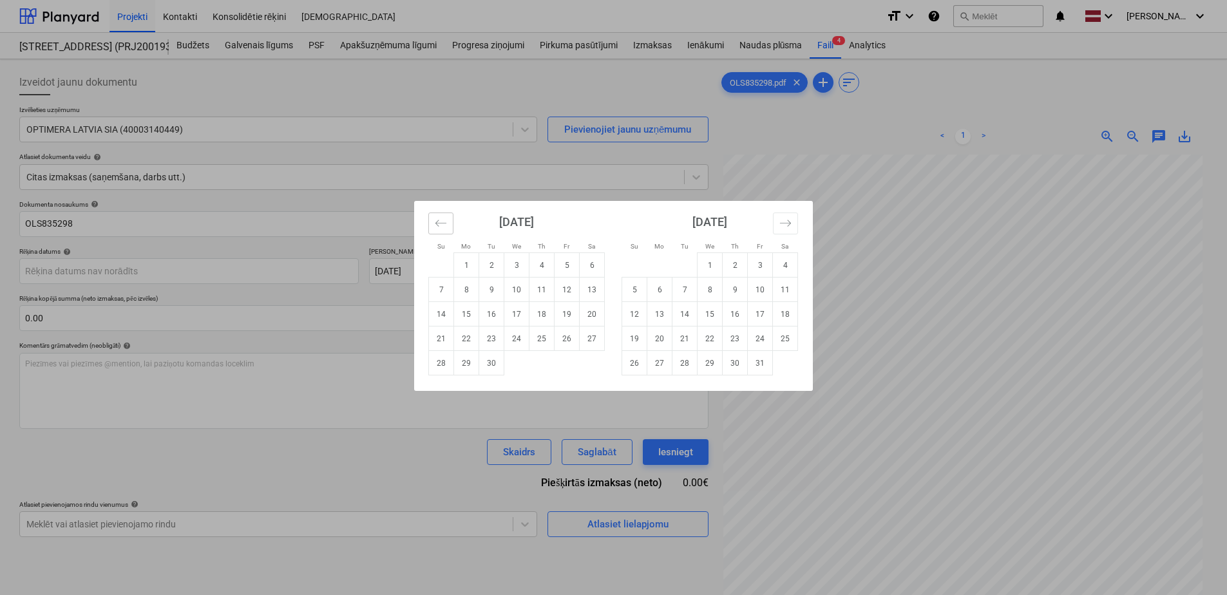
click at [439, 225] on icon "Move backward to switch to the previous month." at bounding box center [441, 223] width 12 height 12
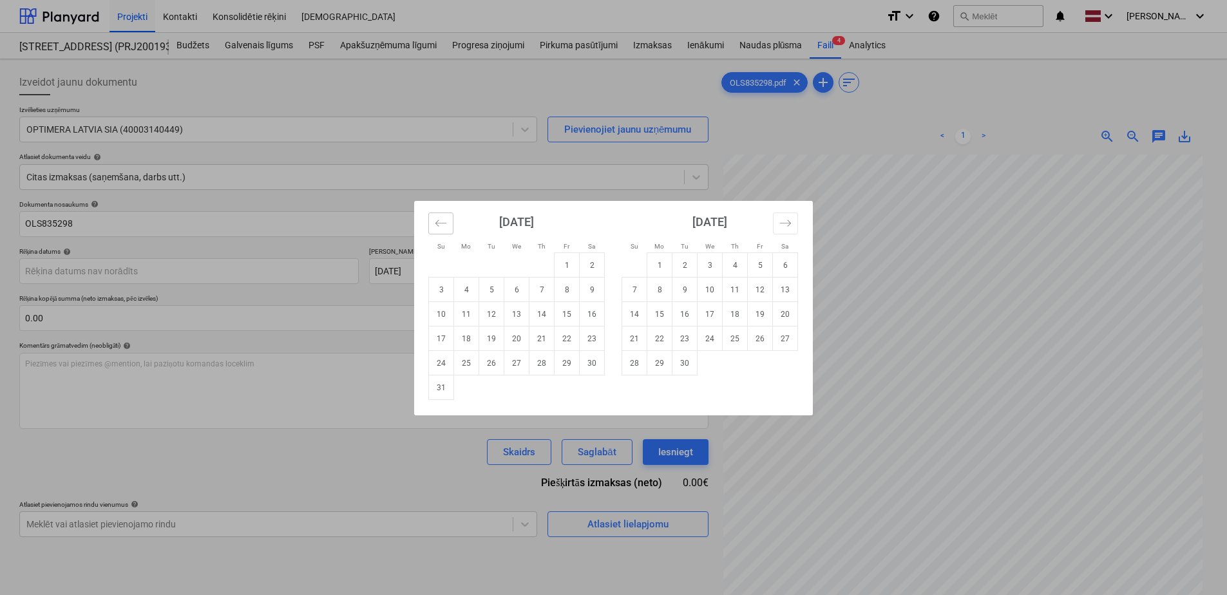
click at [439, 225] on icon "Move backward to switch to the previous month." at bounding box center [441, 223] width 12 height 12
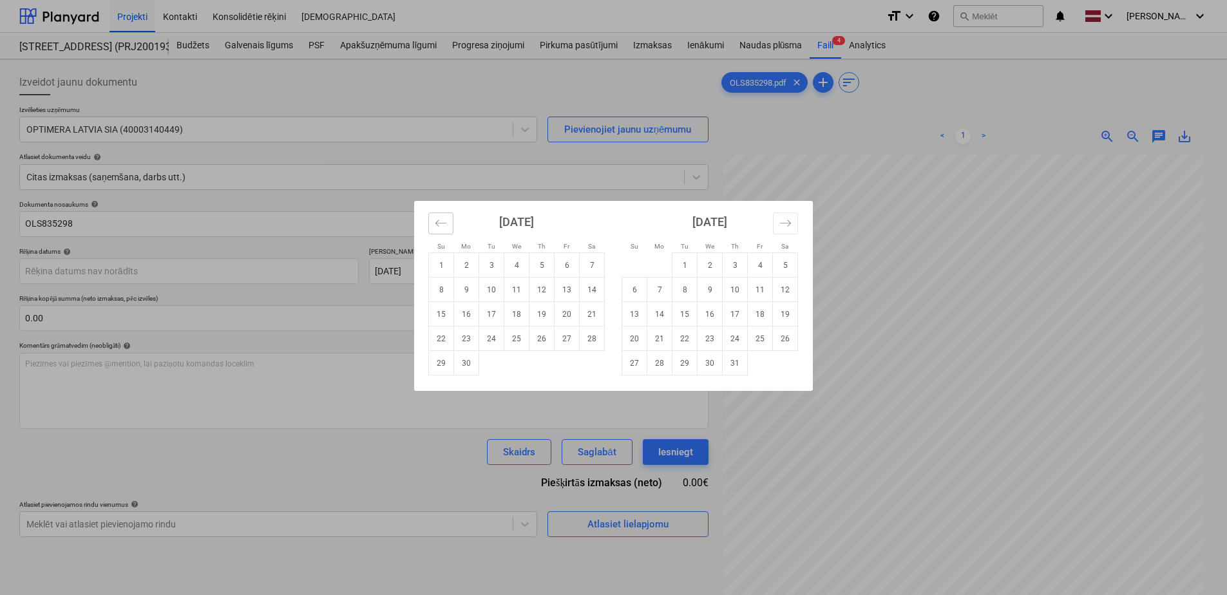
click at [439, 225] on icon "Move backward to switch to the previous month." at bounding box center [441, 223] width 12 height 12
click at [441, 219] on icon "Move backward to switch to the previous month." at bounding box center [441, 223] width 12 height 12
click at [695, 345] on td "20" at bounding box center [685, 339] width 25 height 24
type input "[DATE]"
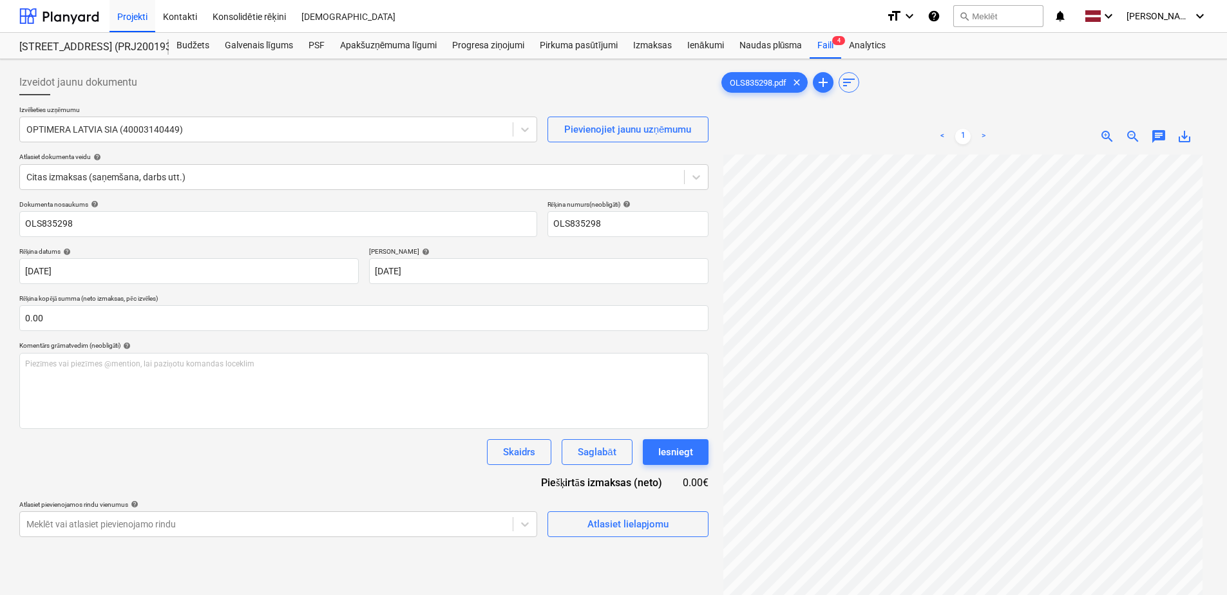
click at [352, 472] on div "Dokumenta nosaukums help OLS835298 Rēķina numurs (neobligāti) help OLS835298 Rē…" at bounding box center [363, 368] width 689 height 337
drag, startPoint x: 628, startPoint y: 541, endPoint x: 625, endPoint y: 530, distance: 10.6
click at [626, 538] on div "Izveidot jaunu dokumentu Izvēlieties uzņēmumu OPTIMERA LATVIA SIA (40003140449)…" at bounding box center [364, 391] width 700 height 655
click at [623, 528] on div "Atlasiet lielapjomu" at bounding box center [628, 524] width 81 height 17
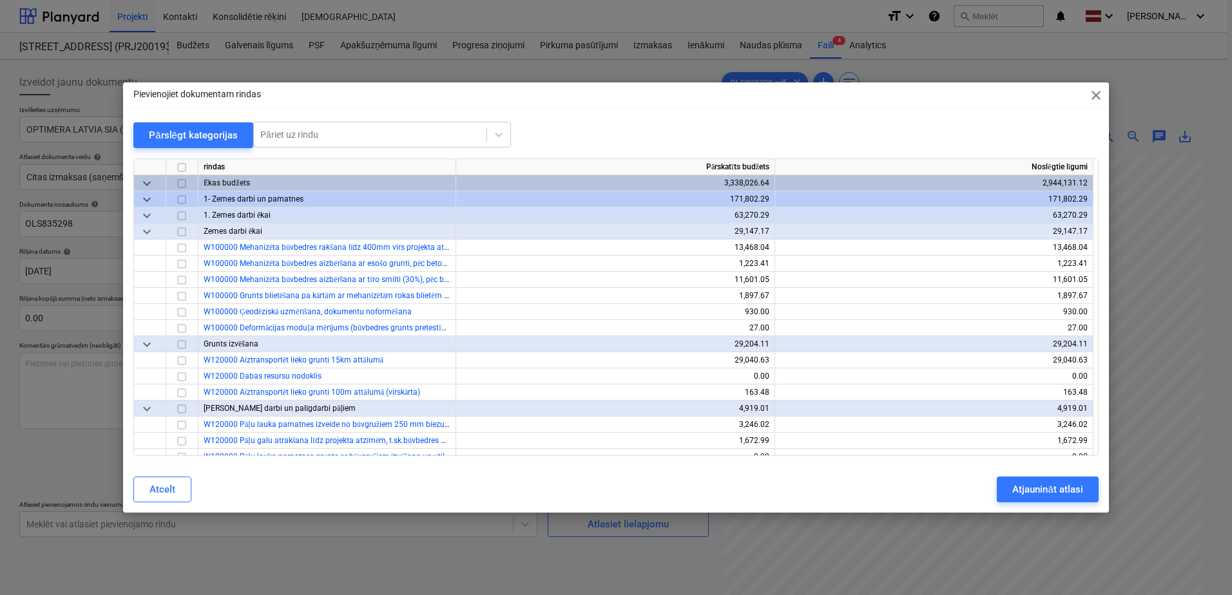
click at [372, 120] on div "Pievienojiet dokumentam rindas close Pārslēgt kategorijas Pāriet uz rindu rinda…" at bounding box center [616, 297] width 986 height 430
click at [370, 131] on div at bounding box center [370, 134] width 220 height 13
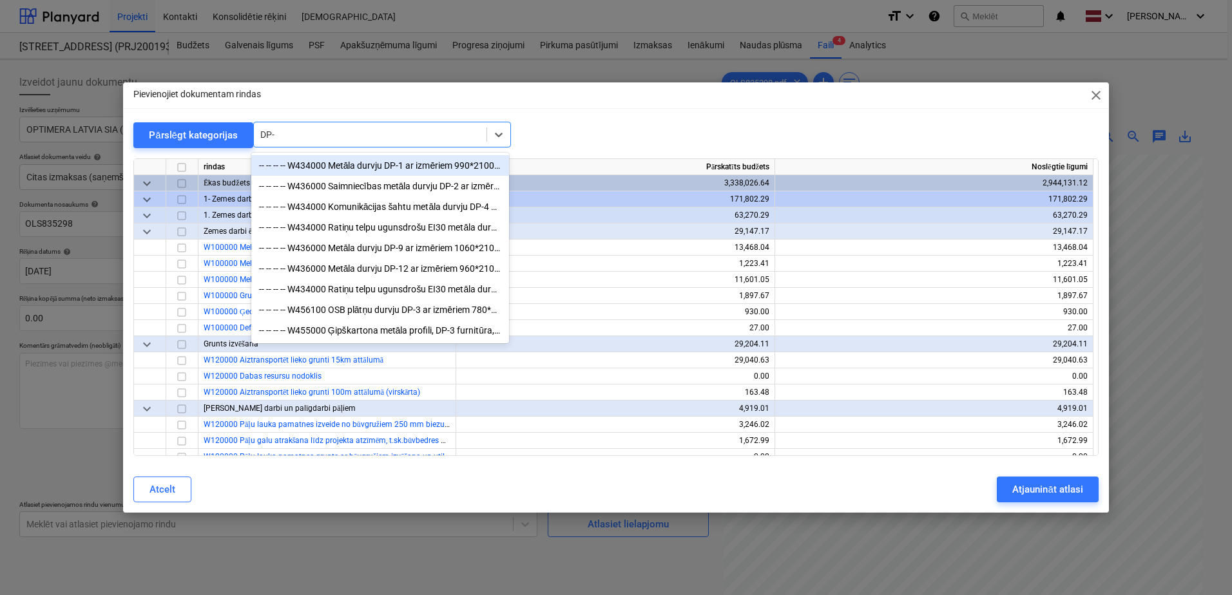
type input "DP-3"
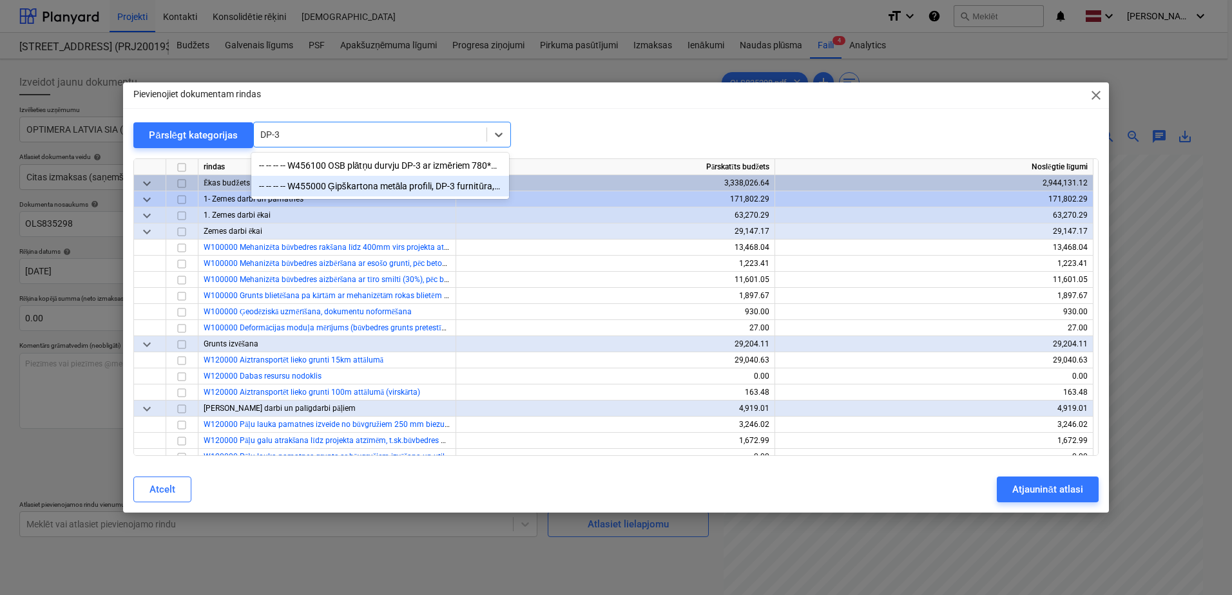
click at [383, 189] on div "-- -- -- -- W455000 Ģipškartona metāla profili, DP-3 furnitūra, šuvju lenta, šp…" at bounding box center [380, 186] width 258 height 21
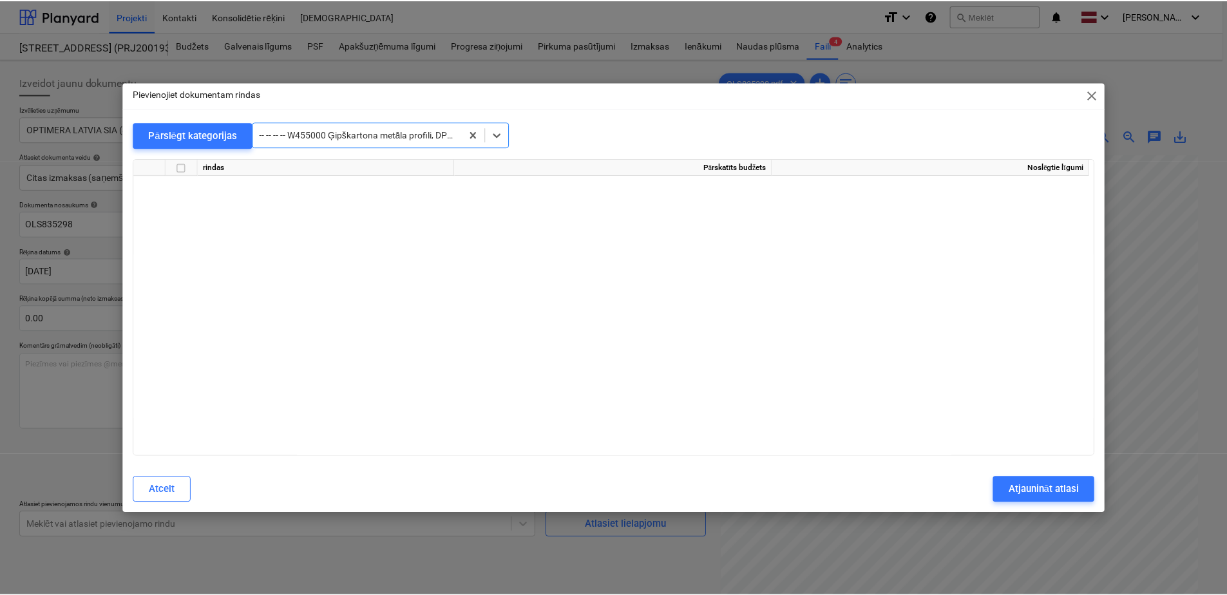
scroll to position [4832, 0]
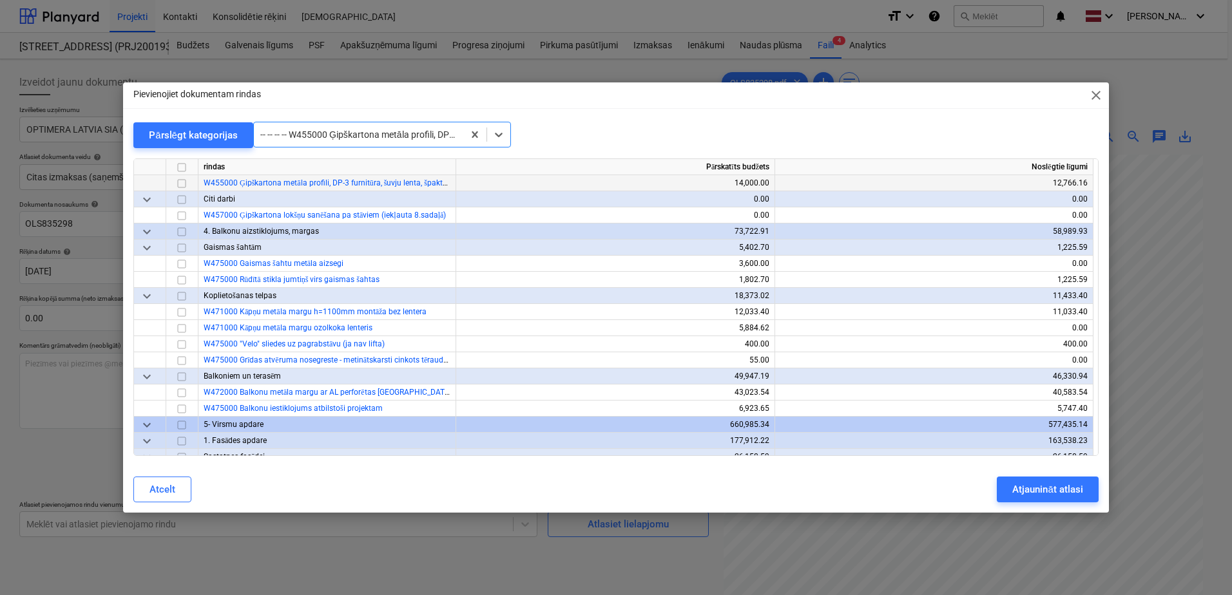
click at [178, 182] on input "checkbox" at bounding box center [181, 183] width 15 height 15
click at [1070, 495] on div "Atjaunināt atlasi" at bounding box center [1047, 489] width 70 height 17
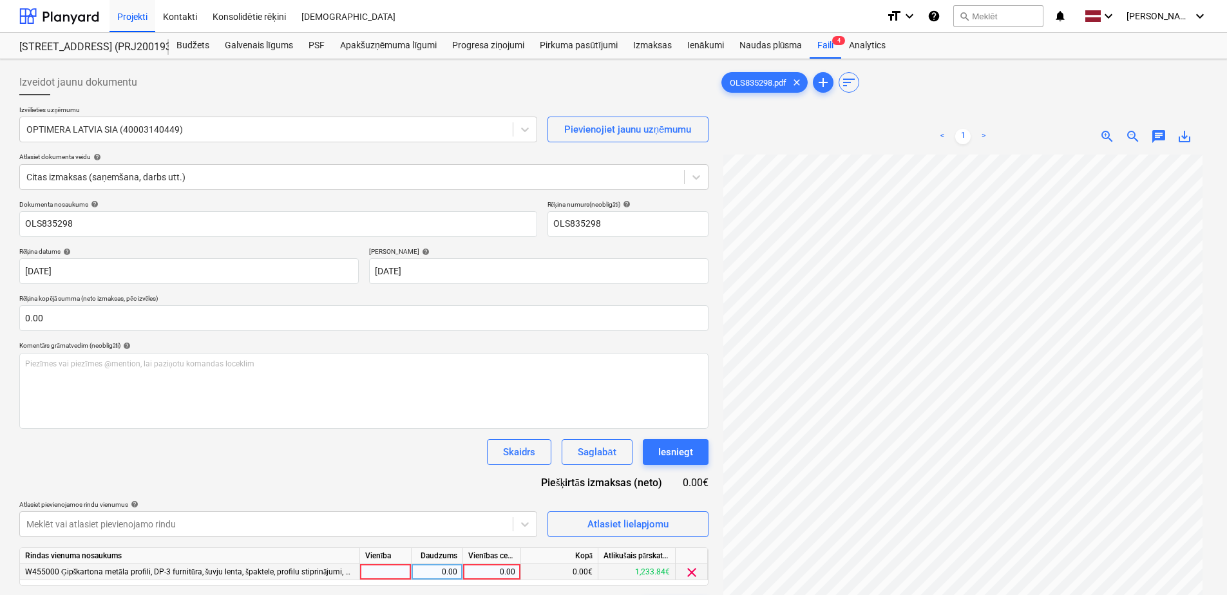
click at [492, 574] on div "0.00" at bounding box center [491, 572] width 47 height 16
type input "24.17"
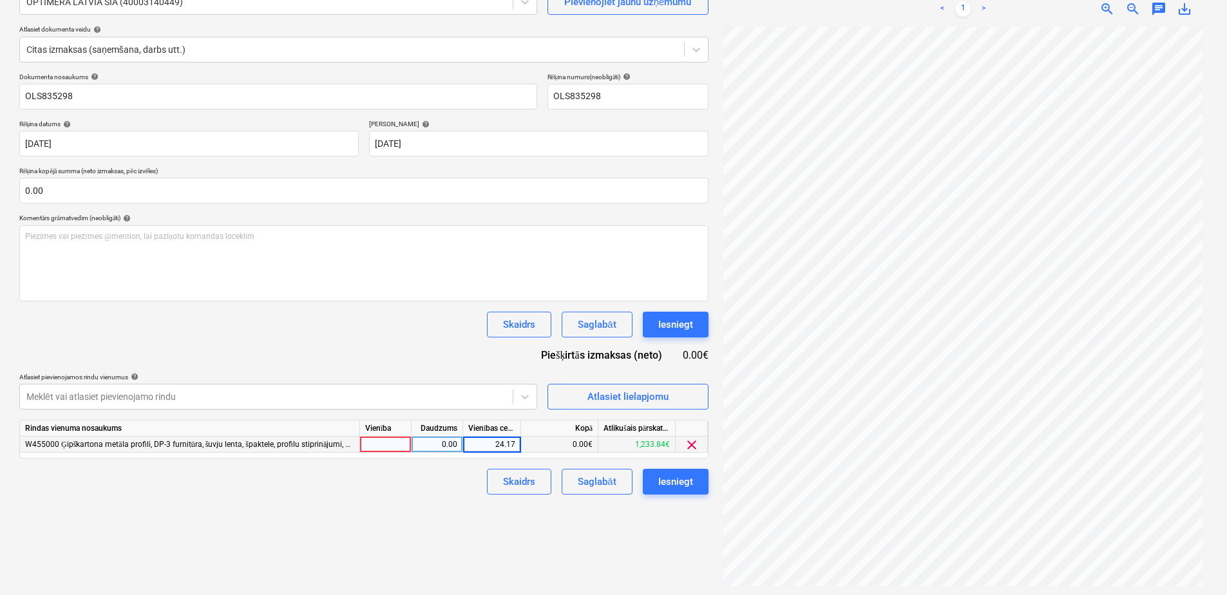
scroll to position [129, 0]
click at [401, 492] on div "Skaidrs Saglabāt Iesniegt" at bounding box center [363, 481] width 689 height 26
click at [583, 486] on div "Saglabāt" at bounding box center [597, 480] width 38 height 17
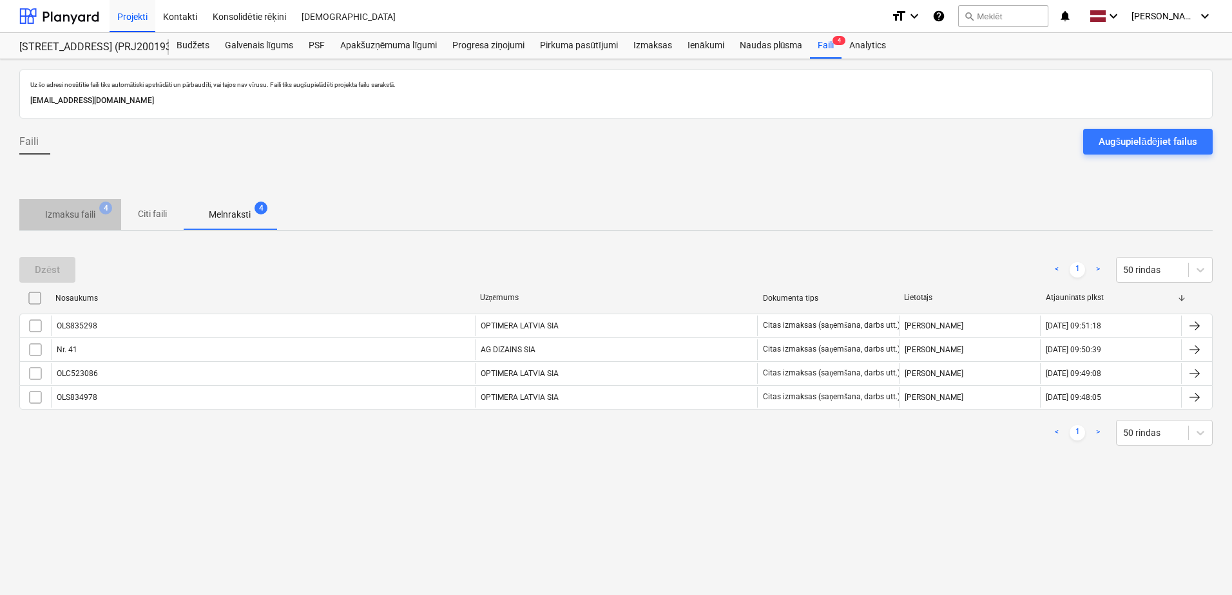
click at [61, 208] on p "Izmaksu faili" at bounding box center [70, 215] width 50 height 14
